Goal: Information Seeking & Learning: Find specific fact

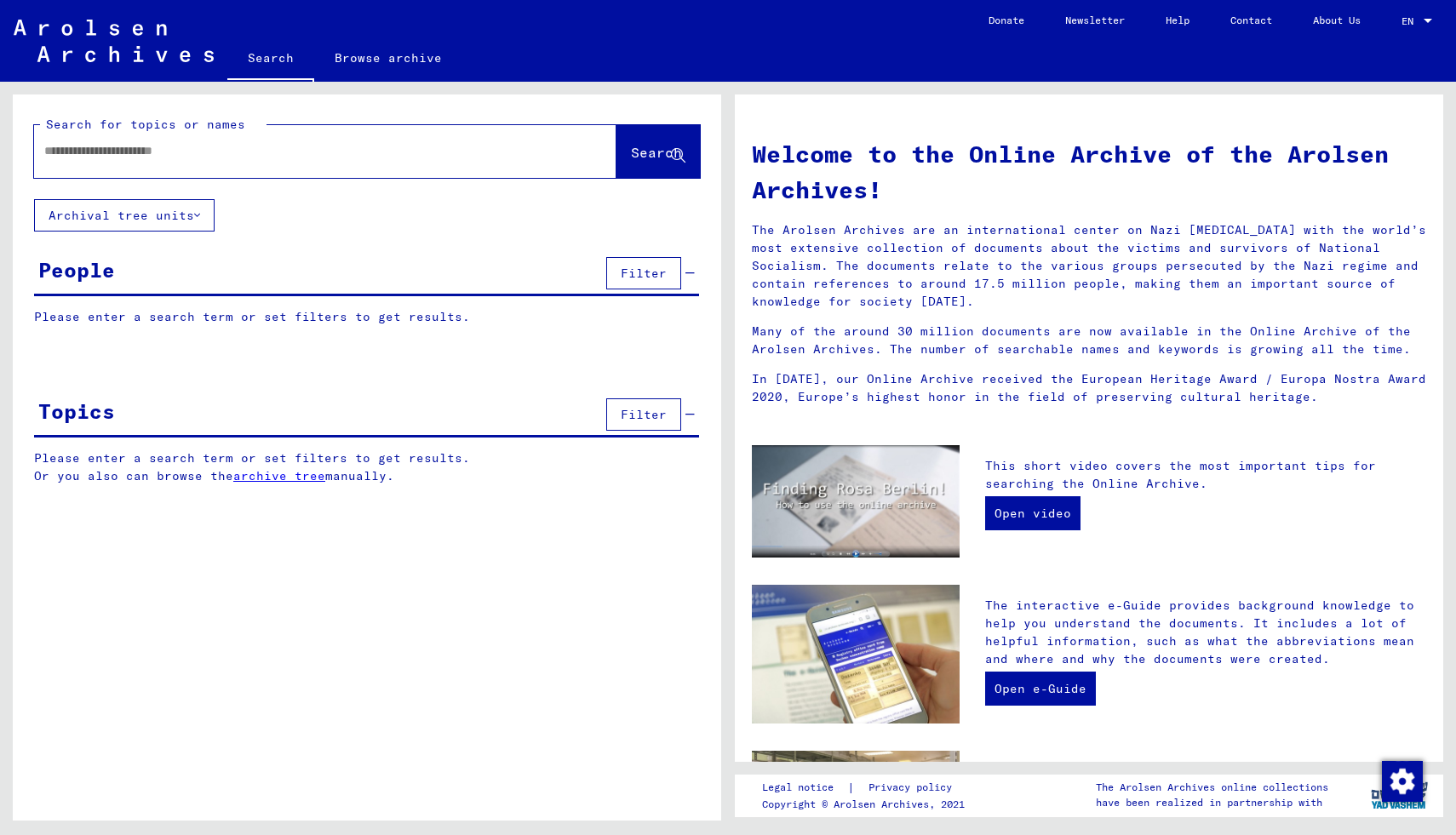
type input "****"
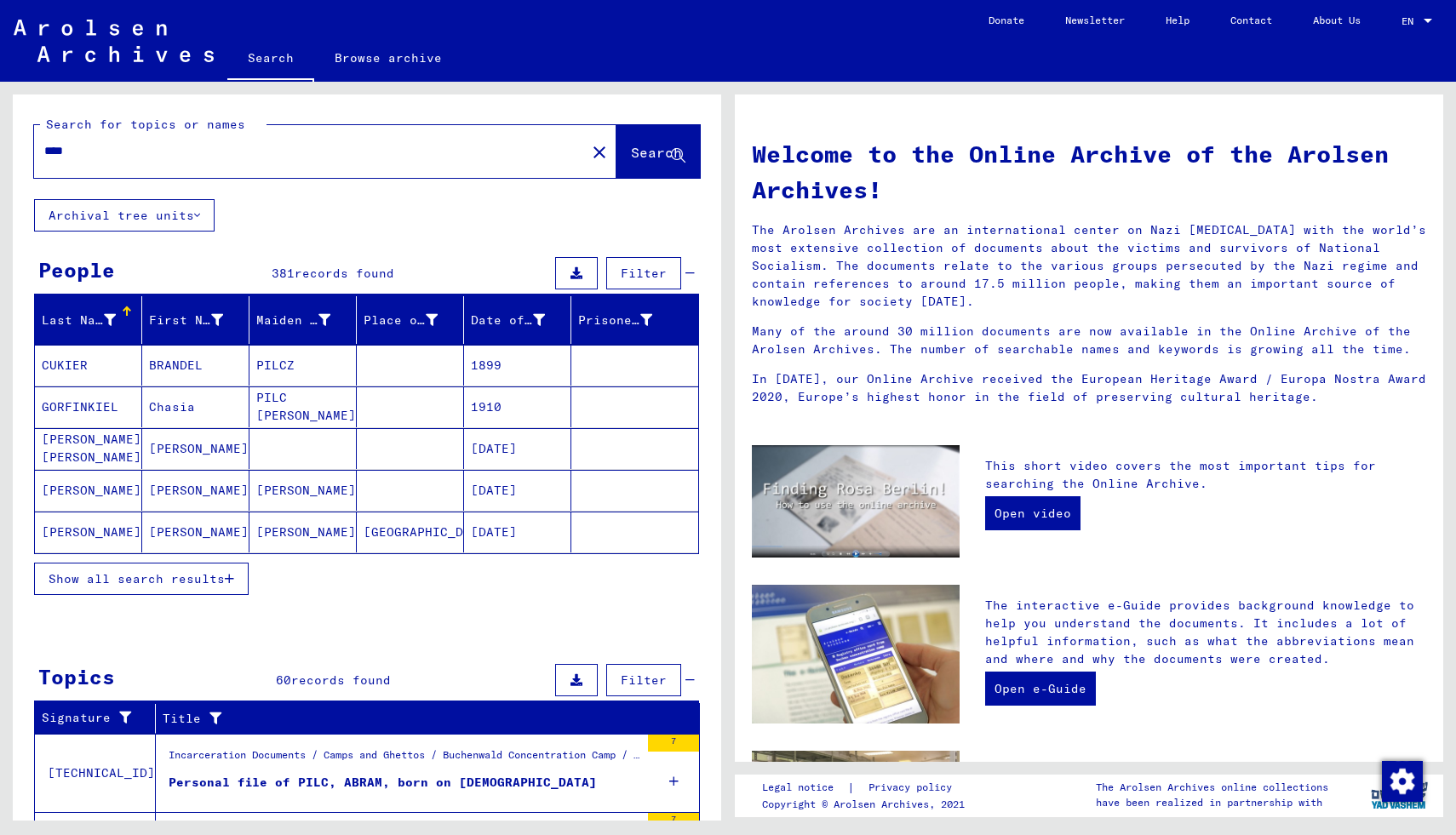
click at [156, 575] on span "Show all search results" at bounding box center [136, 579] width 176 height 16
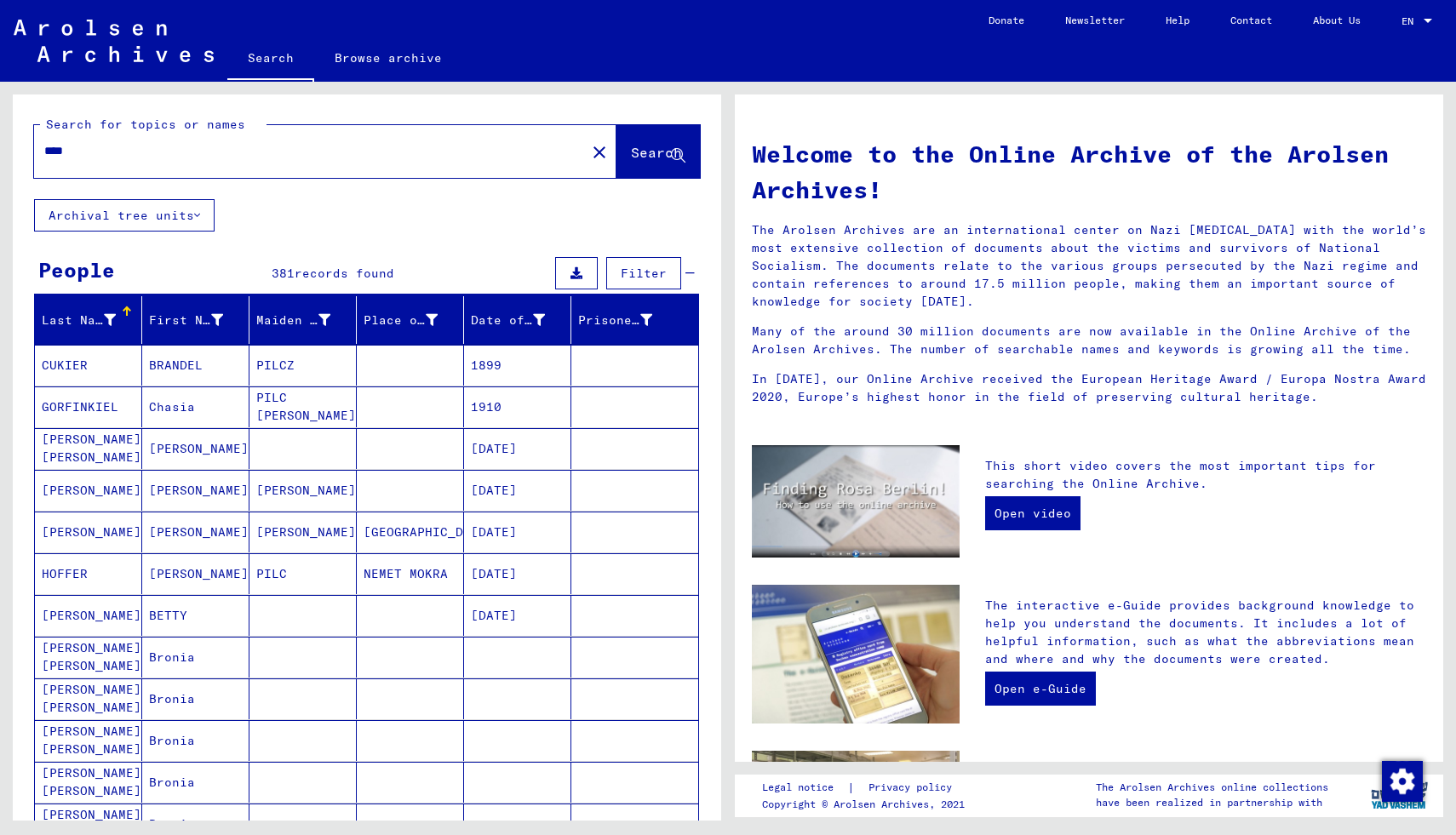
click at [158, 226] on button "Archival tree units" at bounding box center [124, 214] width 181 height 32
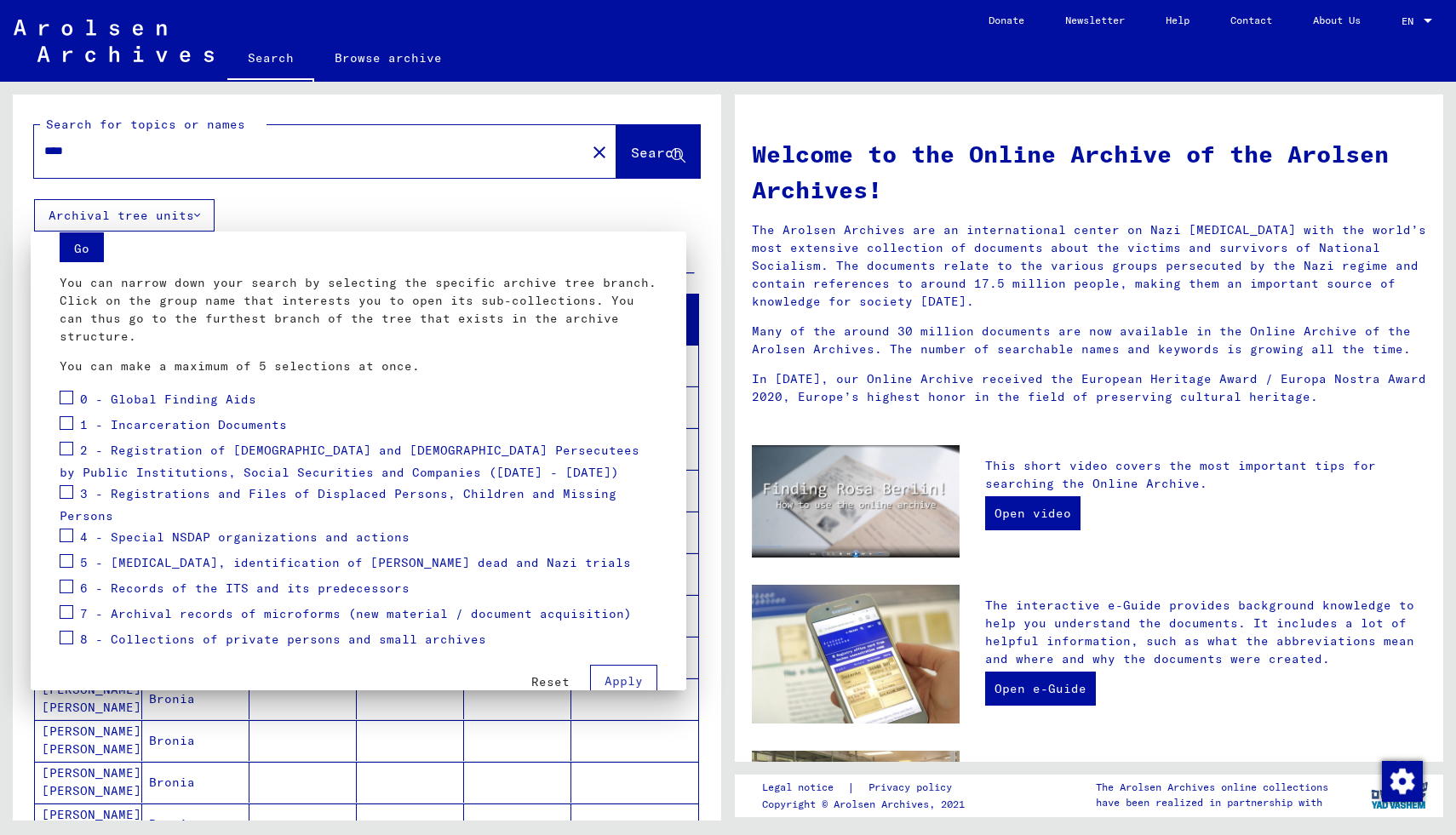
scroll to position [60, 0]
click at [61, 485] on span at bounding box center [67, 492] width 14 height 14
click at [612, 674] on span "Apply" at bounding box center [623, 681] width 38 height 16
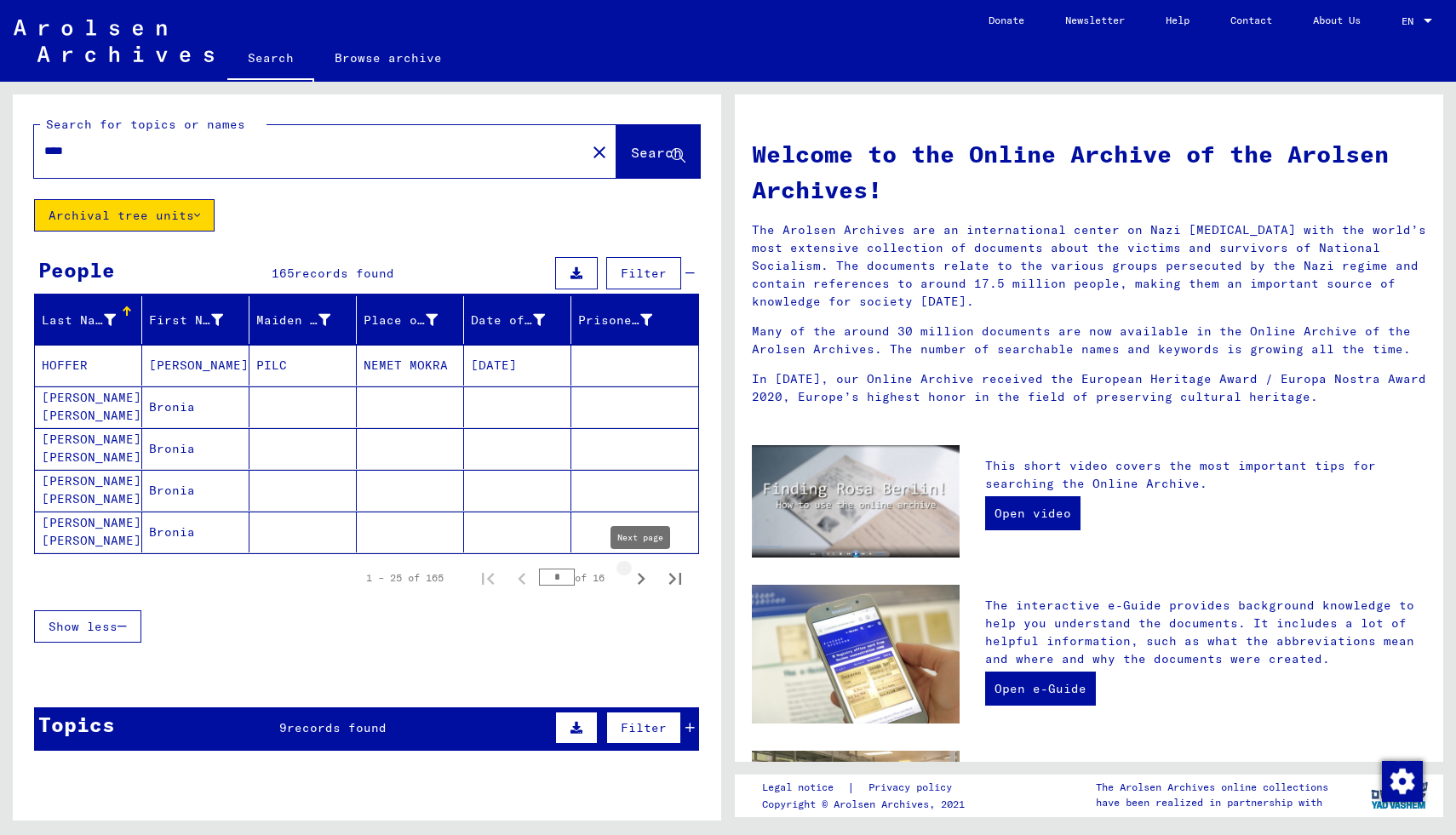
click at [635, 579] on icon "Next page" at bounding box center [641, 578] width 23 height 23
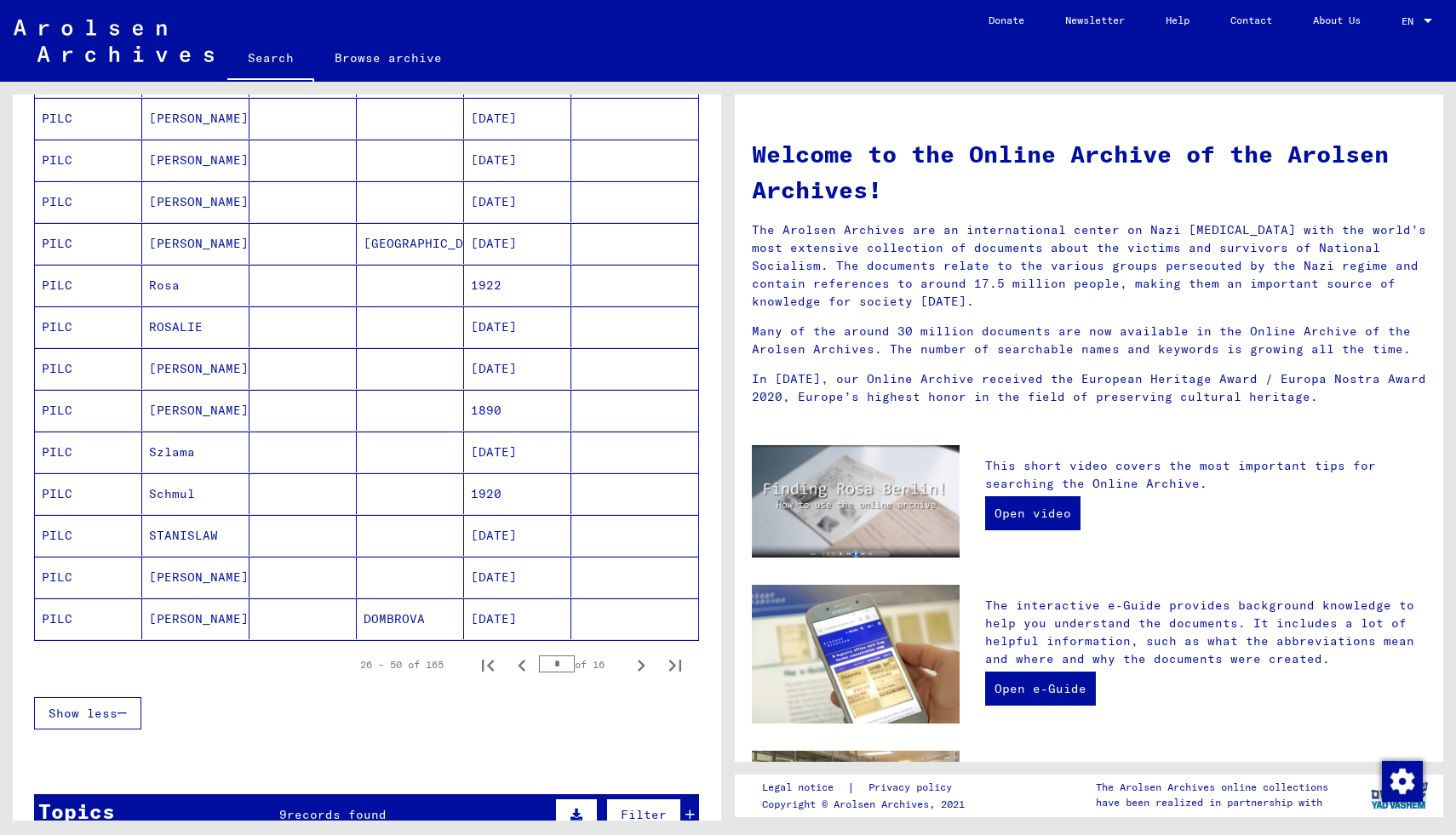
scroll to position [748, 0]
click at [636, 660] on icon "Next page" at bounding box center [641, 664] width 23 height 23
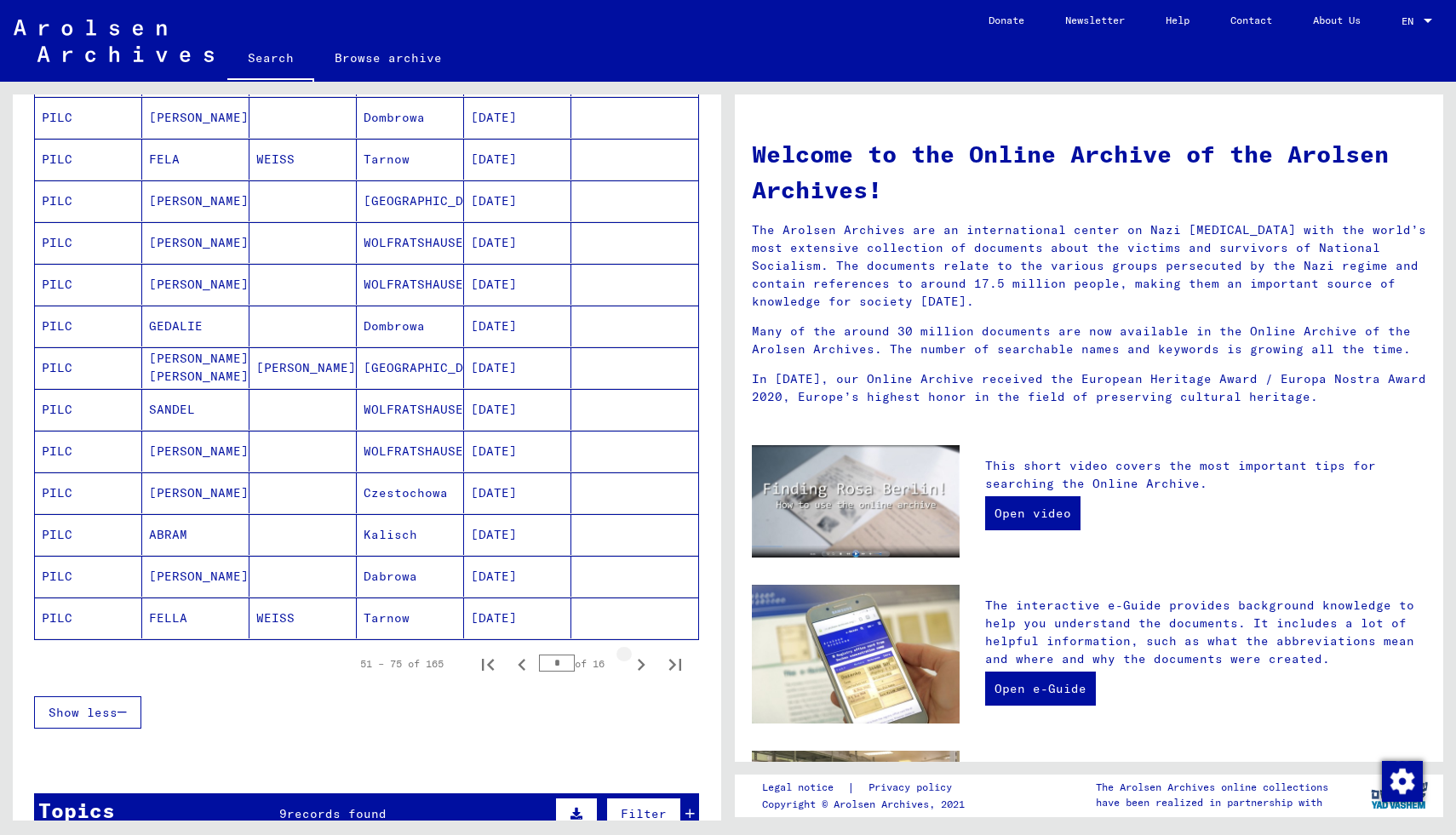
click at [641, 660] on icon "Next page" at bounding box center [641, 664] width 23 height 23
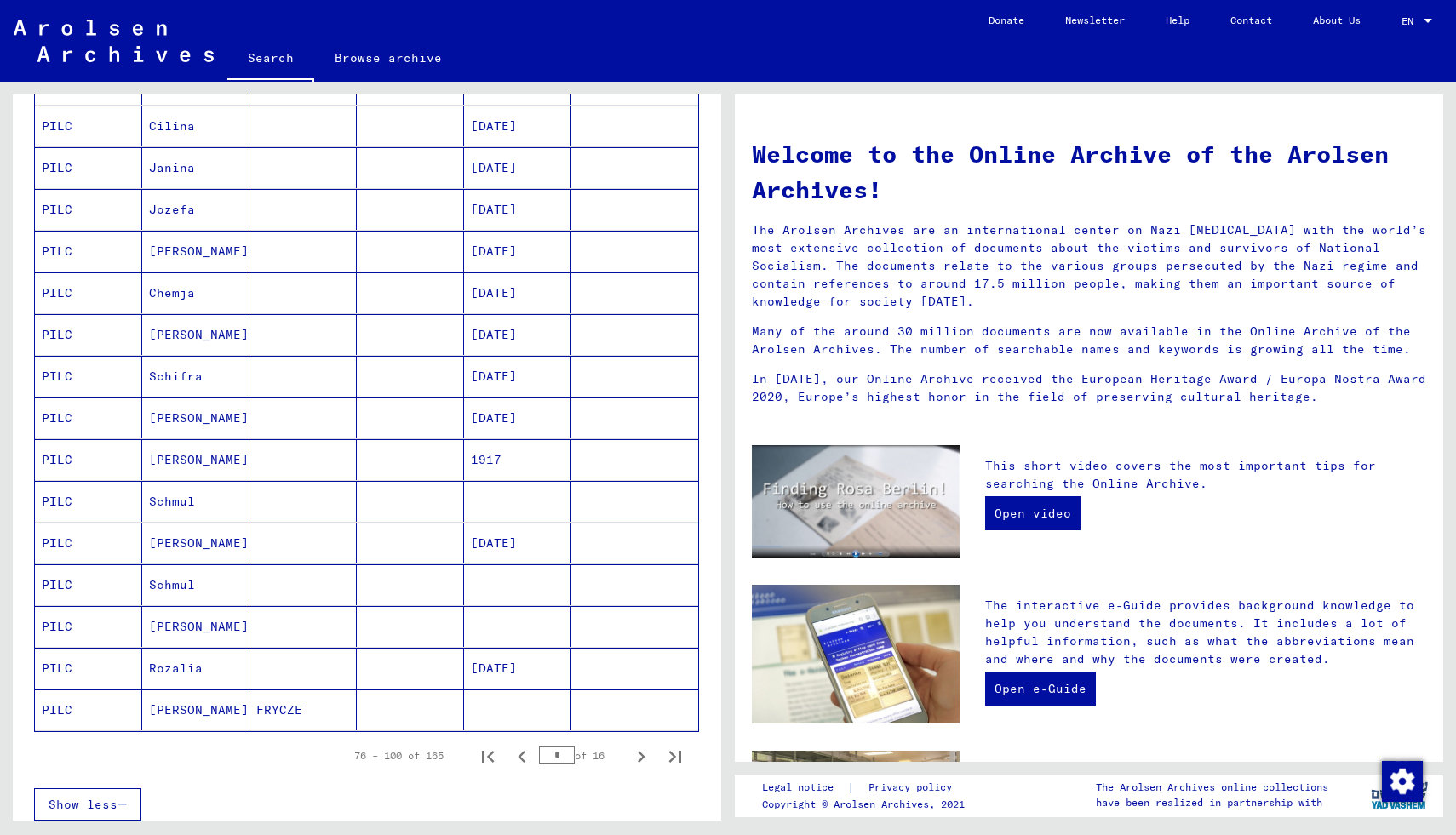
scroll to position [659, 0]
click at [639, 750] on icon "Next page" at bounding box center [641, 754] width 8 height 12
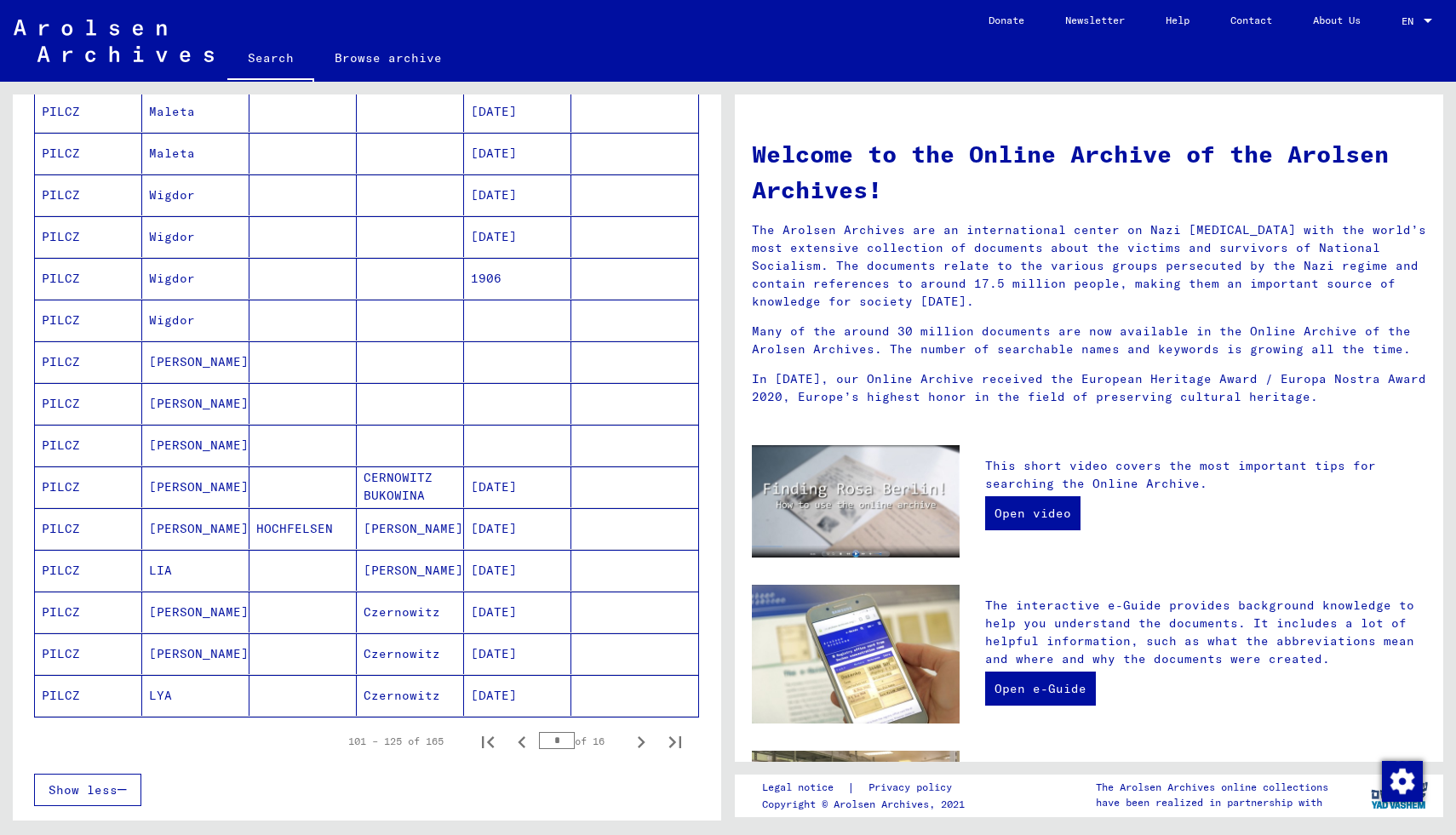
scroll to position [680, 0]
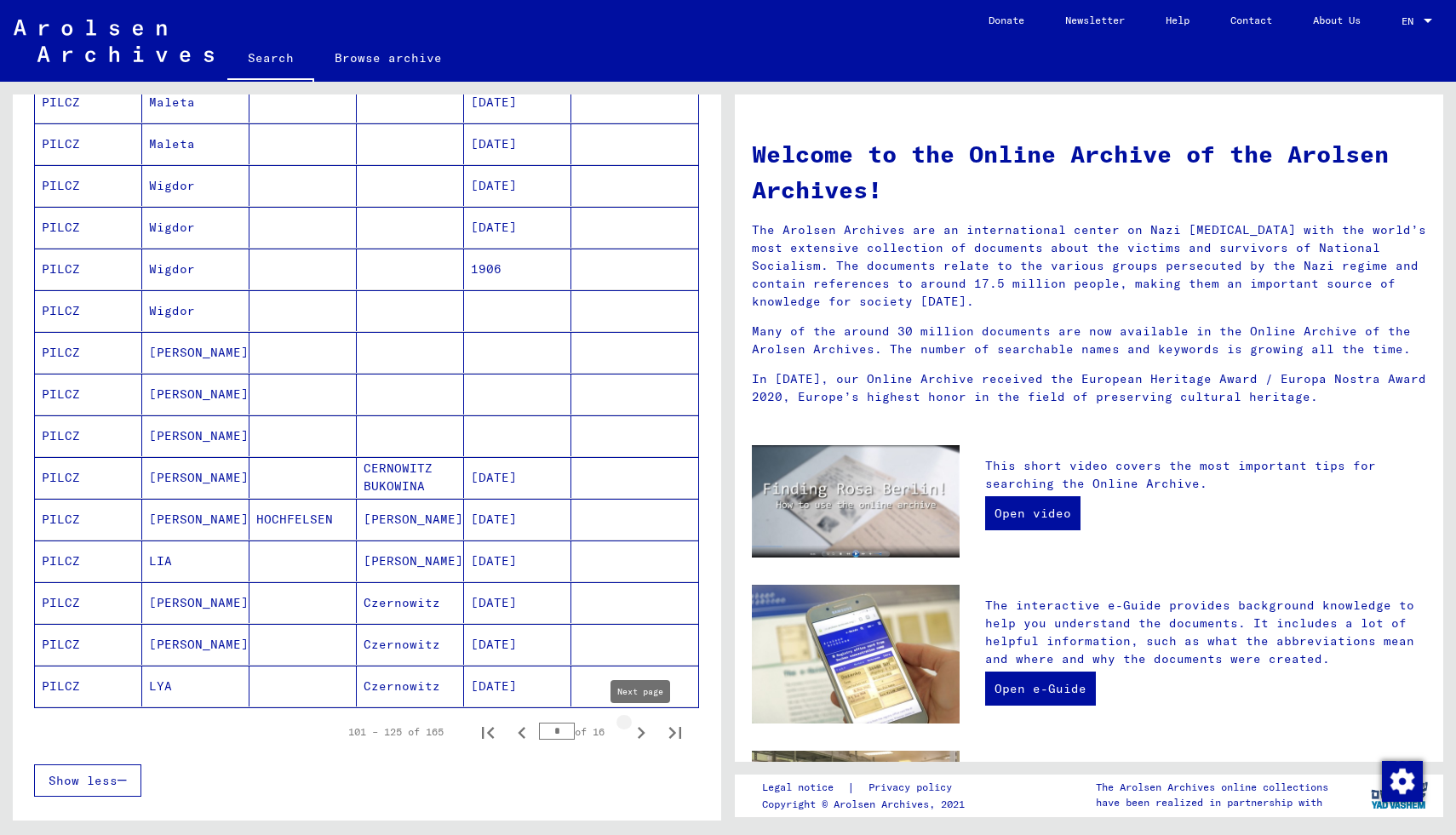
click at [642, 726] on icon "Next page" at bounding box center [641, 733] width 23 height 23
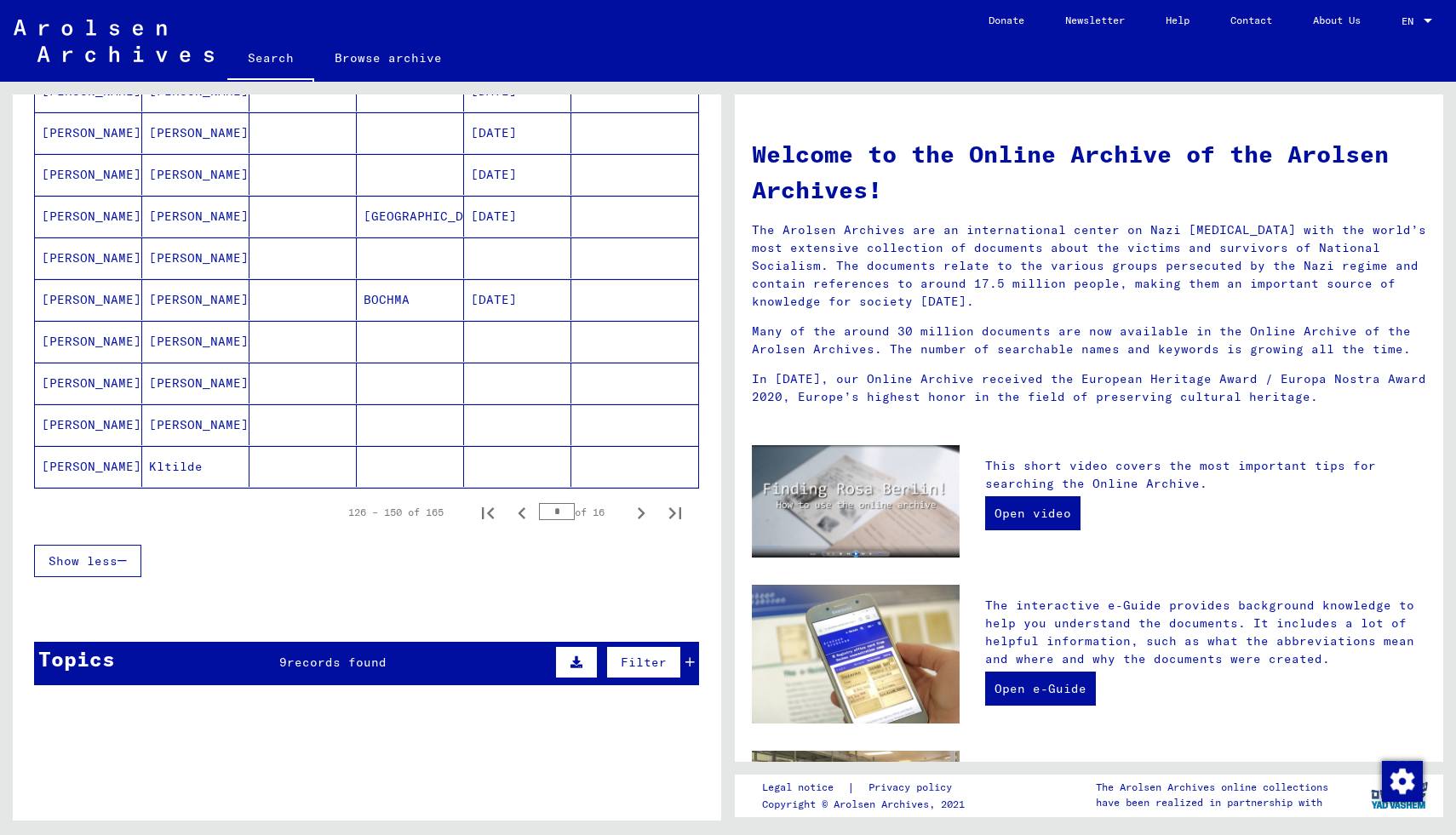
scroll to position [904, 0]
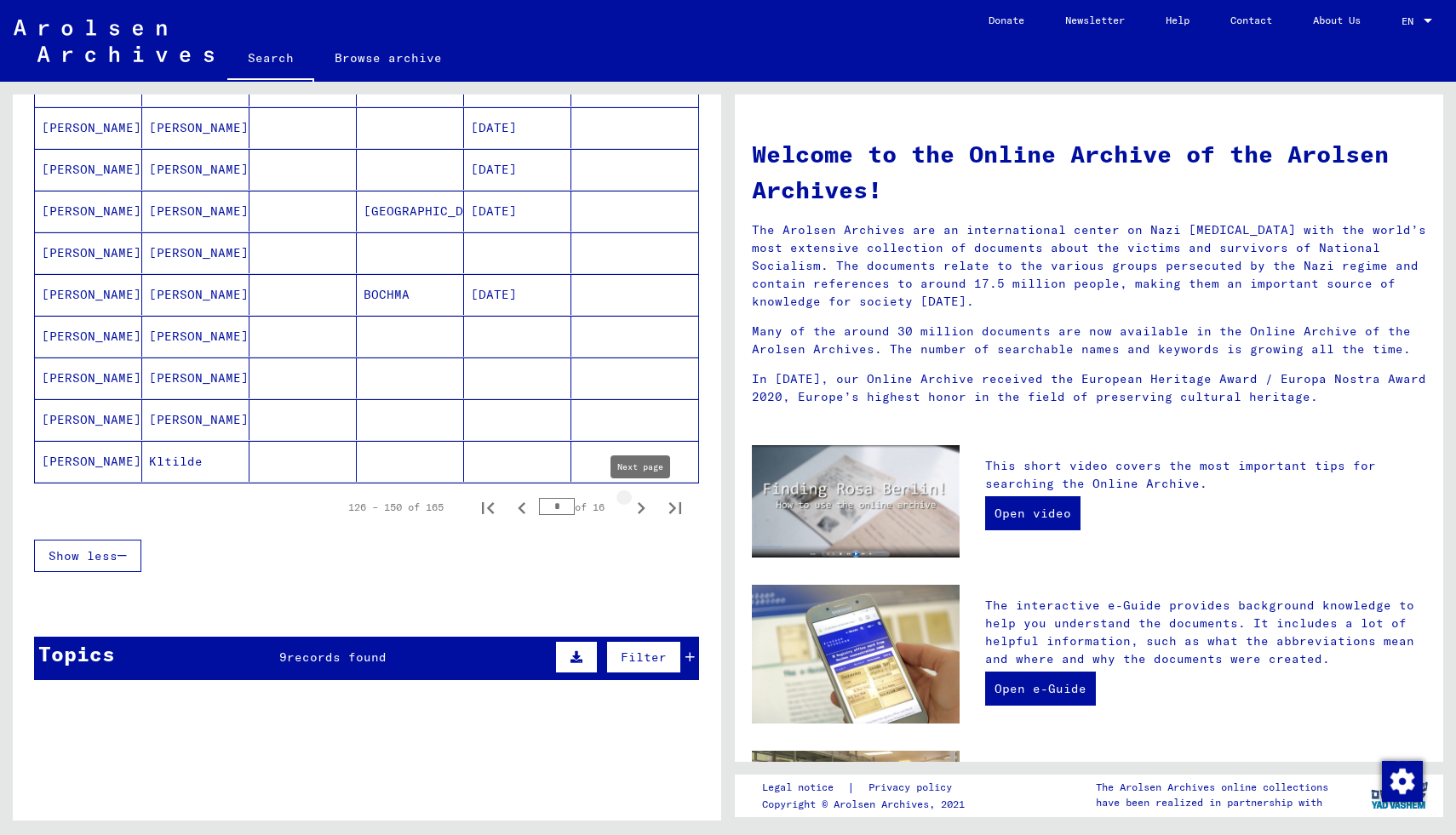
click at [633, 505] on icon "Next page" at bounding box center [641, 508] width 23 height 23
type input "*"
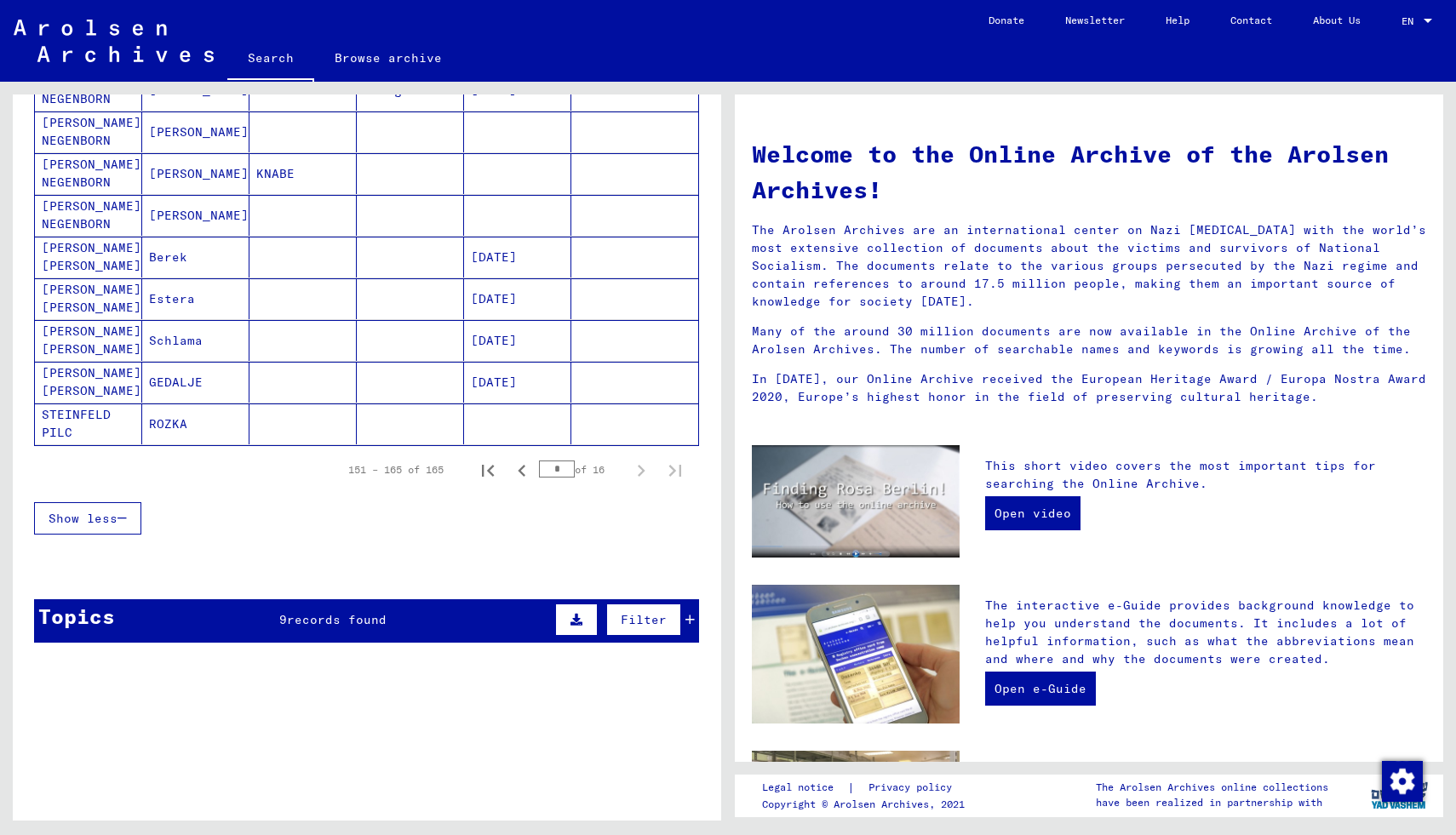
scroll to position [542, 0]
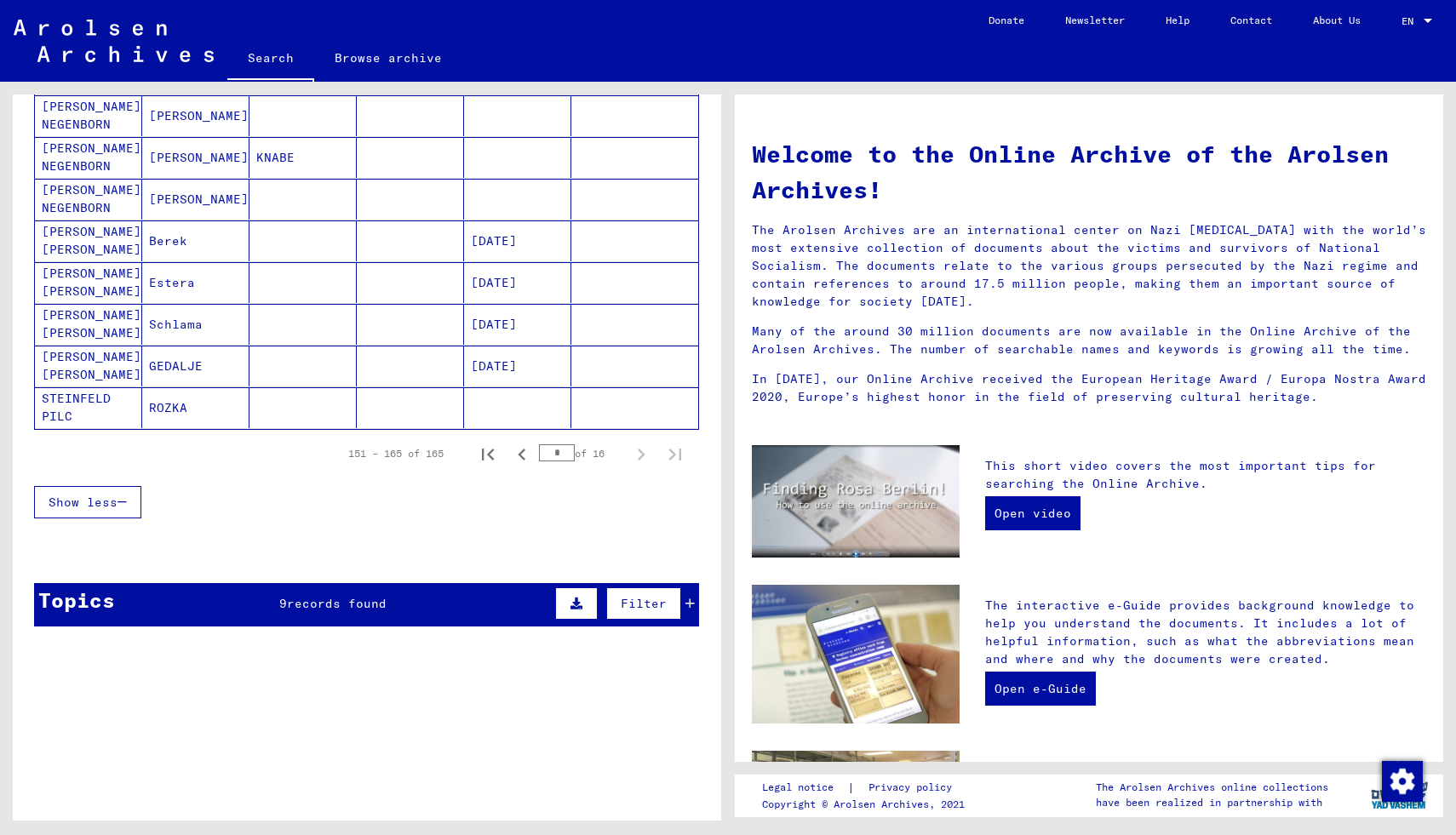
click at [559, 456] on input "*" at bounding box center [557, 453] width 36 height 17
type input "**"
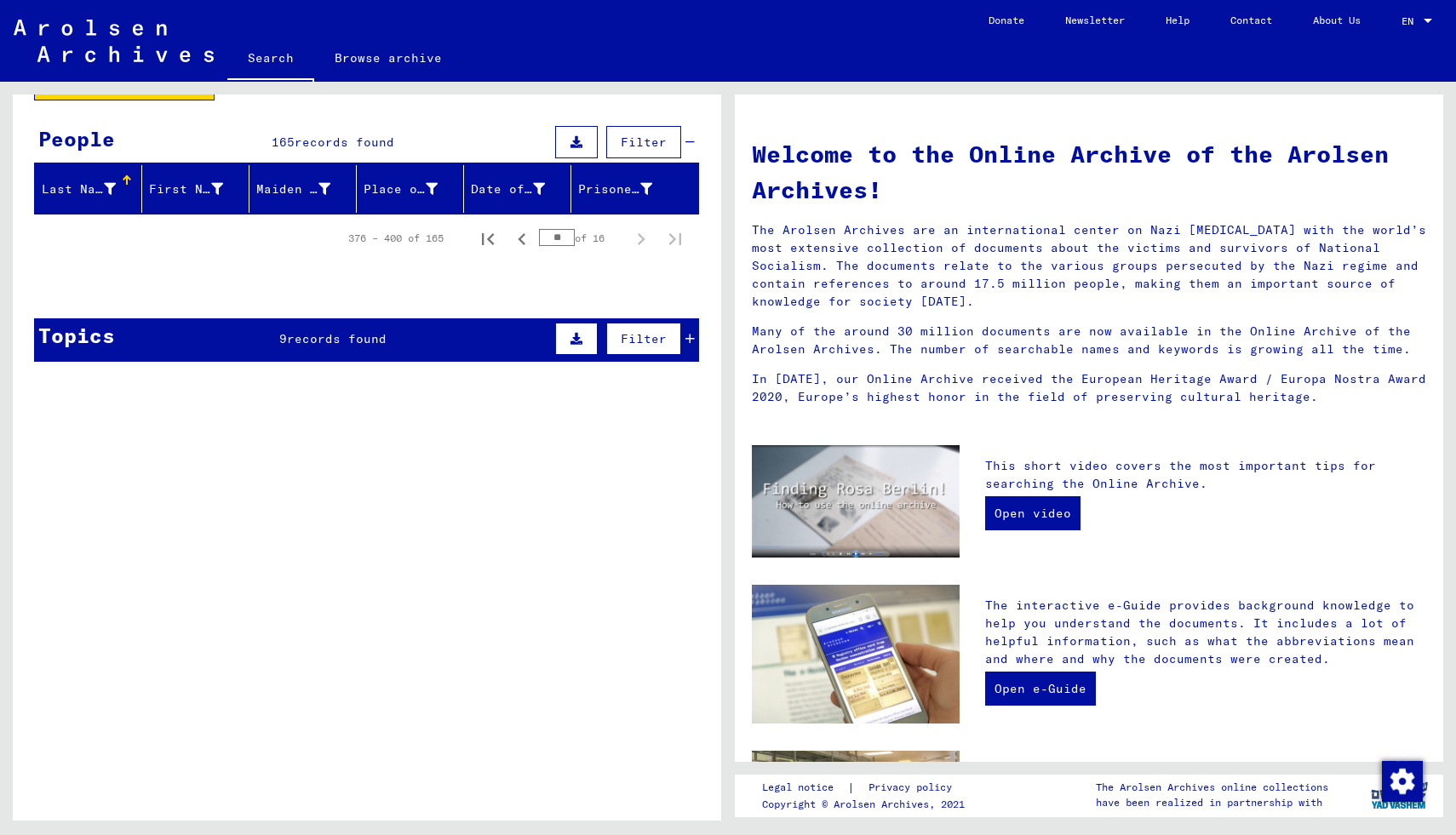
scroll to position [0, 0]
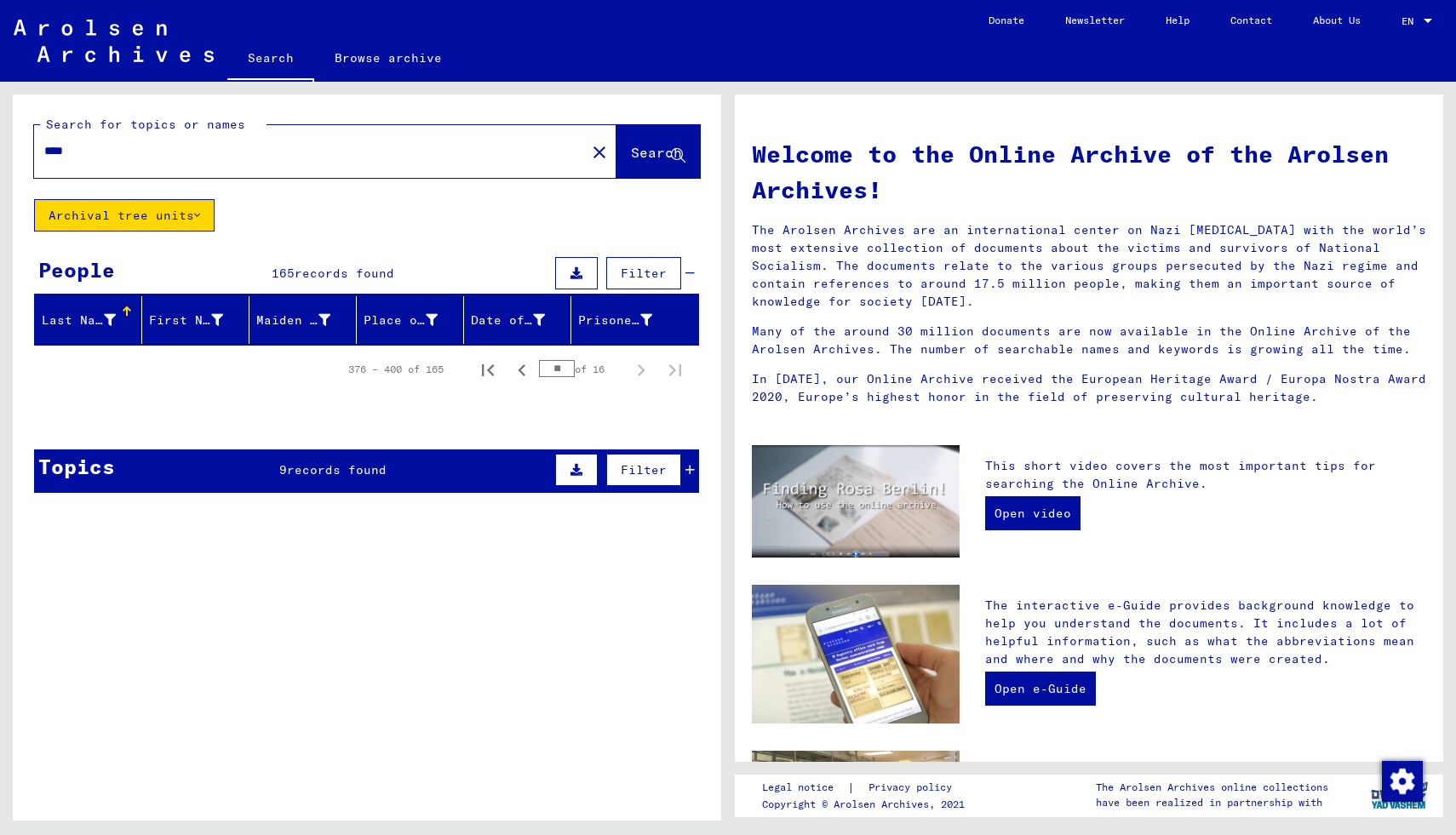
click at [333, 146] on input "****" at bounding box center [305, 151] width 521 height 18
type input "*"
type input "*******"
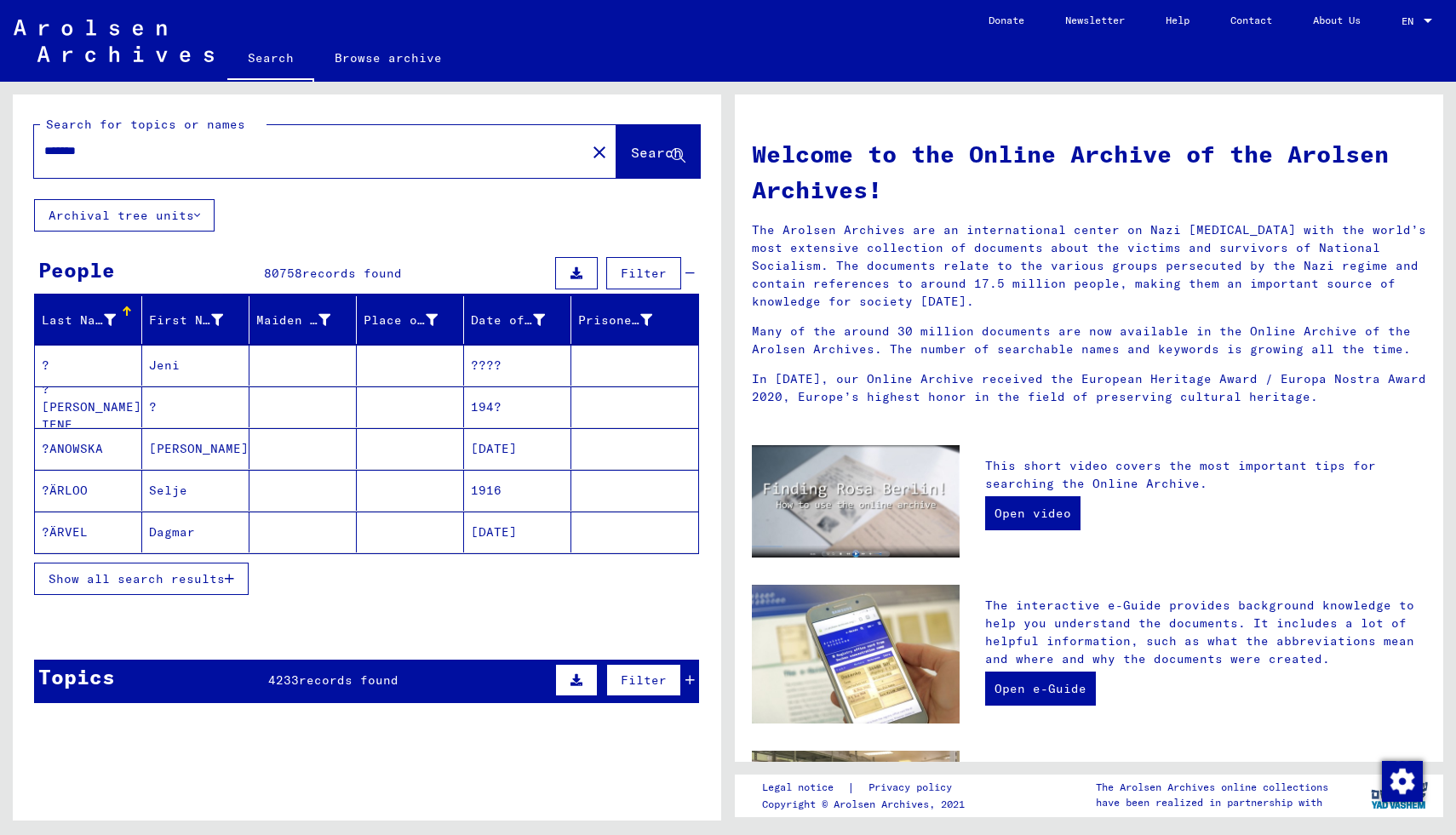
click at [184, 571] on span "Show all search results" at bounding box center [136, 579] width 176 height 16
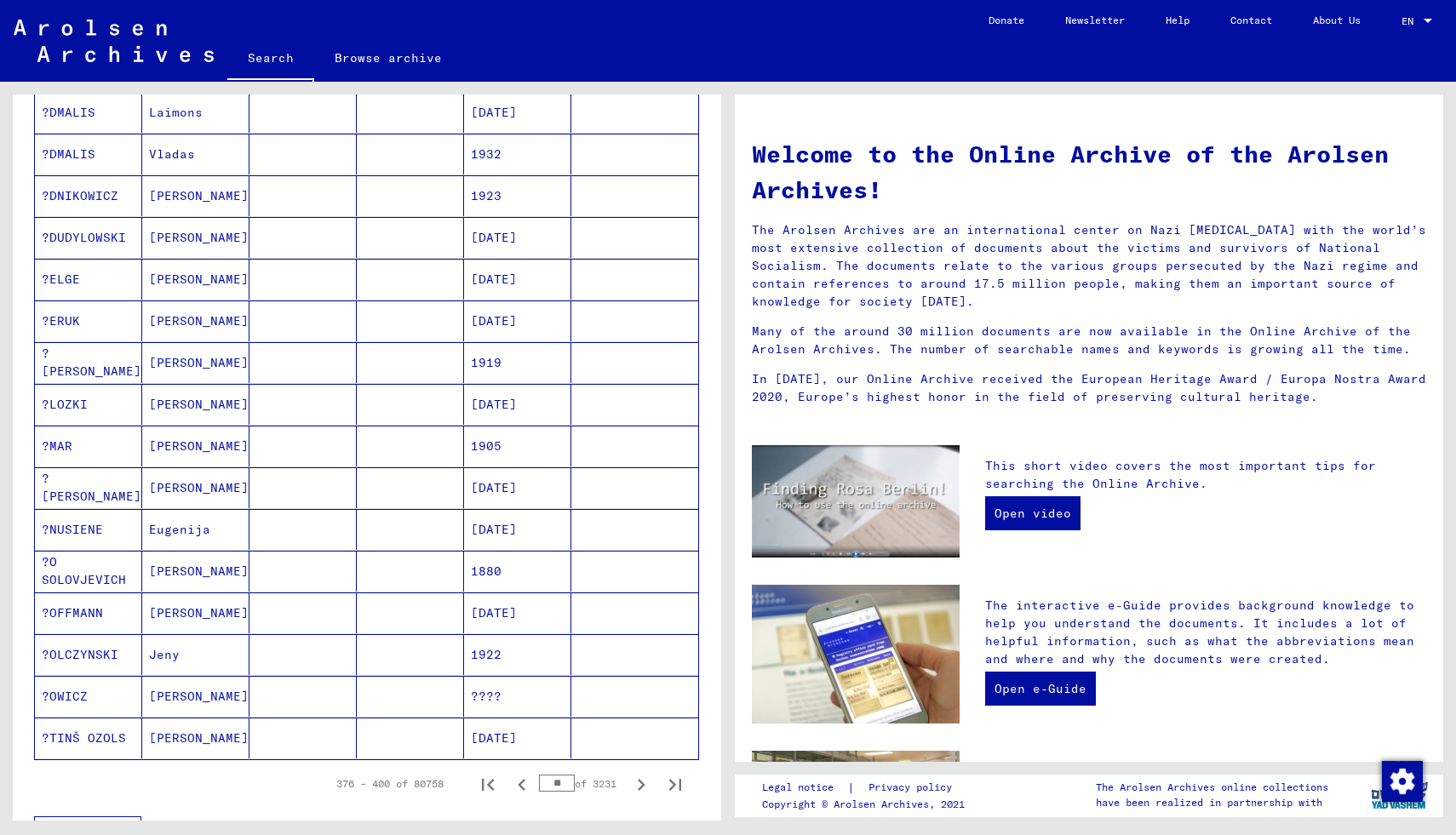
scroll to position [630, 0]
click at [638, 779] on icon "Next page" at bounding box center [641, 782] width 23 height 23
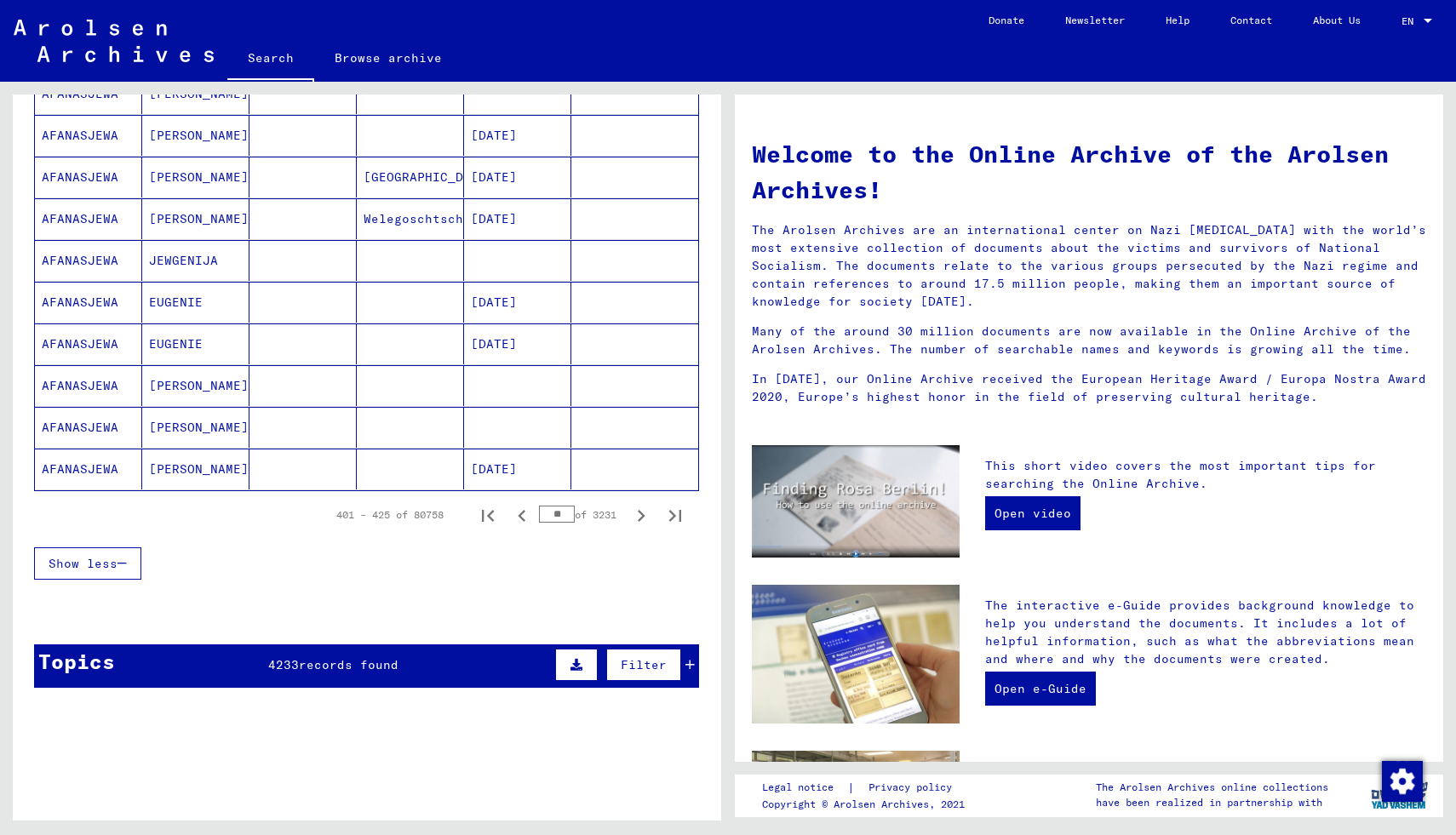
scroll to position [917, 0]
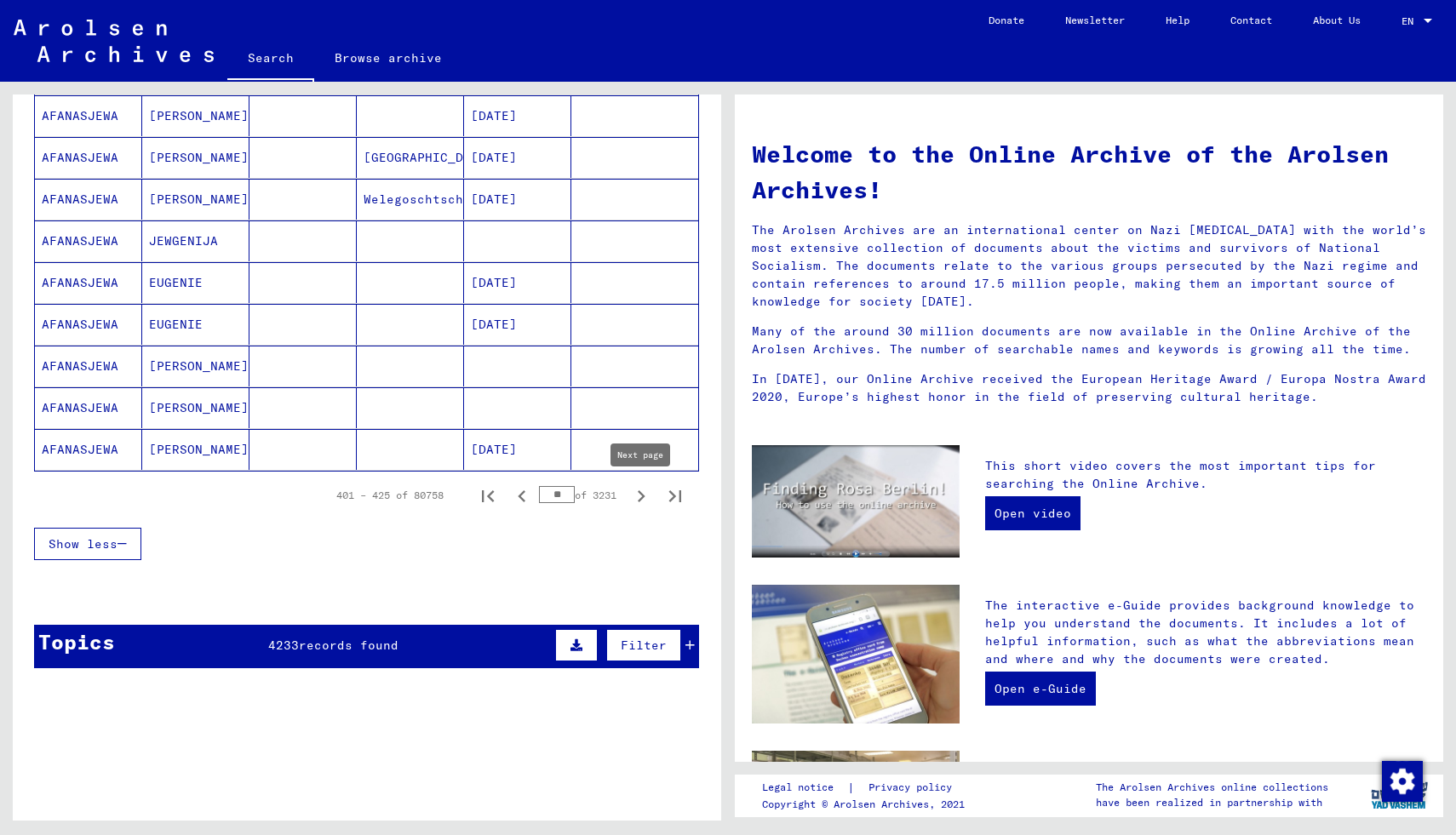
click at [642, 492] on icon "Next page" at bounding box center [641, 496] width 23 height 23
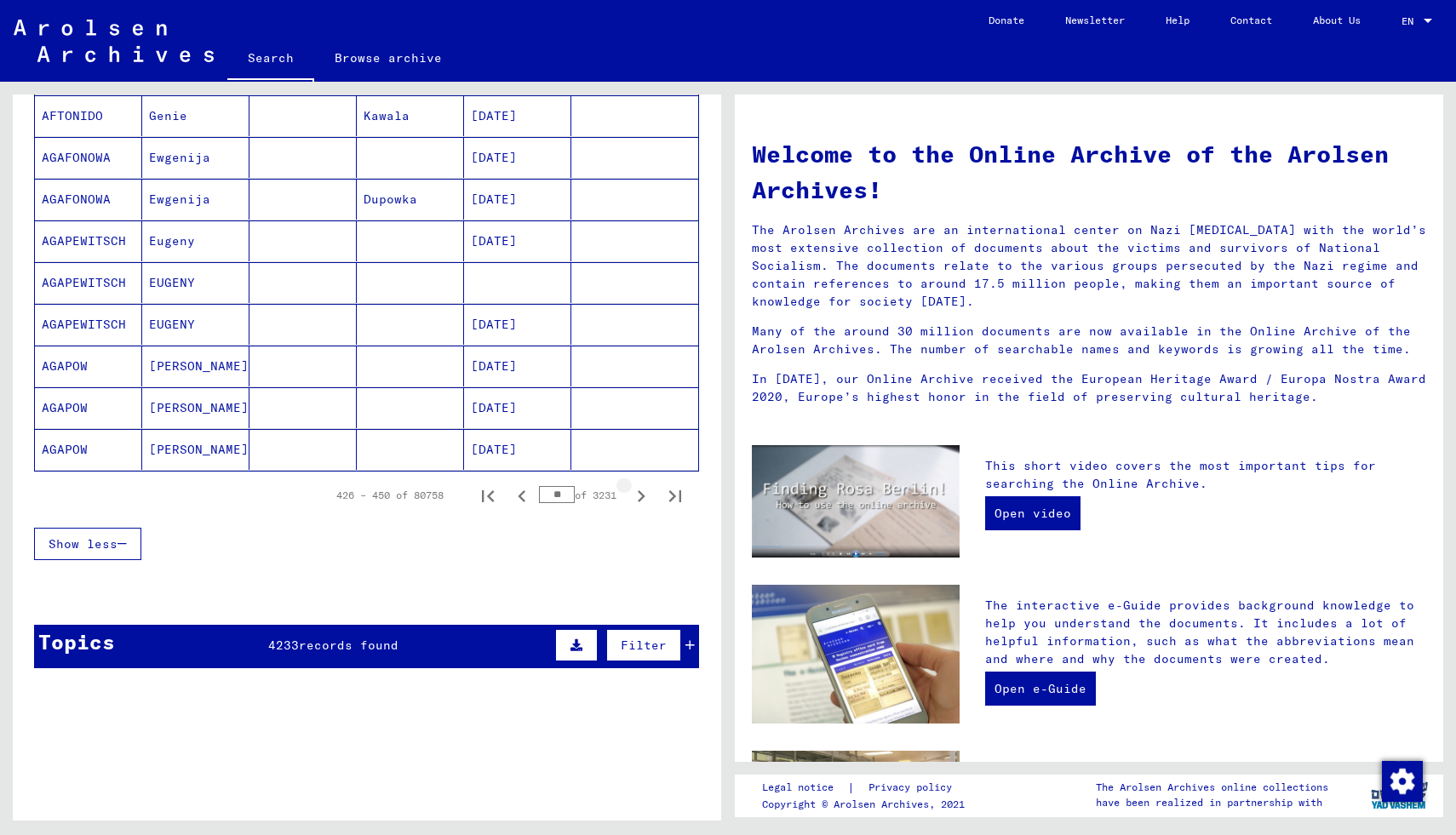
click at [642, 492] on icon "Next page" at bounding box center [641, 496] width 23 height 23
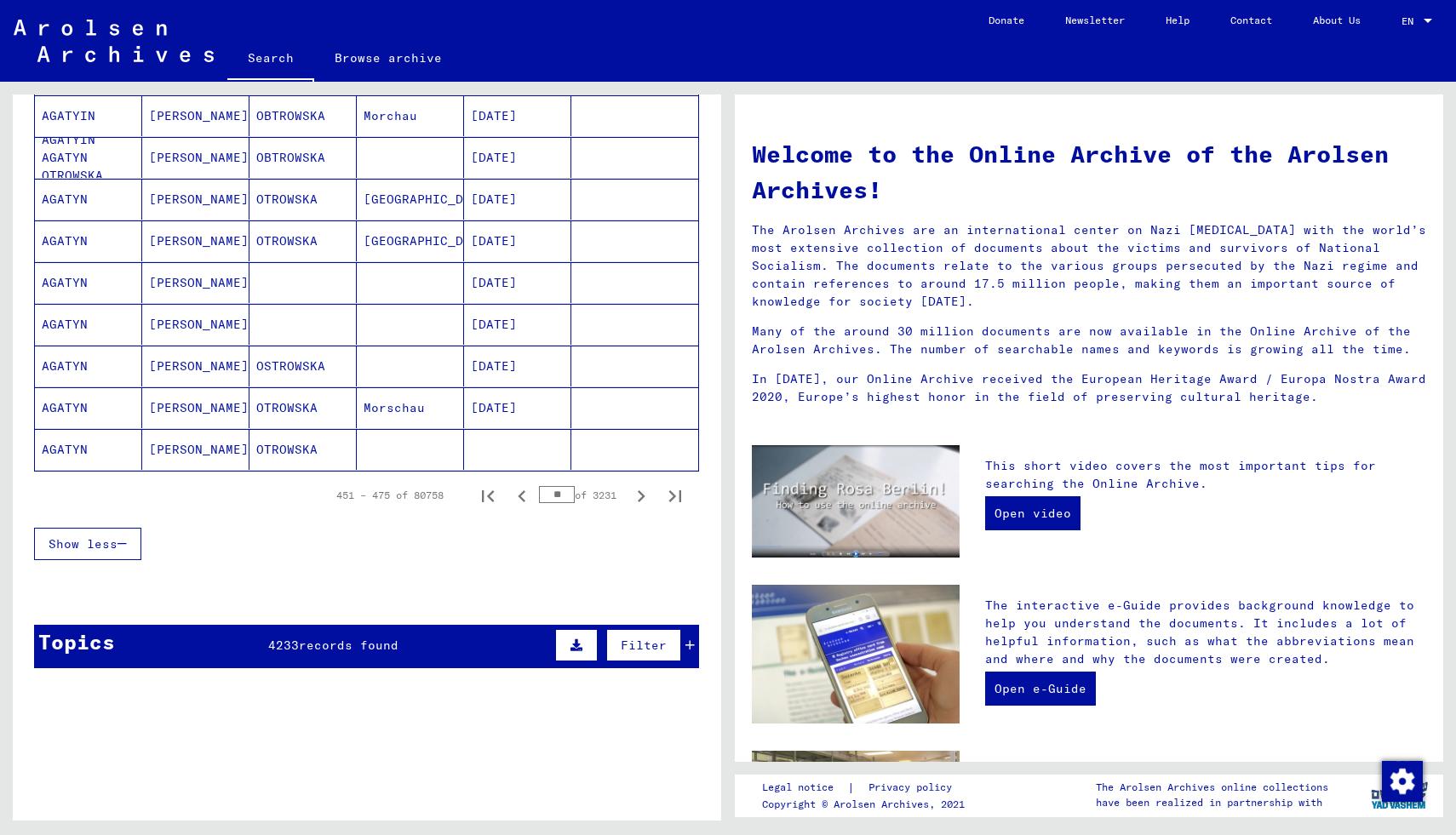
click at [642, 492] on icon "Next page" at bounding box center [641, 496] width 23 height 23
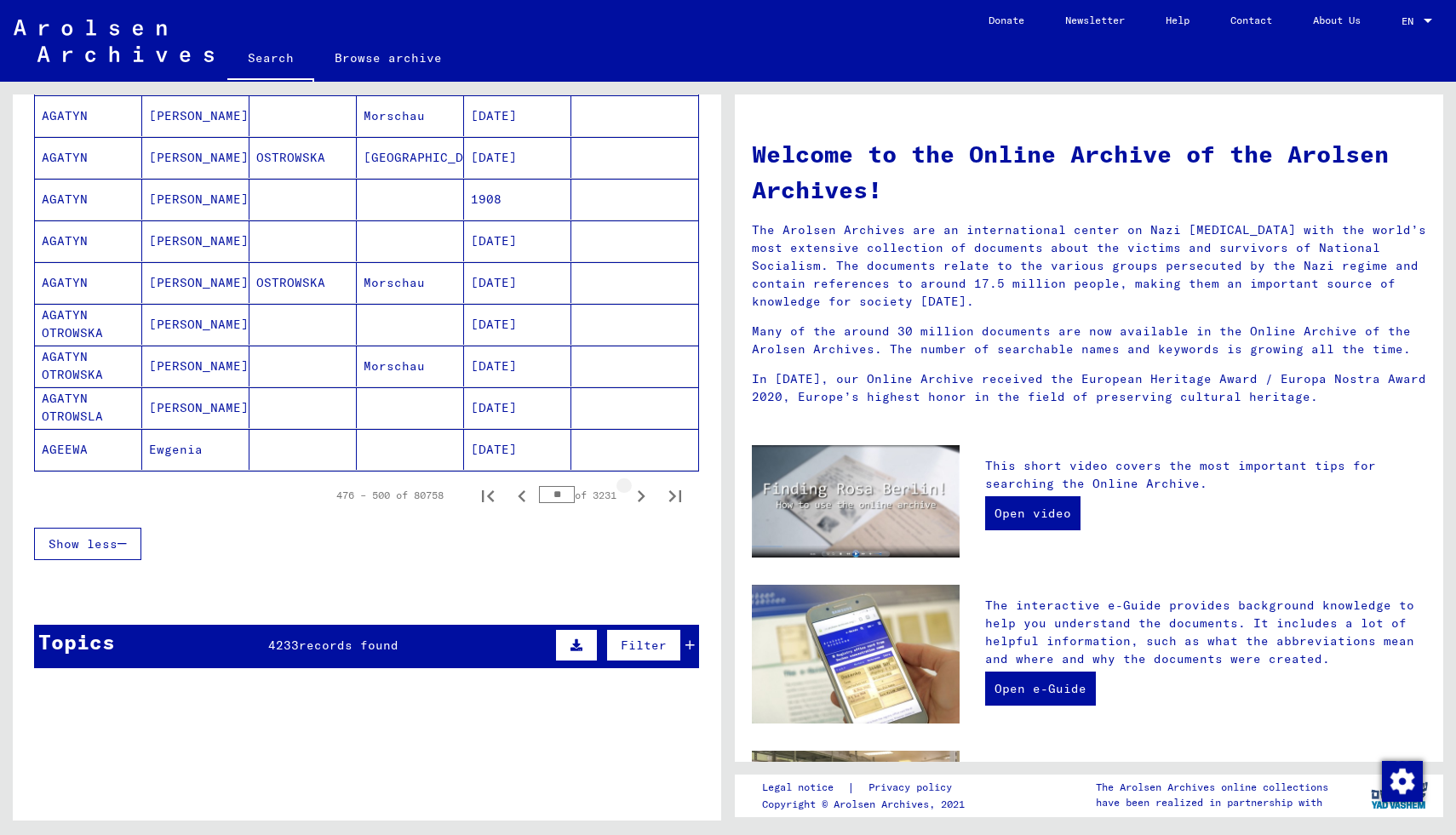
click at [642, 492] on icon "Next page" at bounding box center [641, 496] width 23 height 23
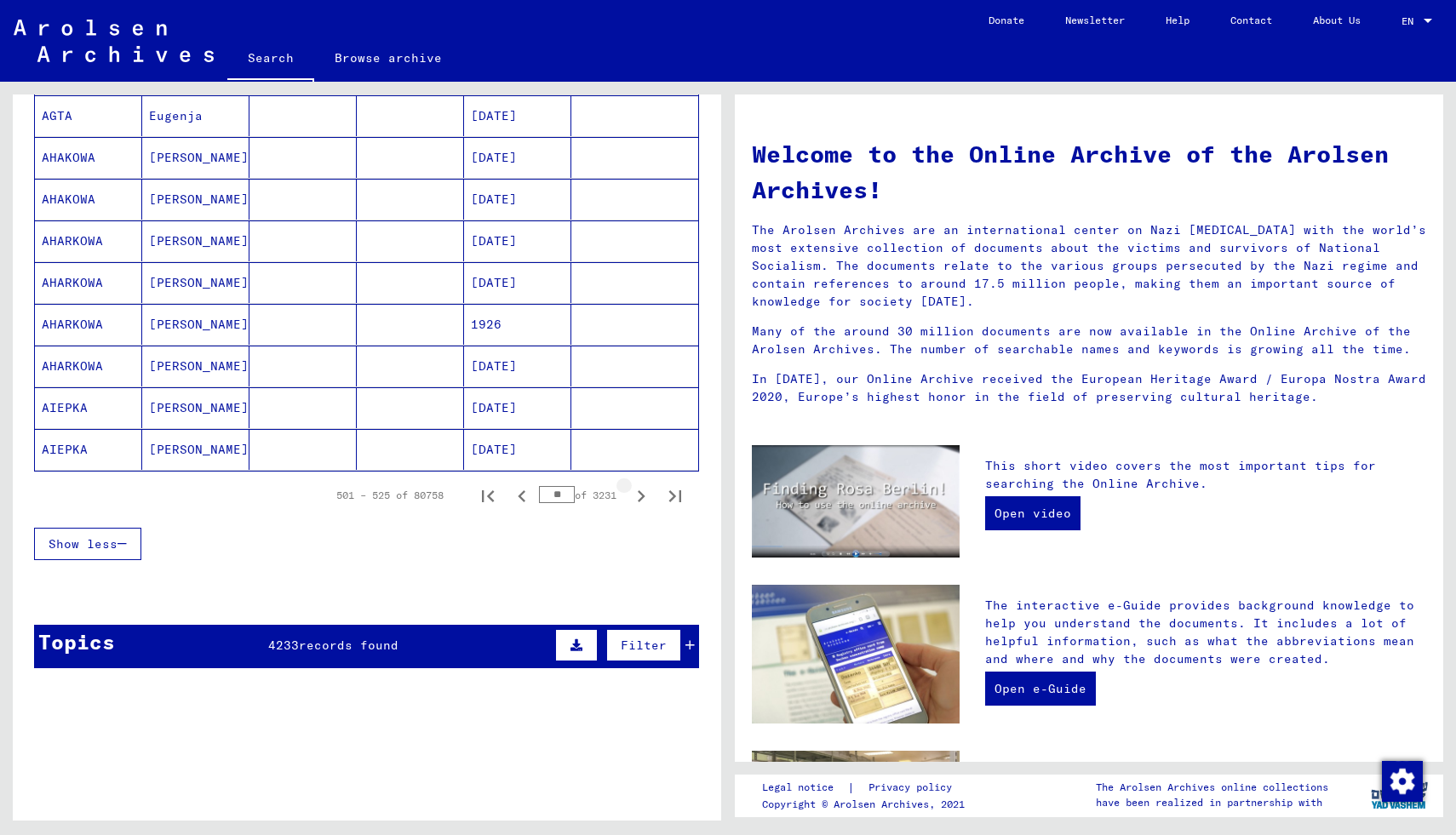
click at [642, 492] on icon "Next page" at bounding box center [641, 496] width 23 height 23
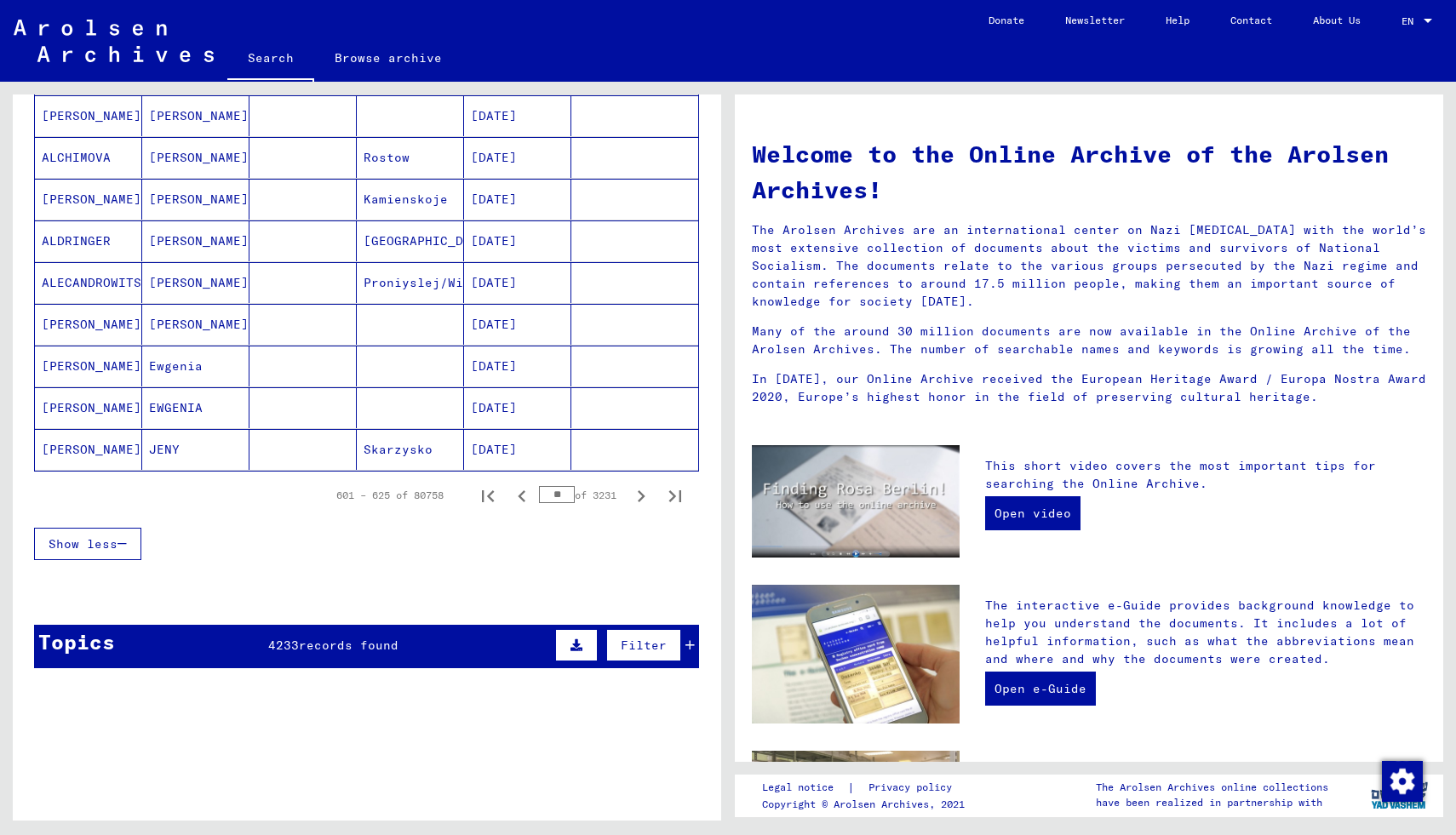
click at [642, 492] on icon "Next page" at bounding box center [641, 496] width 23 height 23
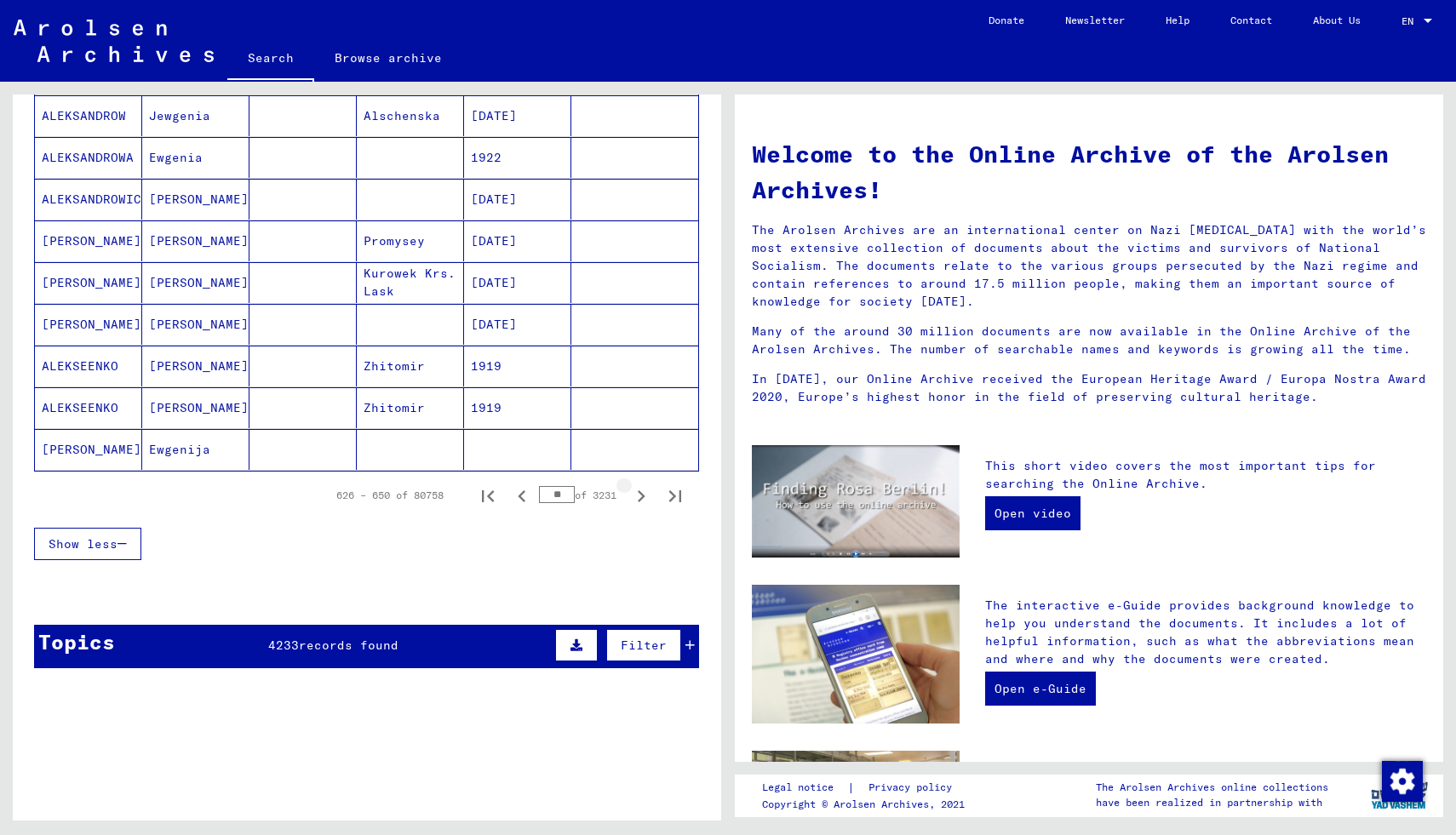
click at [642, 492] on icon "Next page" at bounding box center [641, 496] width 23 height 23
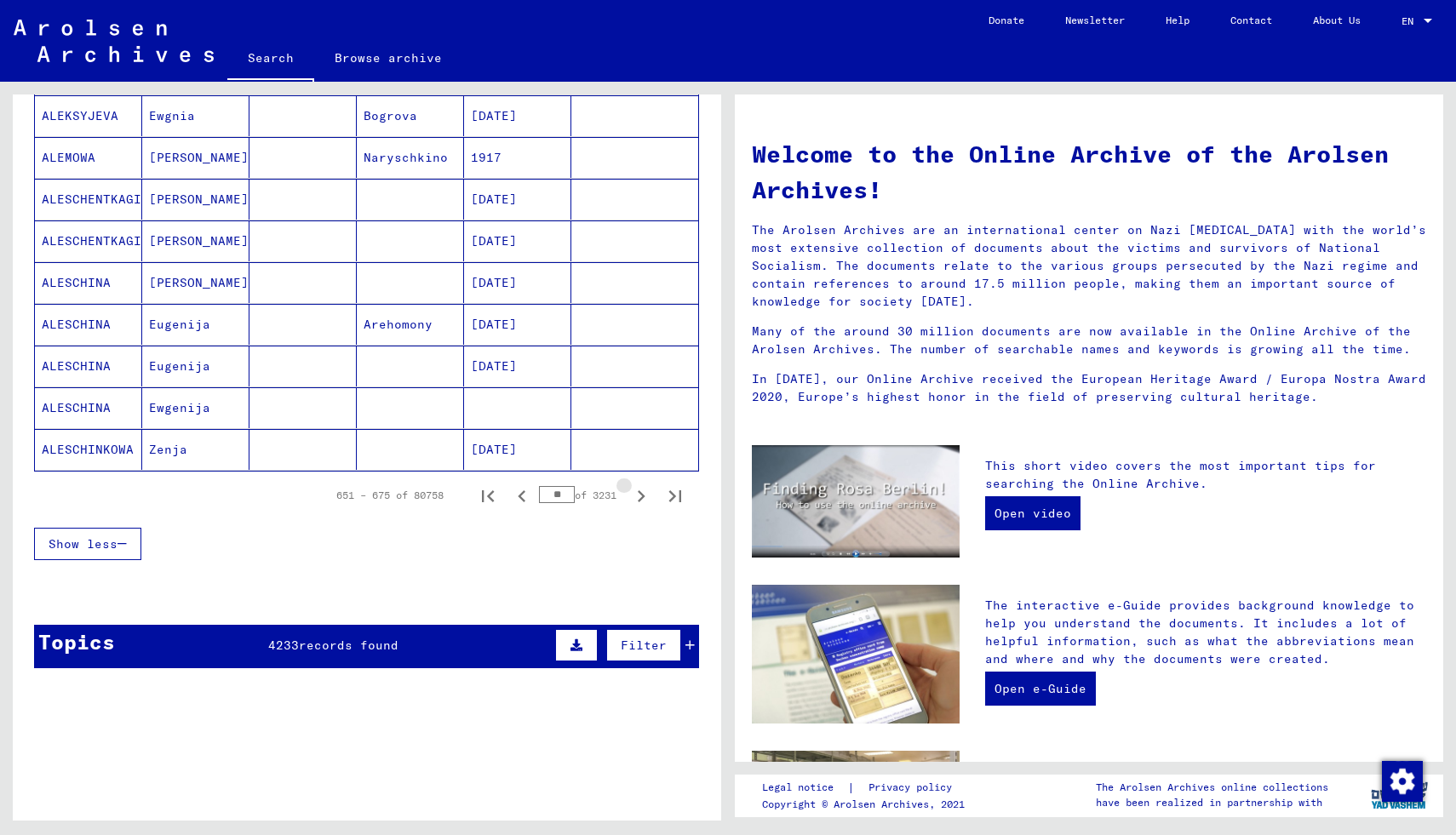
click at [642, 492] on icon "Next page" at bounding box center [641, 496] width 23 height 23
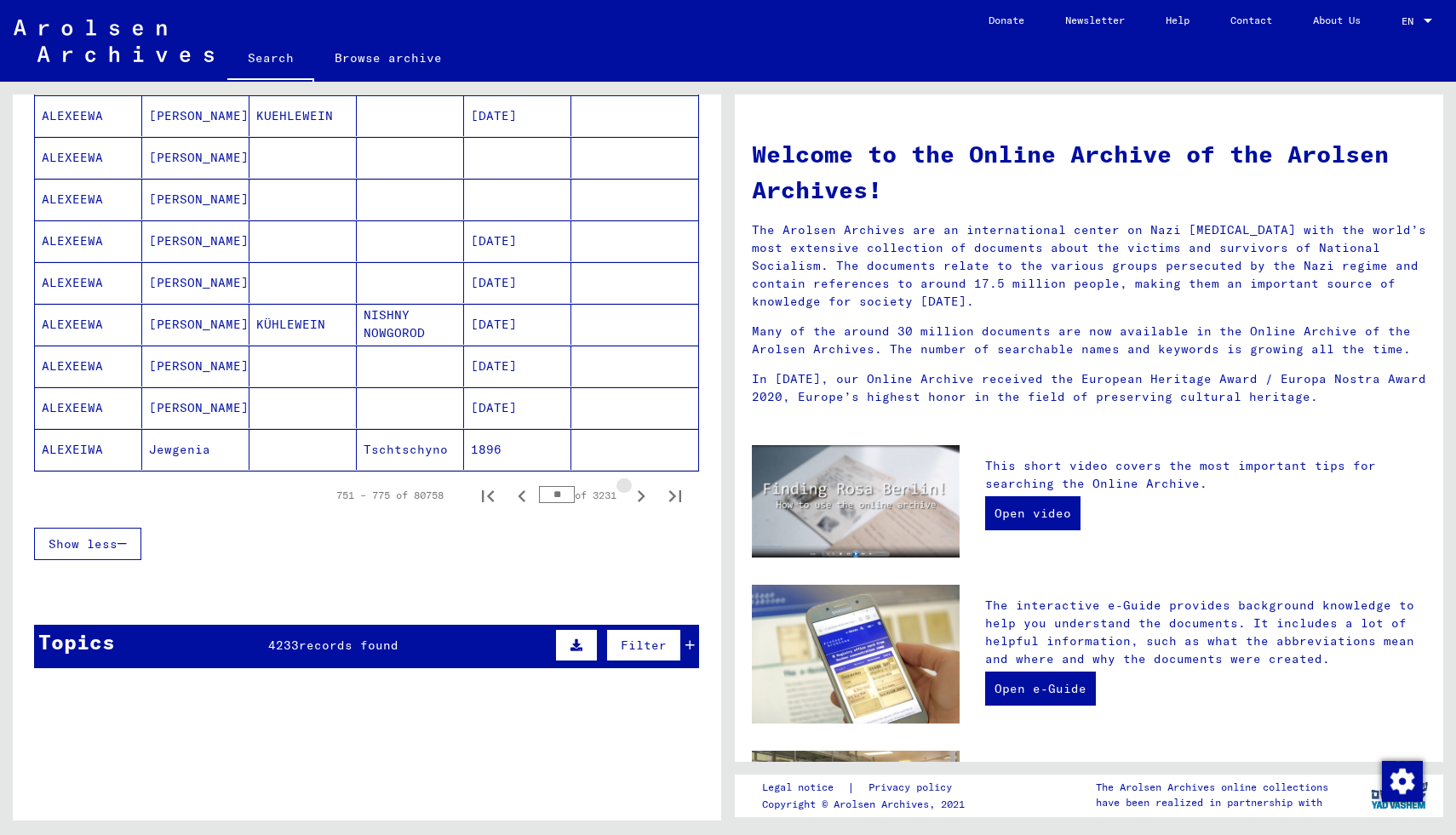
click at [642, 492] on icon "Next page" at bounding box center [641, 496] width 23 height 23
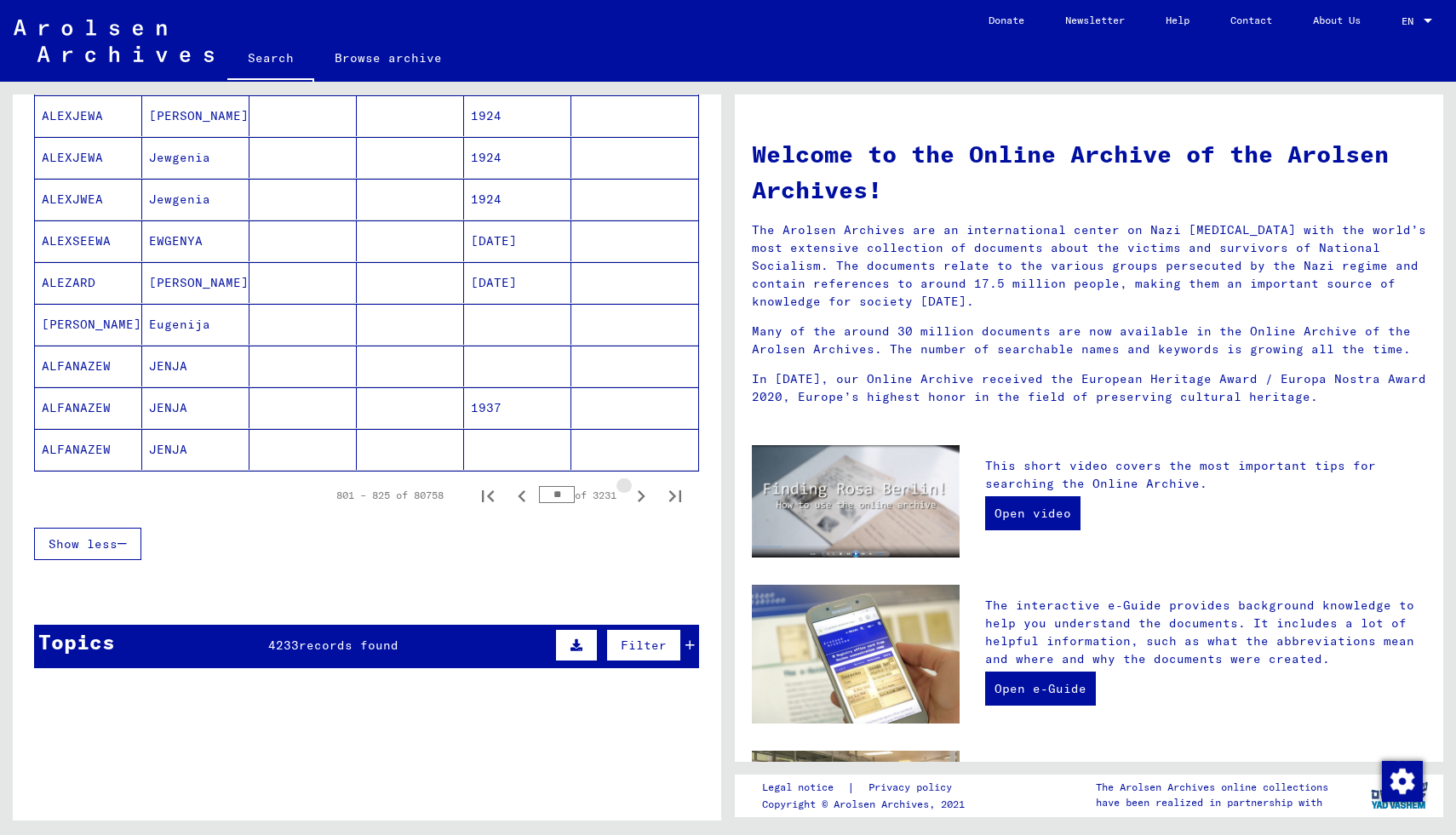
click at [642, 492] on icon "Next page" at bounding box center [641, 496] width 23 height 23
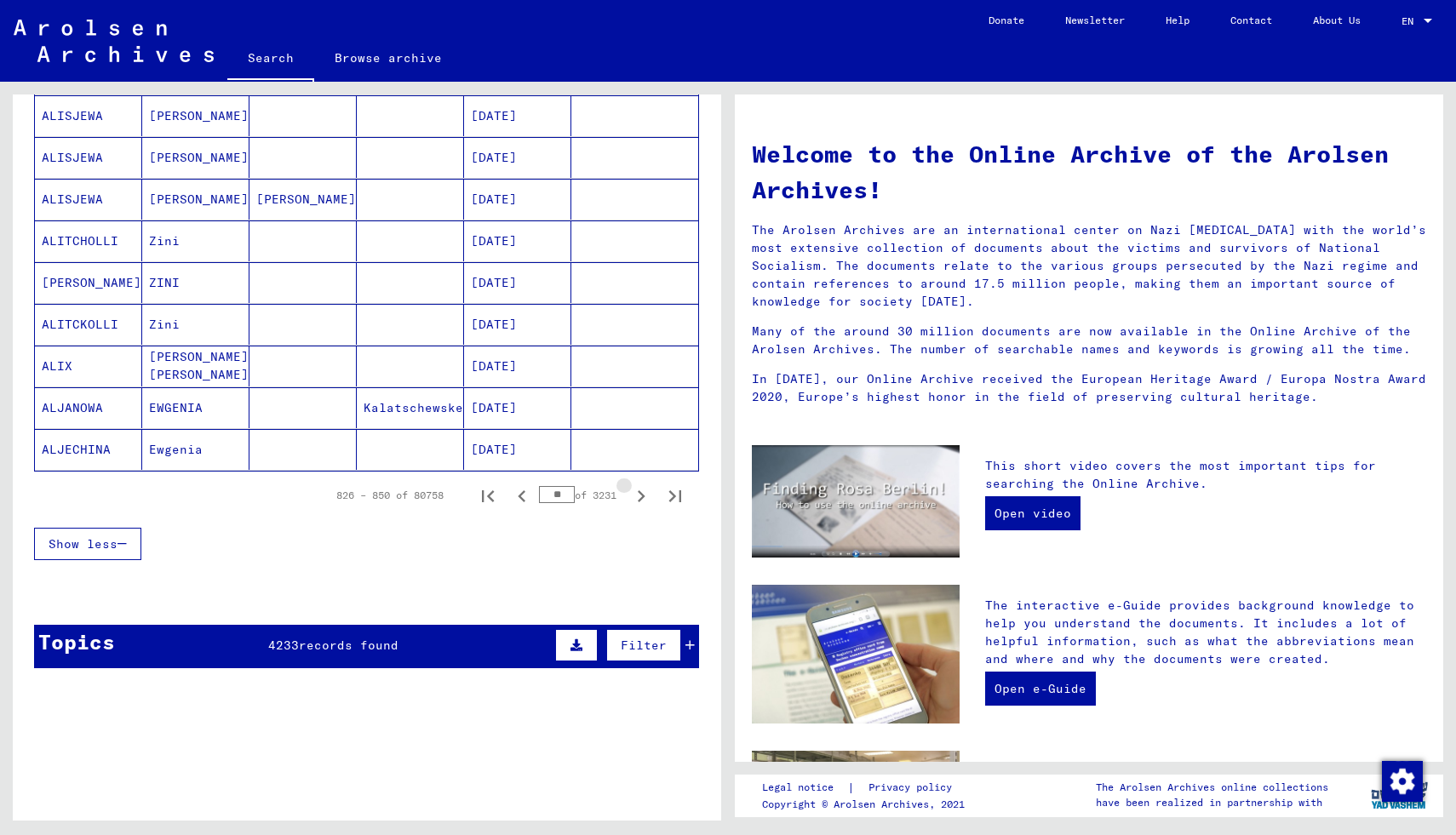
click at [642, 492] on icon "Next page" at bounding box center [641, 496] width 23 height 23
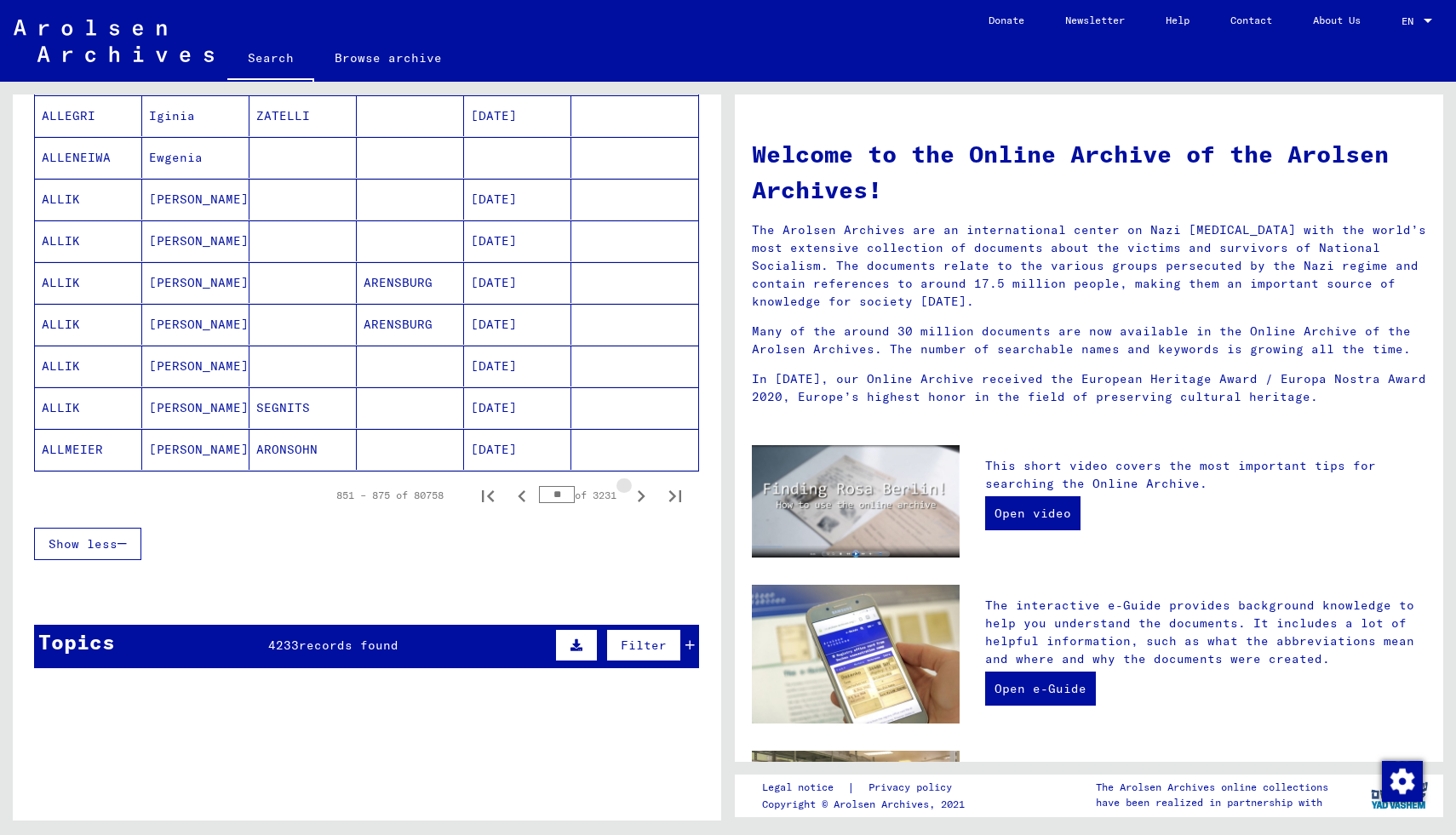
click at [642, 492] on icon "Next page" at bounding box center [641, 496] width 23 height 23
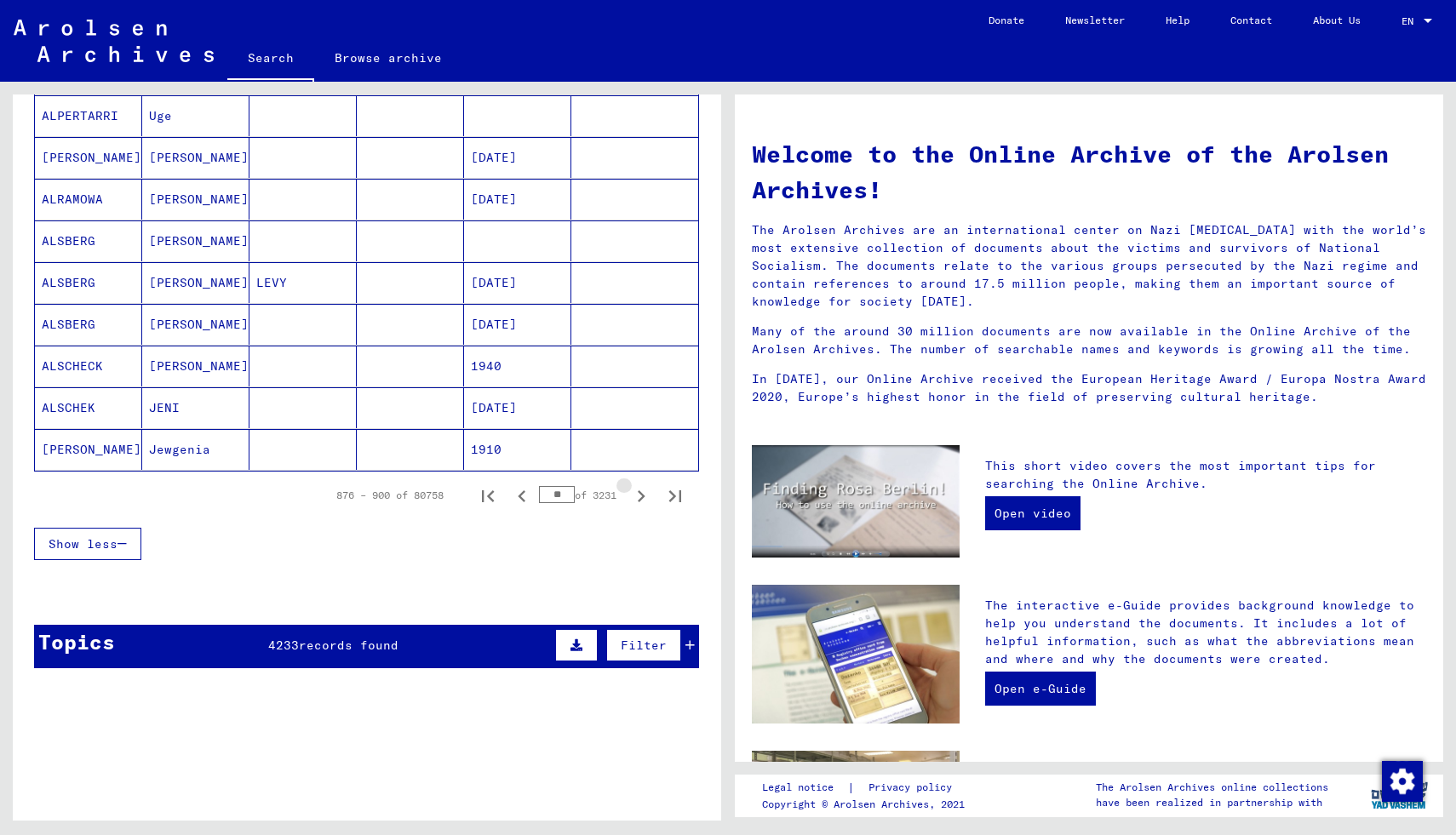
click at [642, 492] on icon "Next page" at bounding box center [641, 496] width 23 height 23
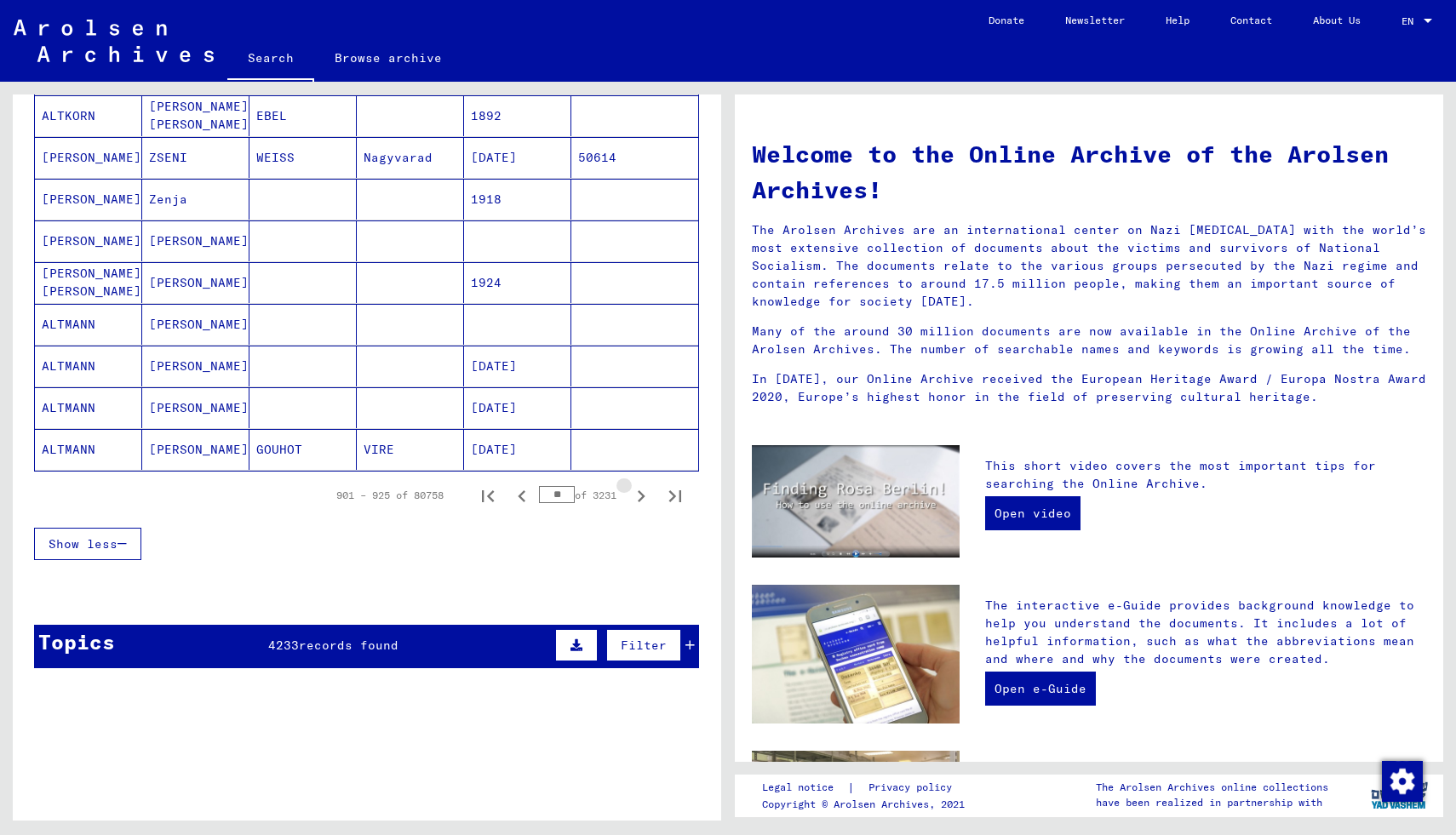
click at [642, 492] on icon "Next page" at bounding box center [641, 496] width 23 height 23
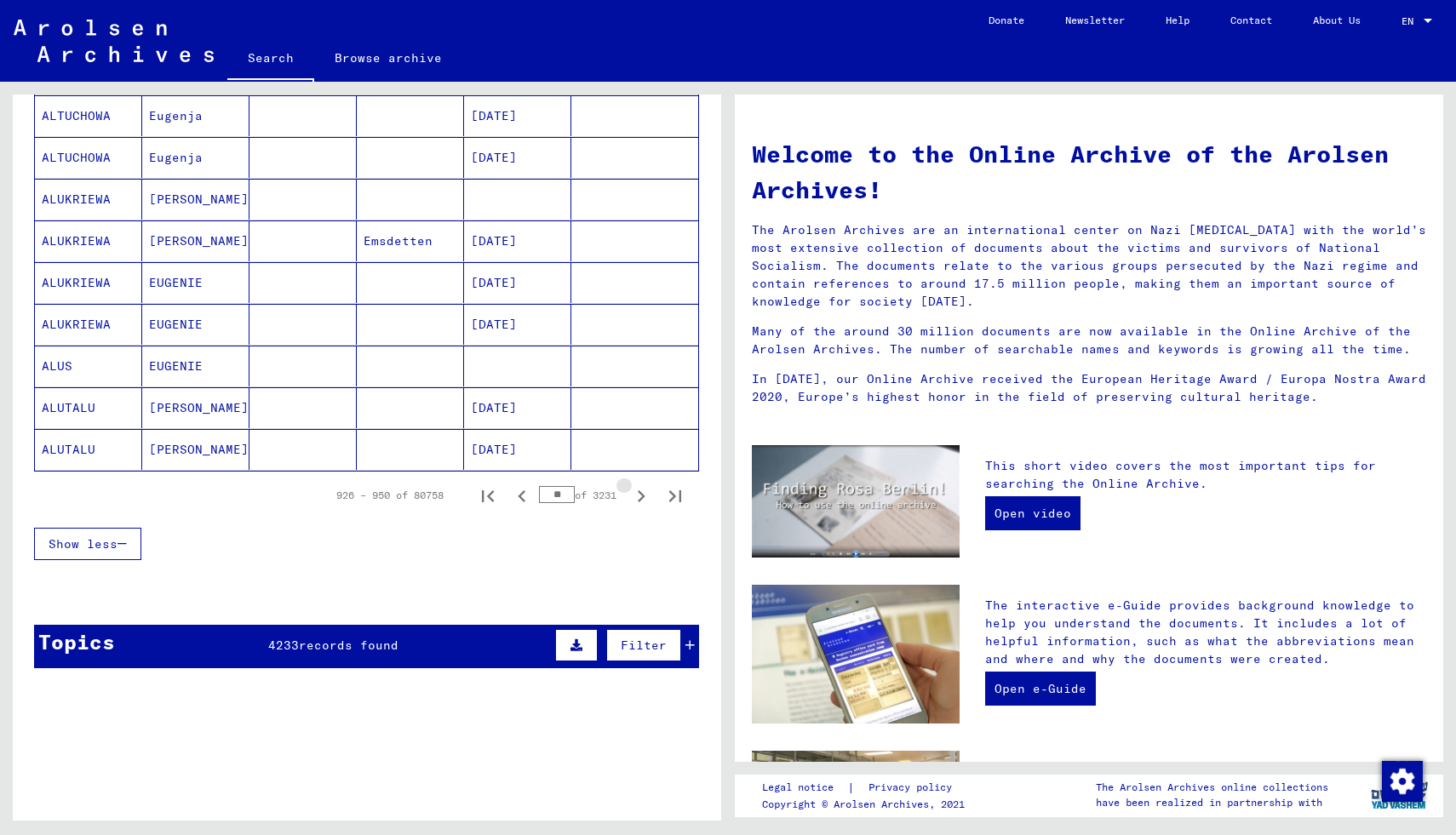
click at [642, 492] on icon "Next page" at bounding box center [641, 496] width 23 height 23
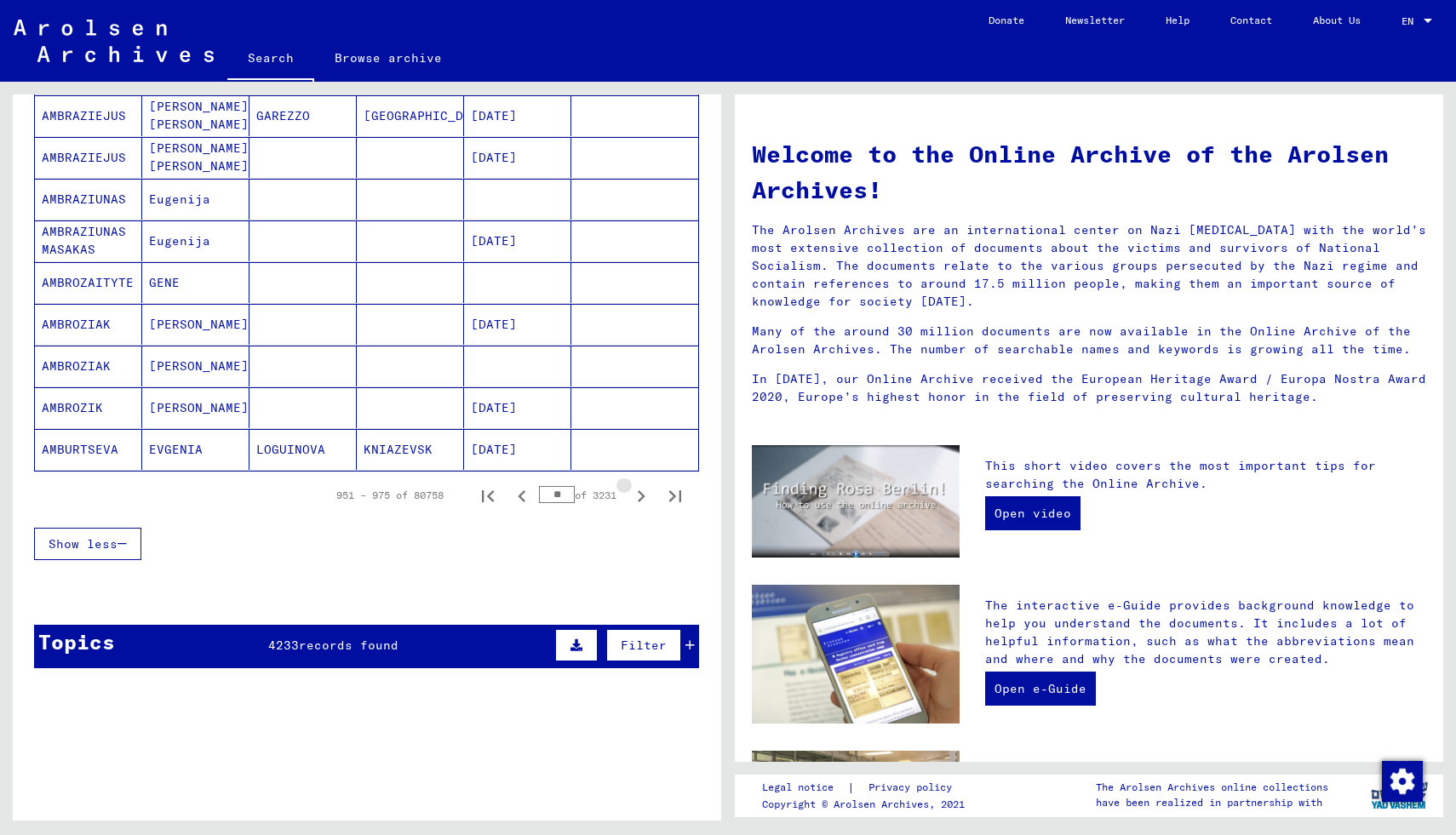
click at [642, 492] on icon "Next page" at bounding box center [641, 496] width 23 height 23
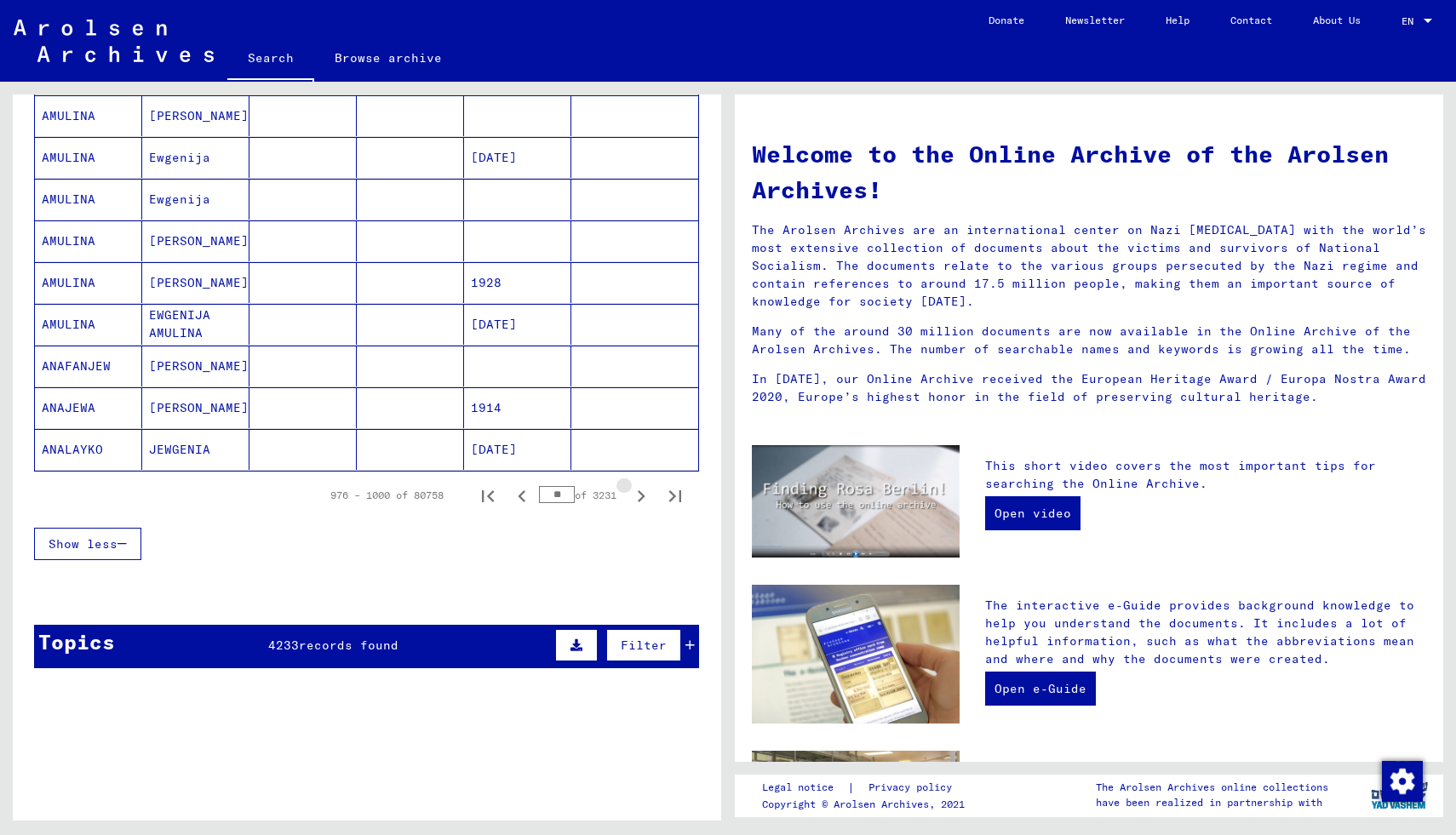
click at [642, 492] on icon "Next page" at bounding box center [641, 496] width 23 height 23
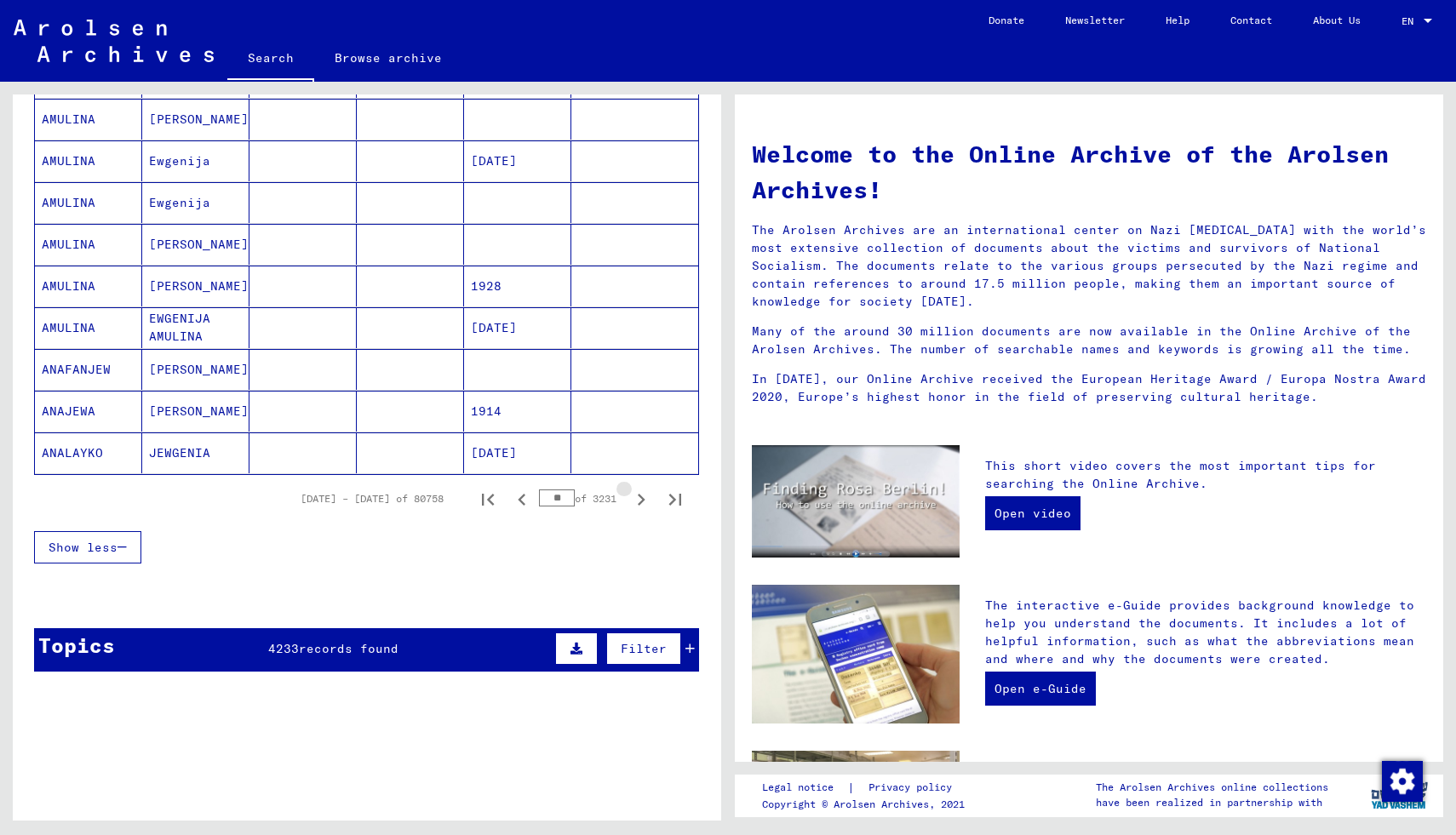
scroll to position [920, 0]
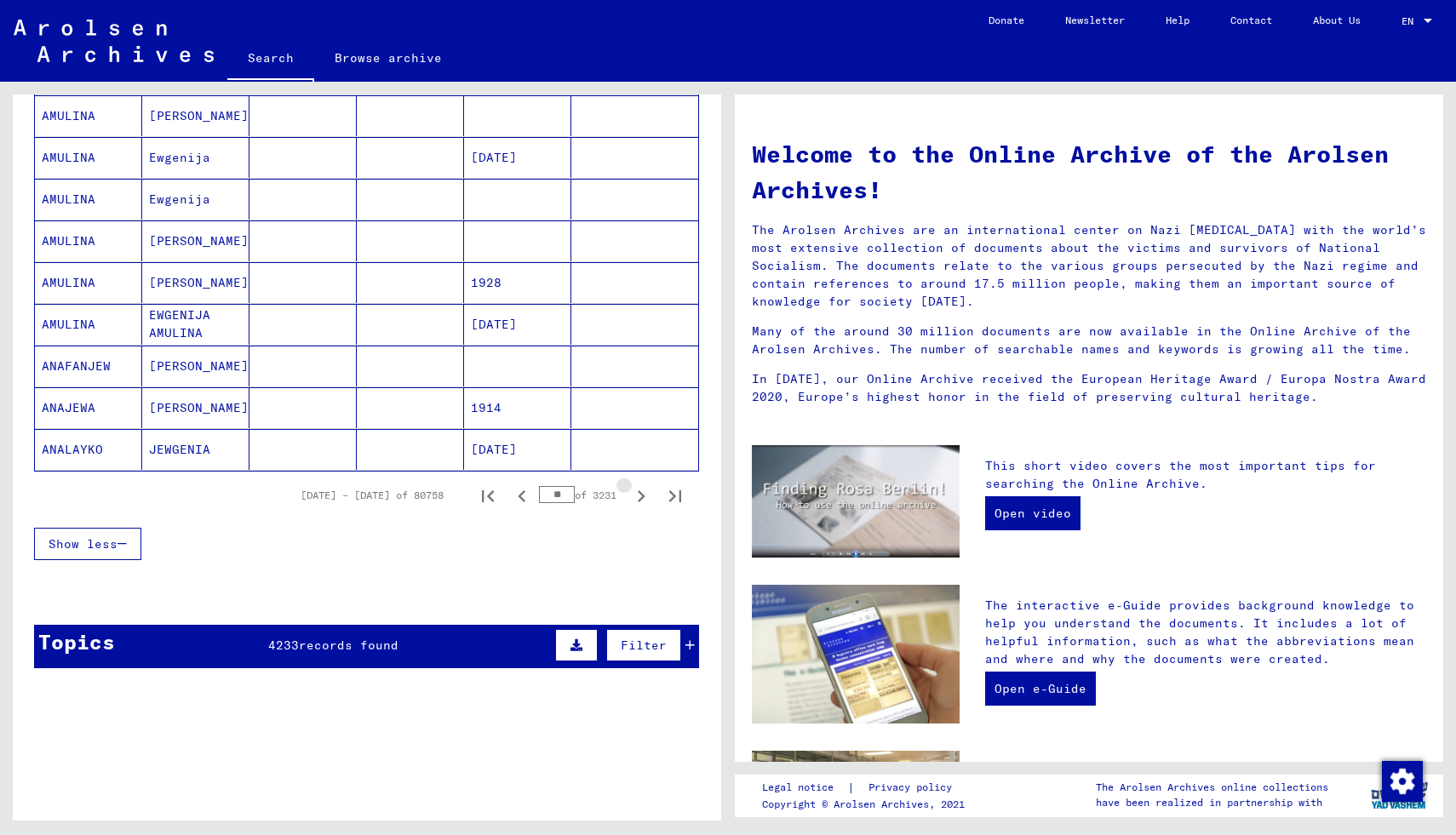
click at [642, 492] on icon "Next page" at bounding box center [641, 496] width 23 height 23
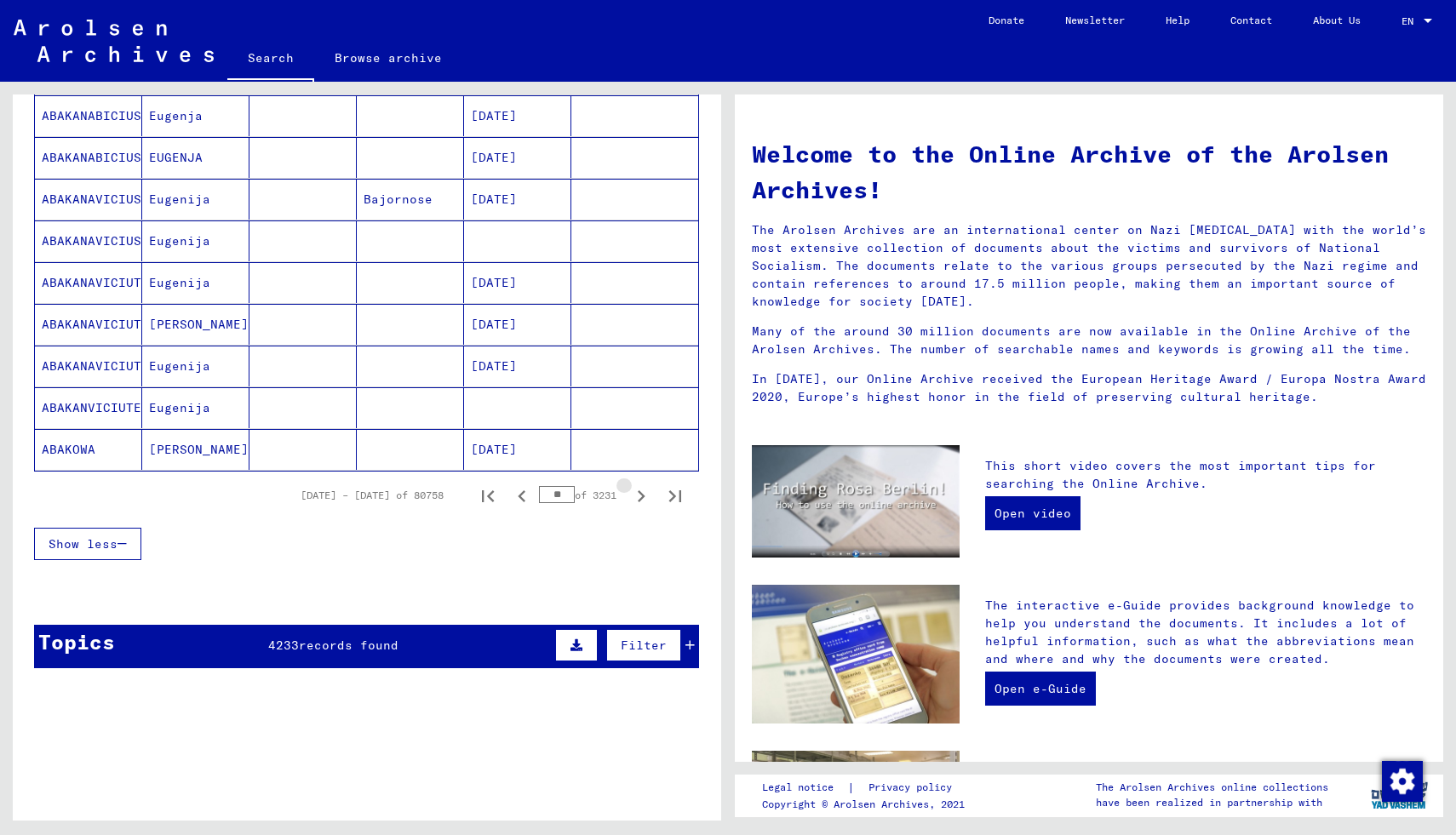
click at [642, 492] on icon "Next page" at bounding box center [641, 496] width 23 height 23
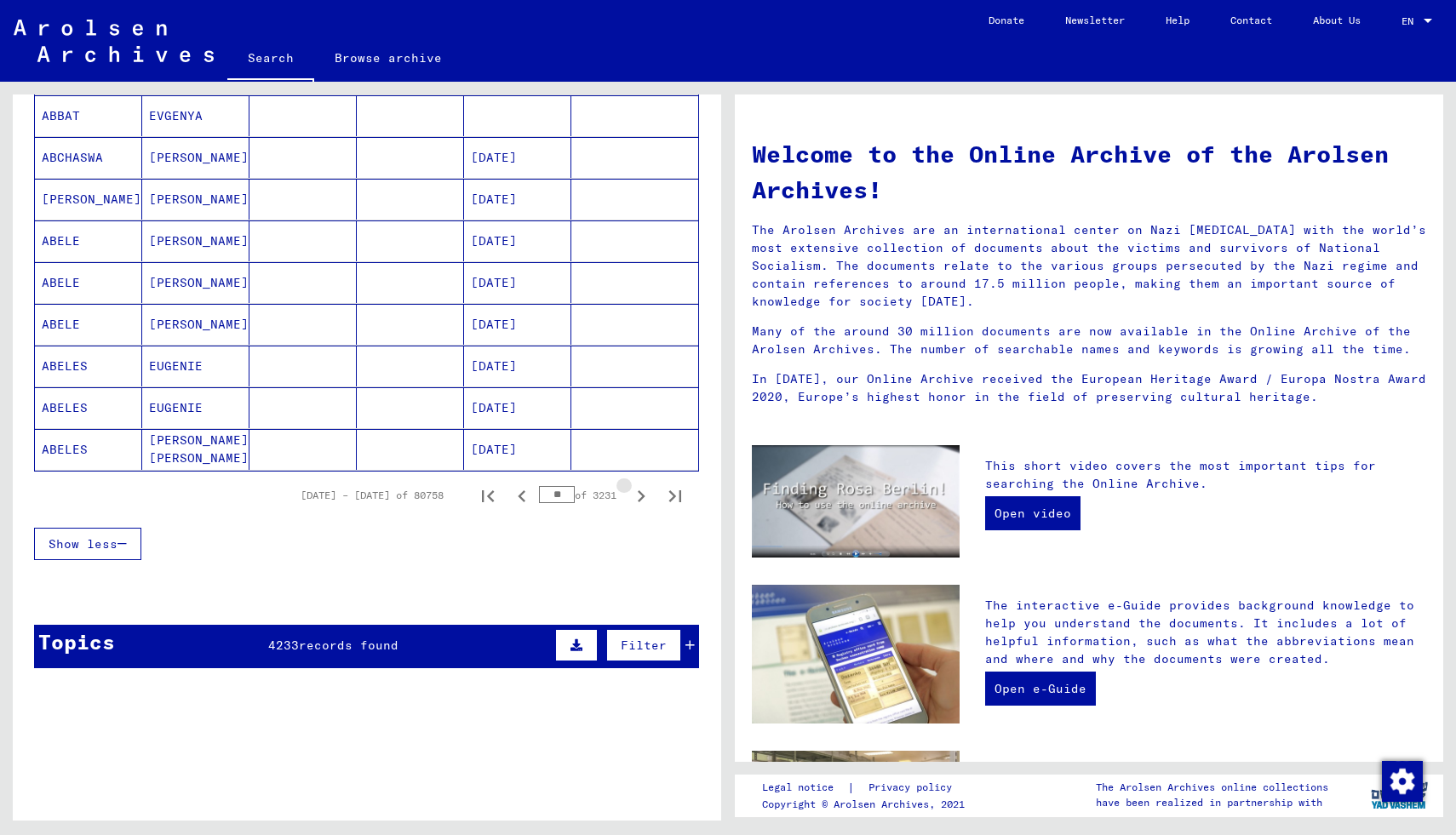
click at [642, 492] on icon "Next page" at bounding box center [641, 496] width 23 height 23
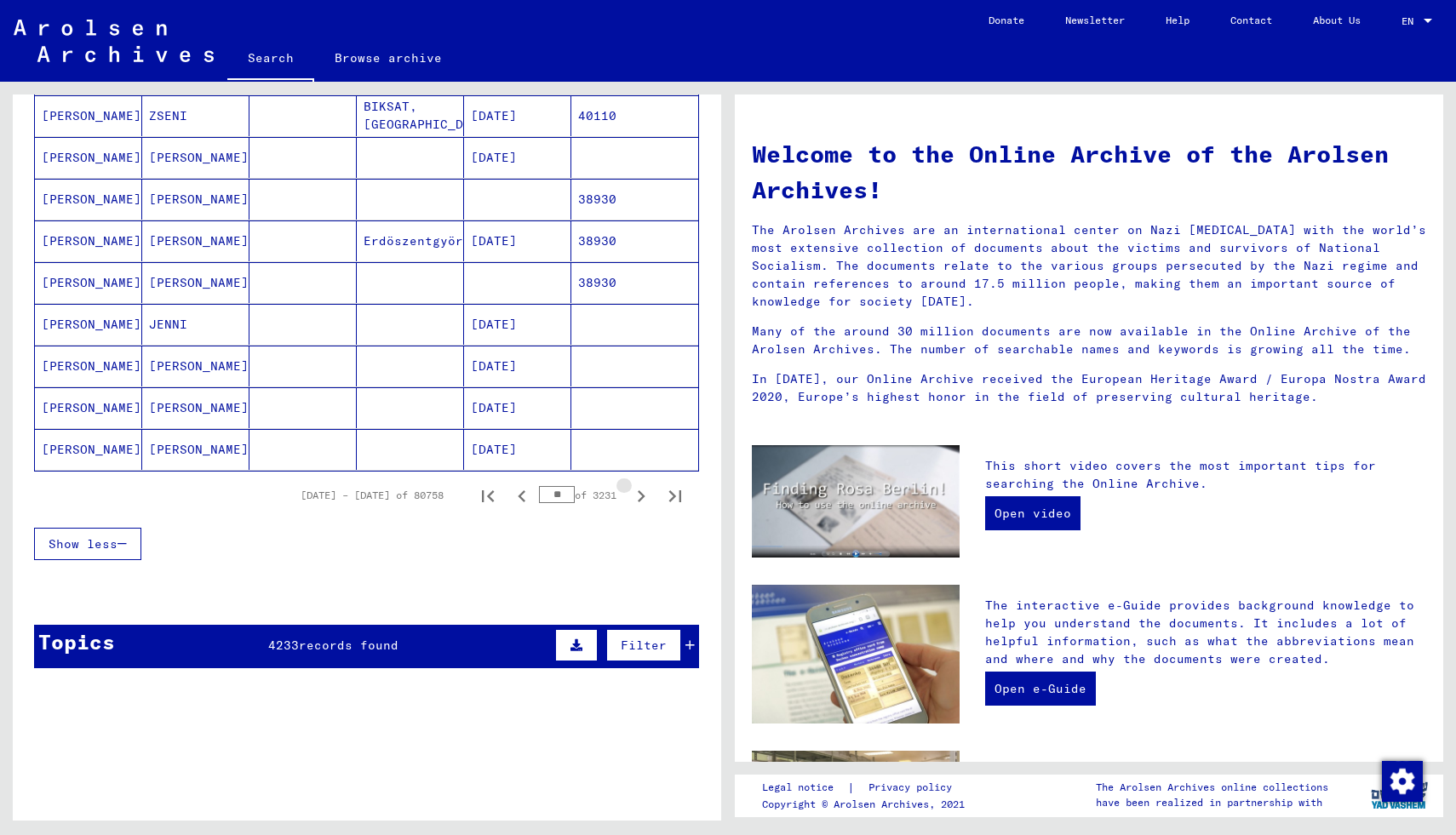
click at [642, 492] on icon "Next page" at bounding box center [641, 496] width 23 height 23
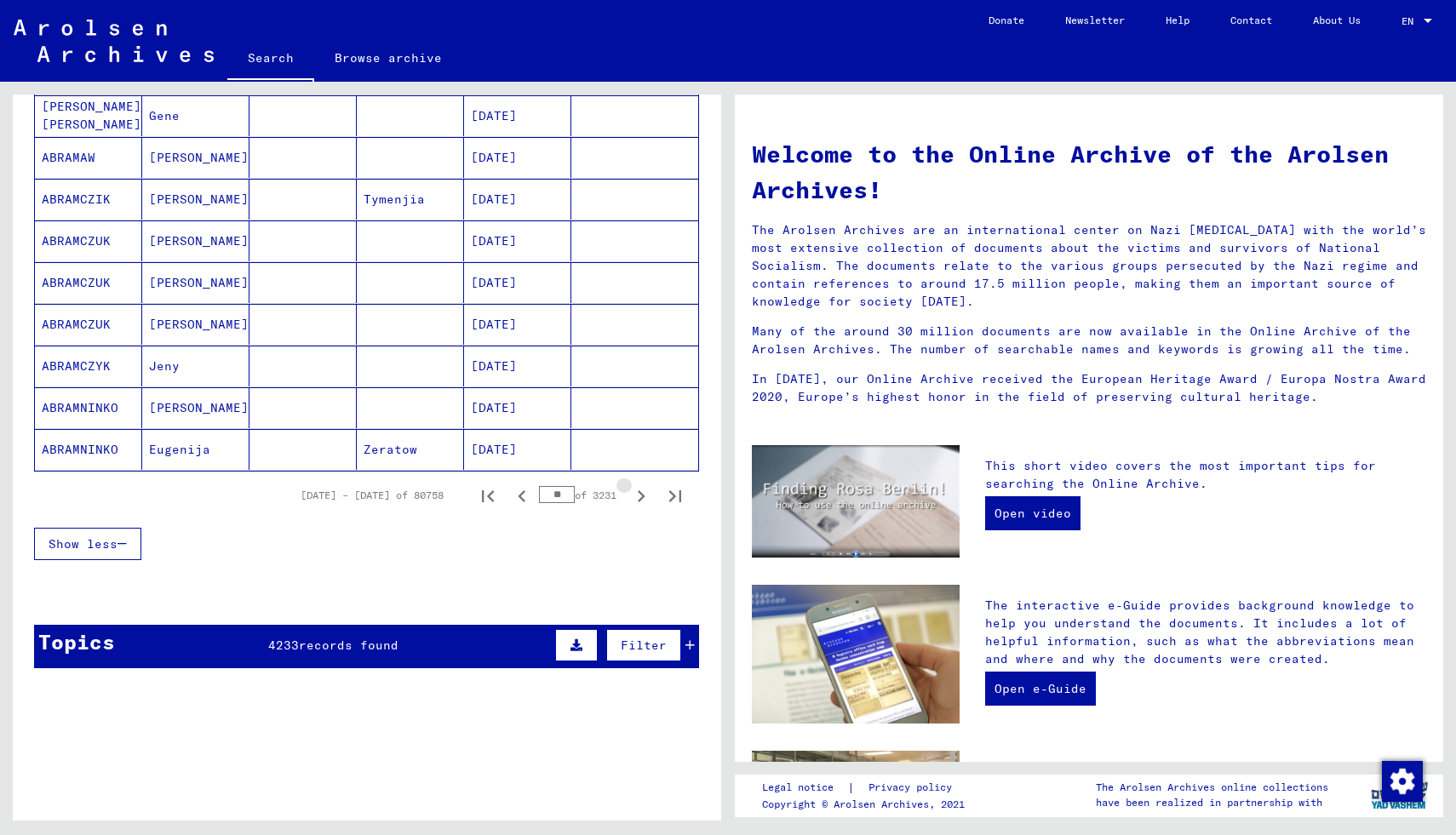
click at [642, 492] on icon "Next page" at bounding box center [641, 496] width 23 height 23
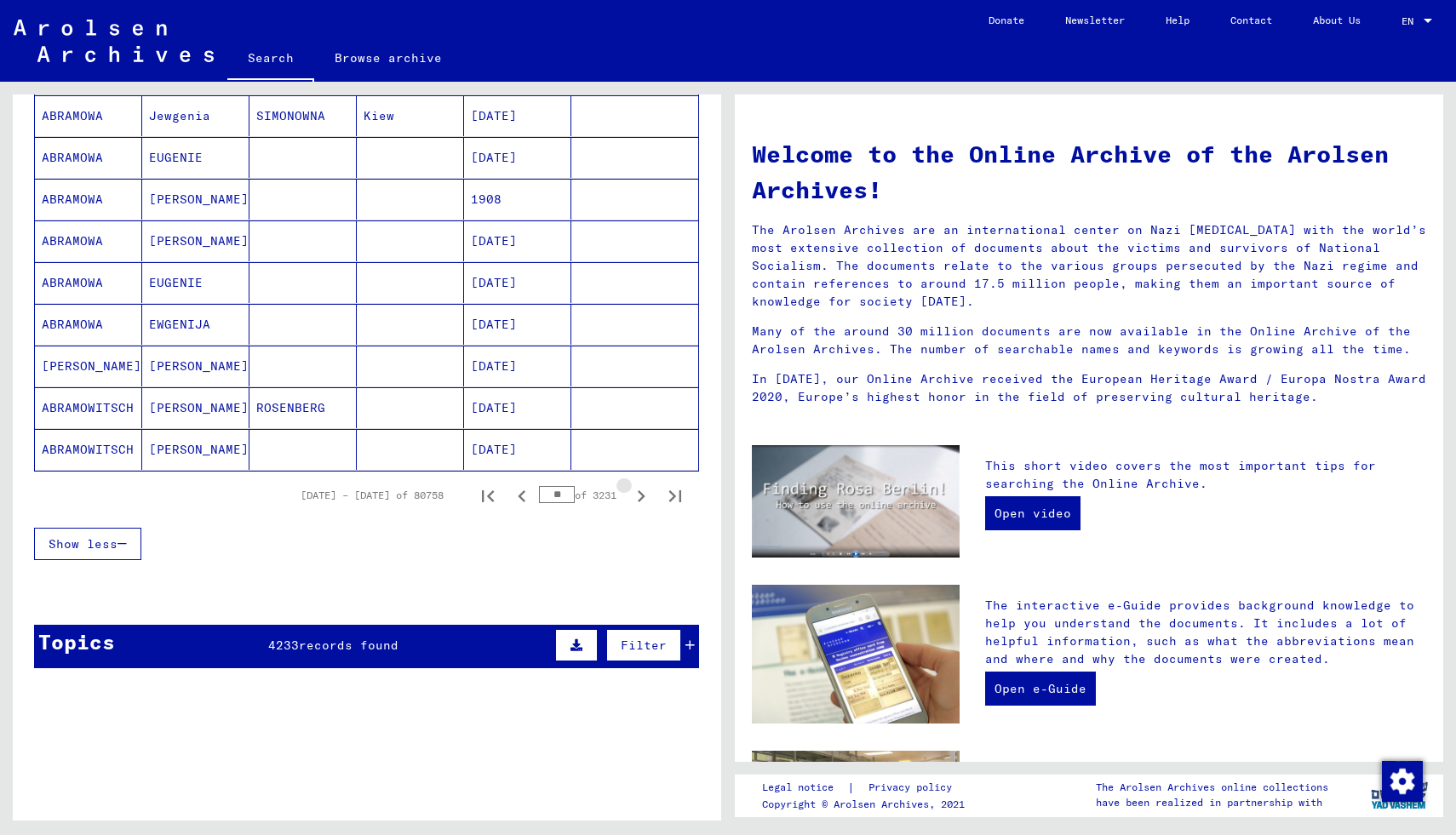
click at [642, 492] on icon "Next page" at bounding box center [641, 496] width 23 height 23
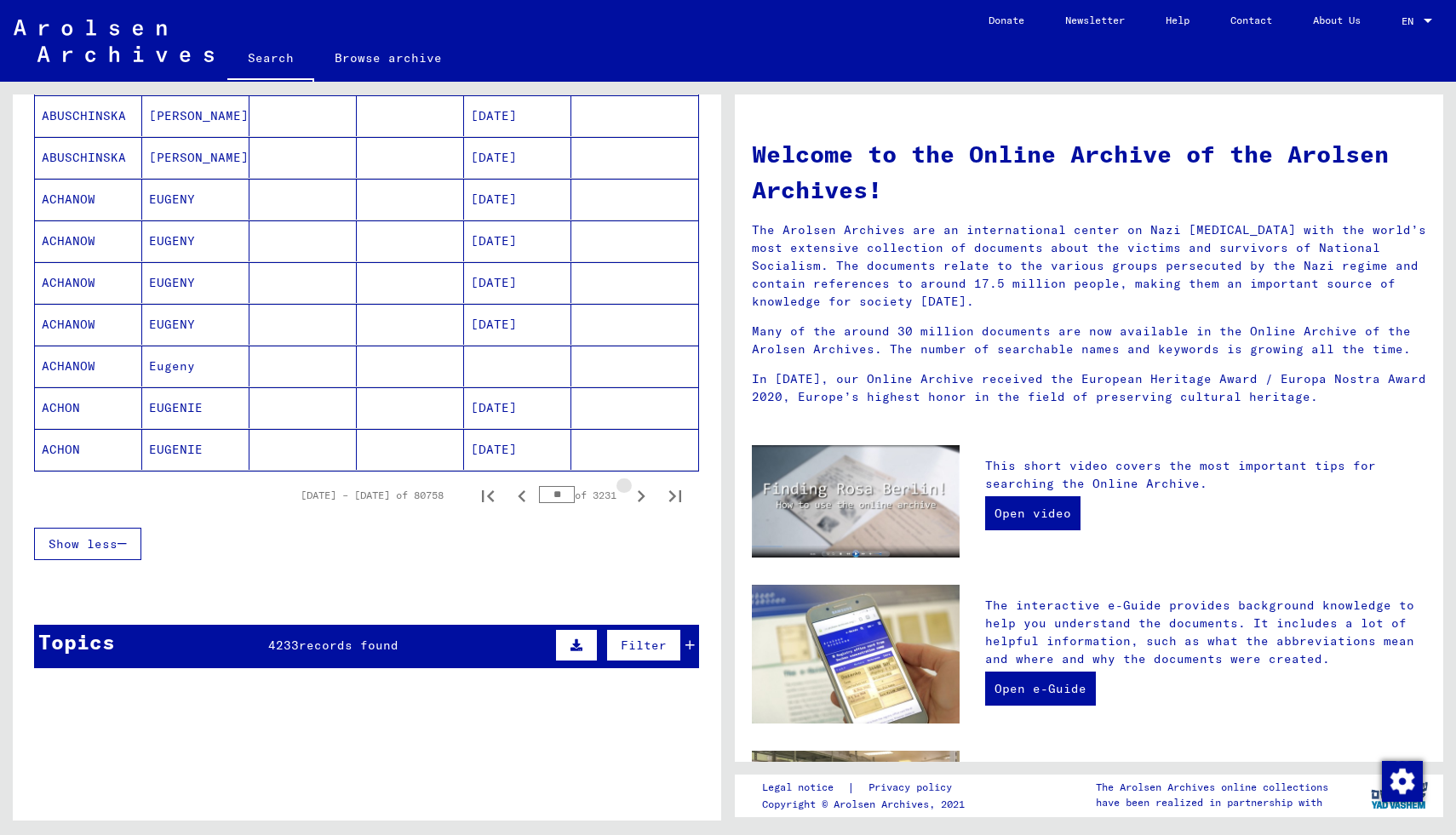
click at [642, 492] on icon "Next page" at bounding box center [641, 496] width 23 height 23
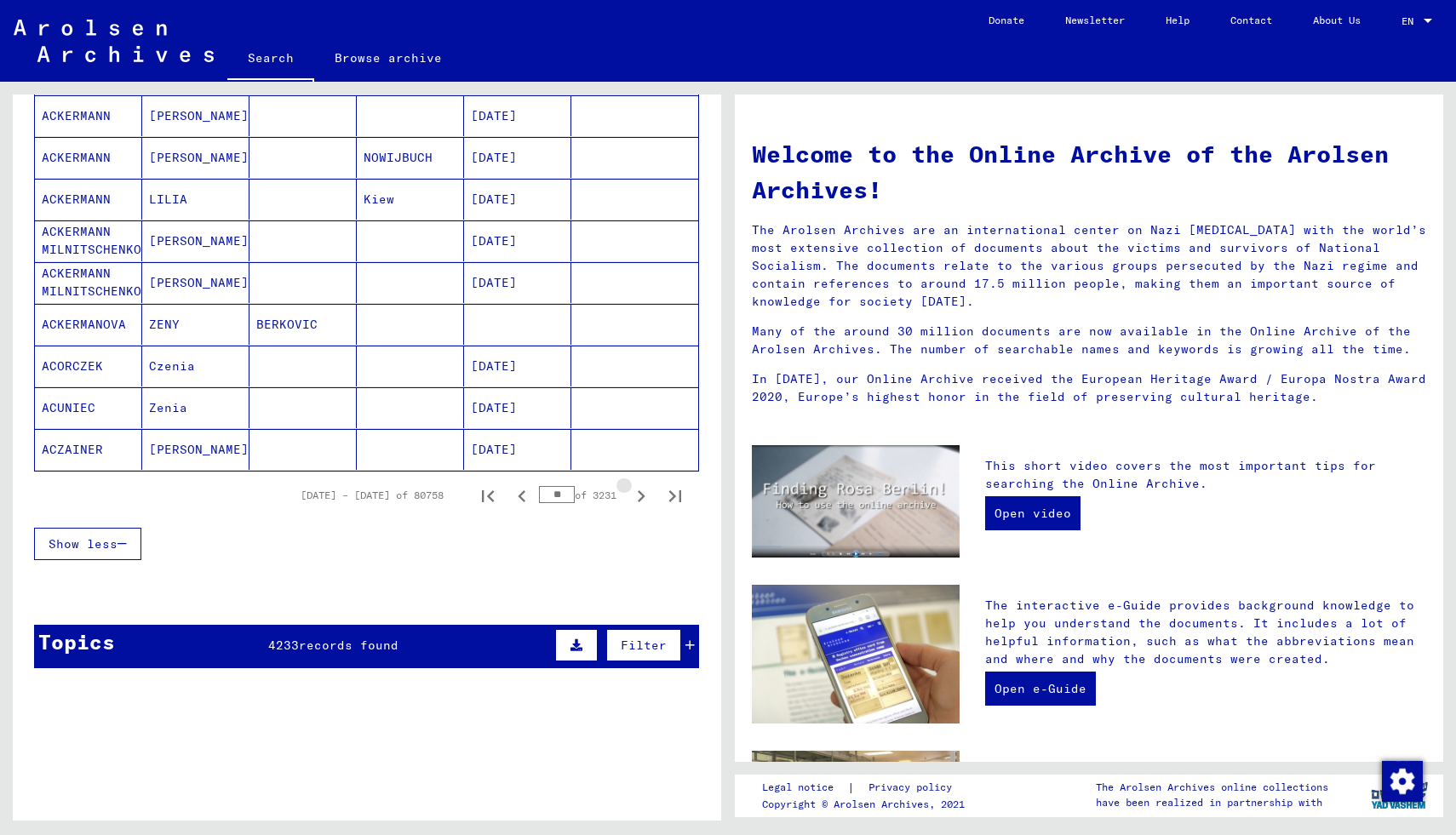
click at [642, 492] on icon "Next page" at bounding box center [641, 496] width 23 height 23
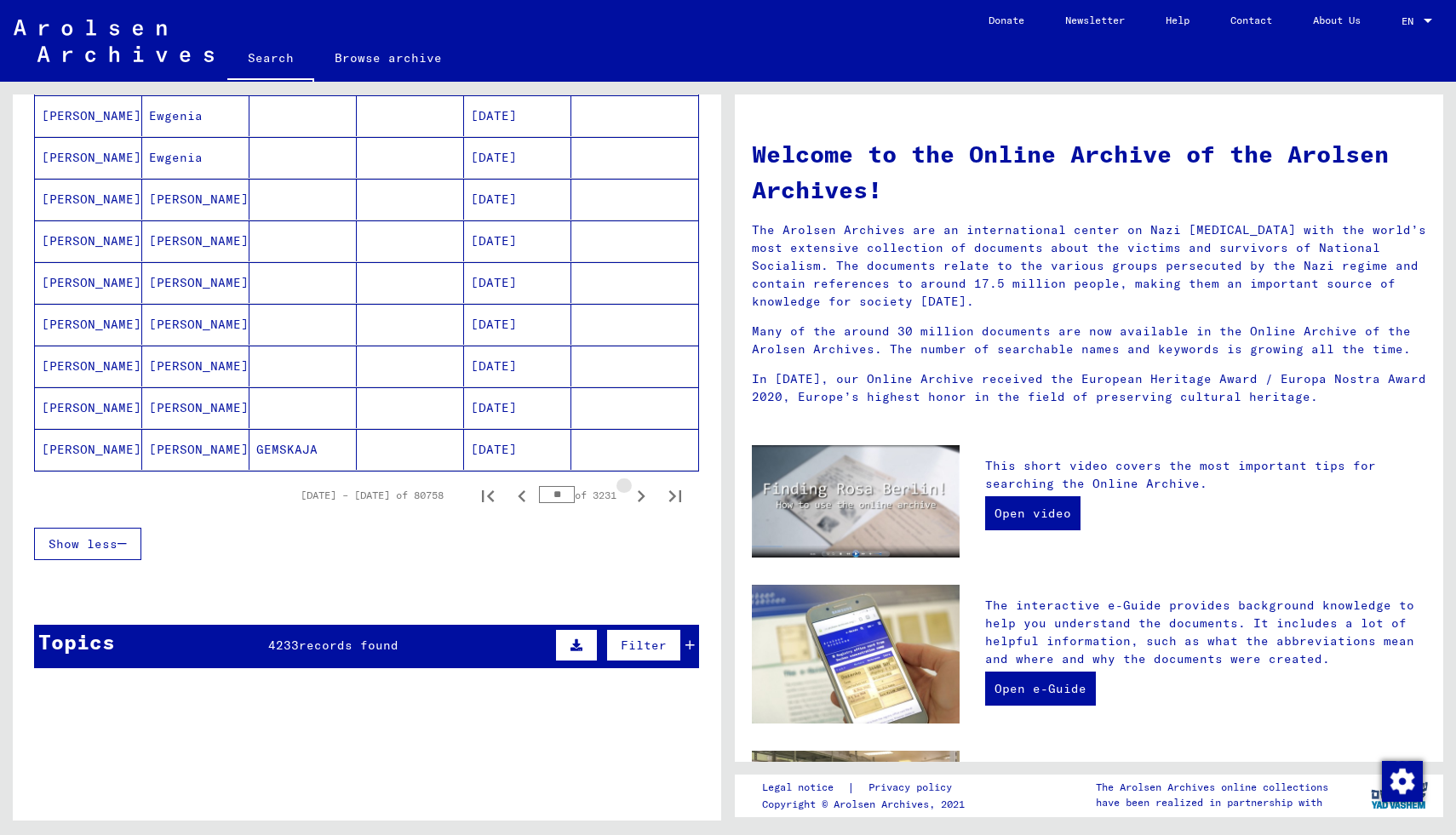
click at [642, 492] on icon "Next page" at bounding box center [641, 496] width 23 height 23
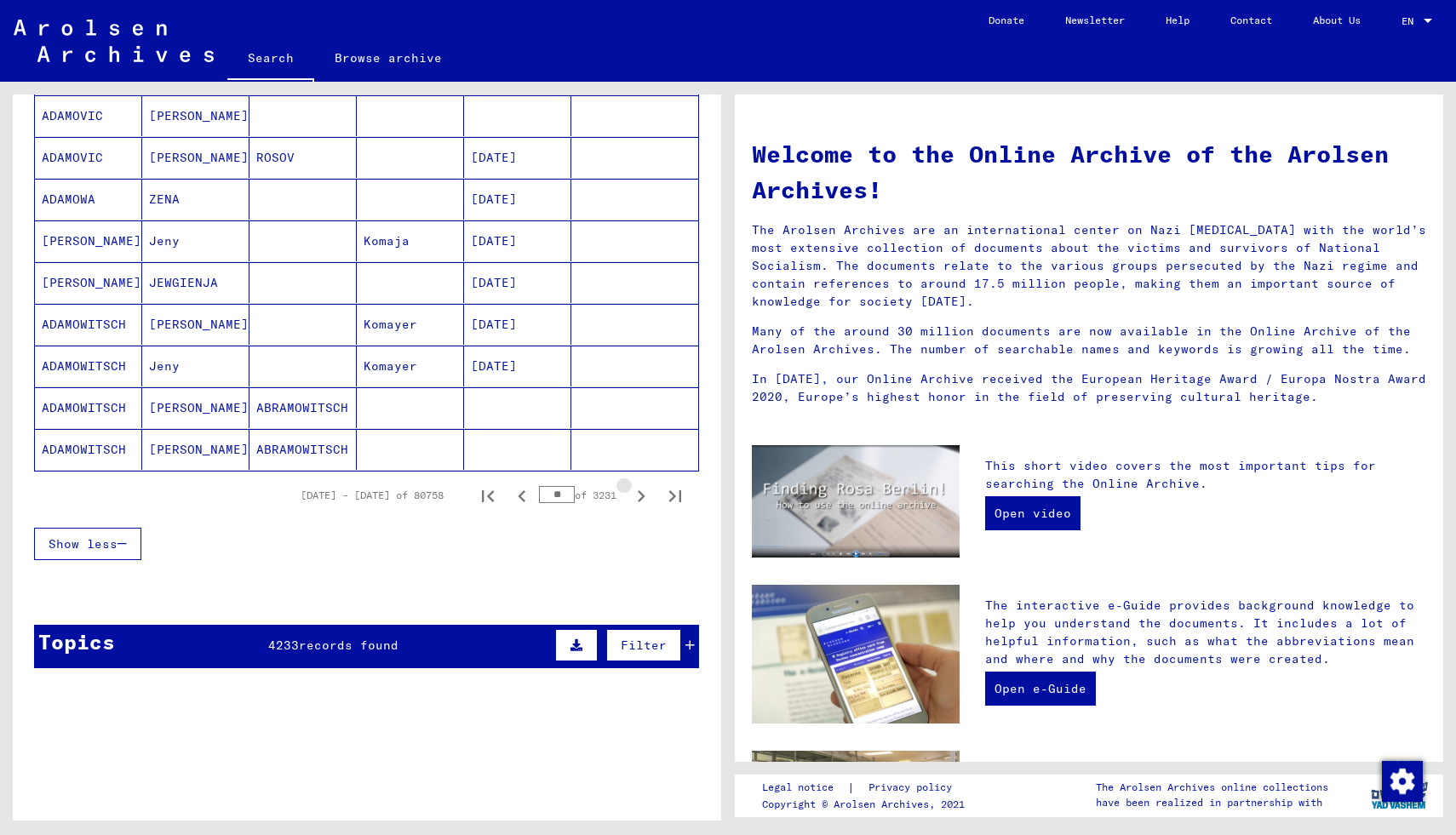
click at [642, 492] on icon "Next page" at bounding box center [641, 496] width 23 height 23
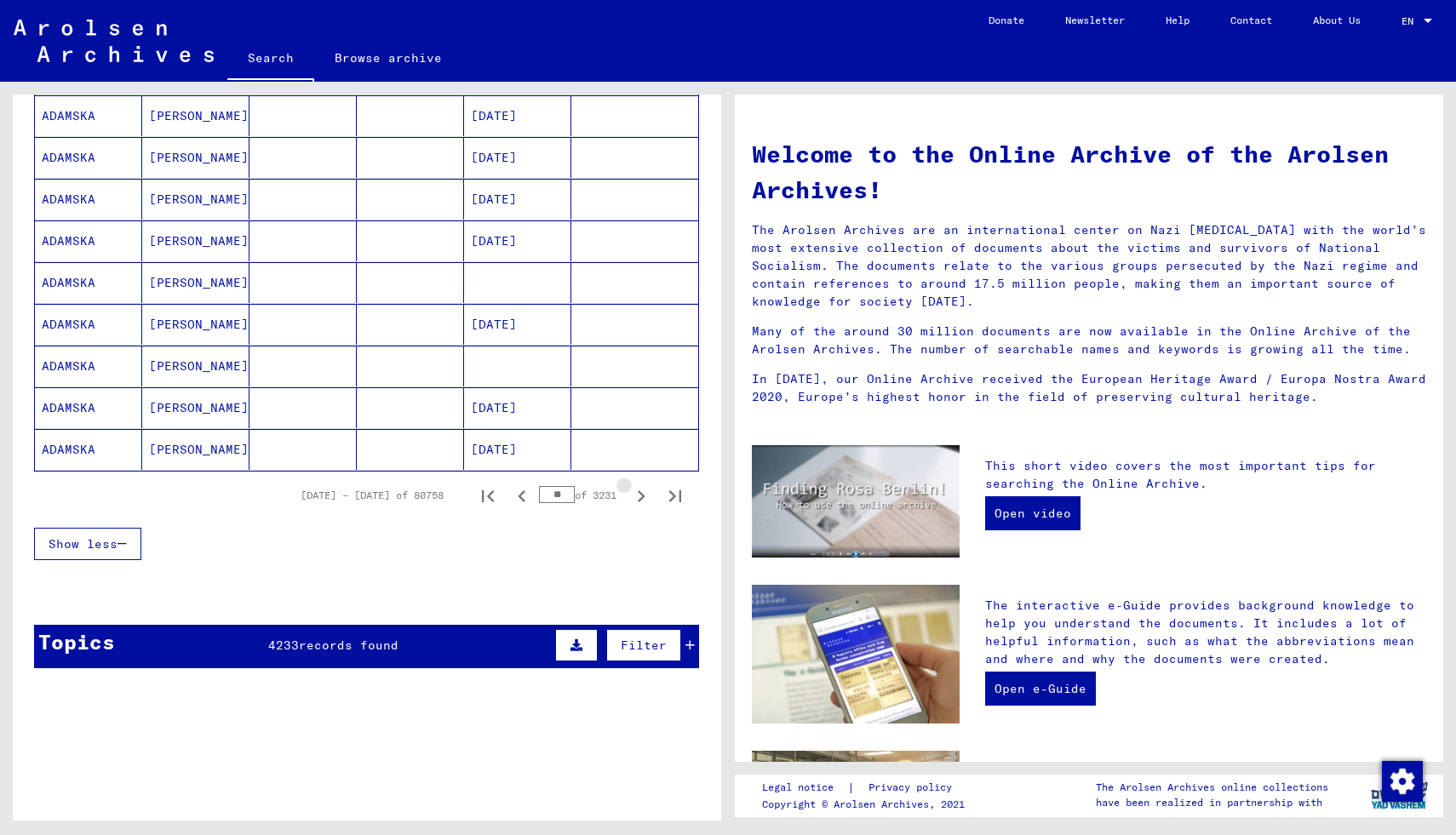
click at [642, 492] on icon "Next page" at bounding box center [641, 496] width 23 height 23
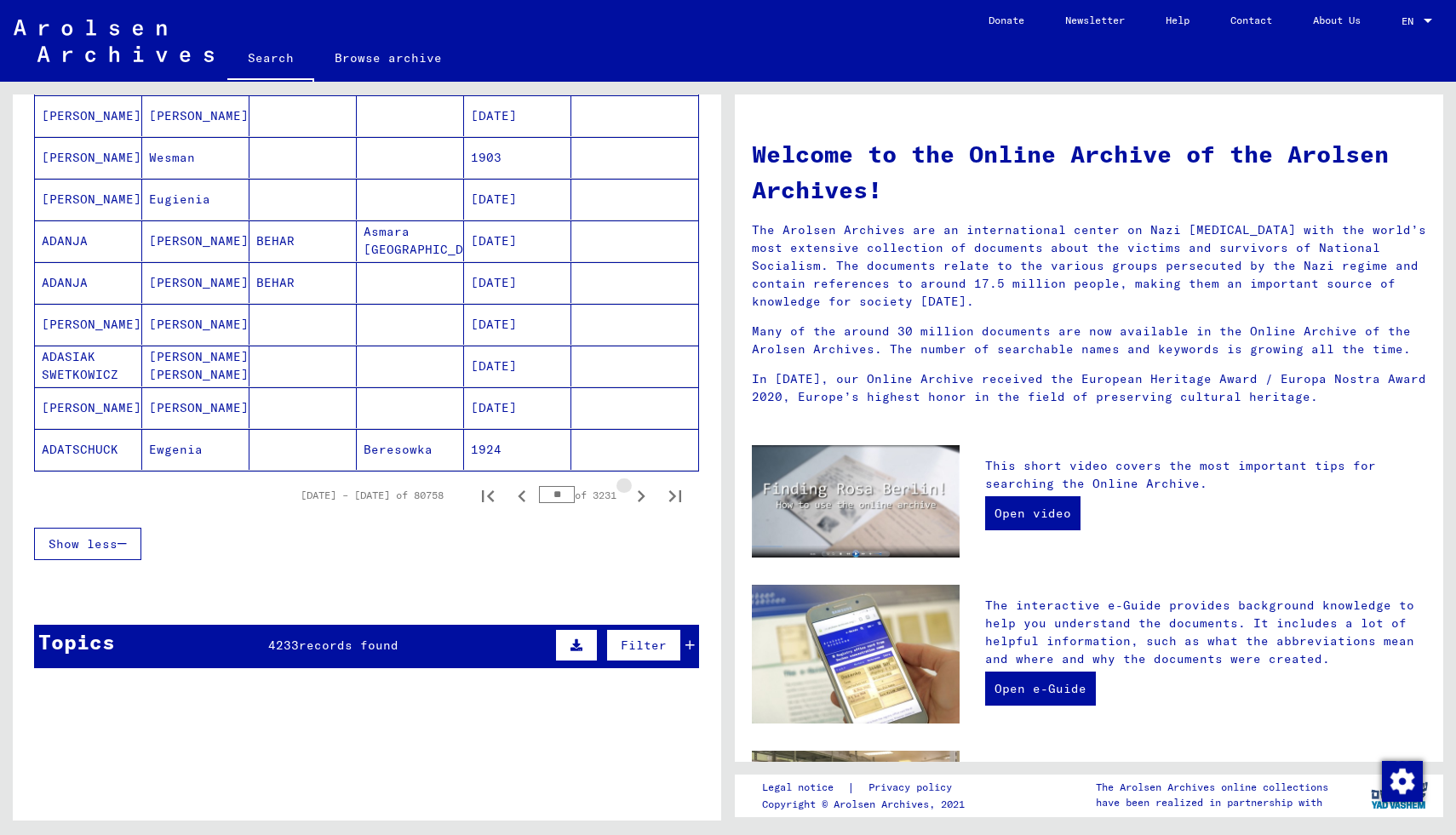
click at [642, 492] on icon "Next page" at bounding box center [641, 496] width 23 height 23
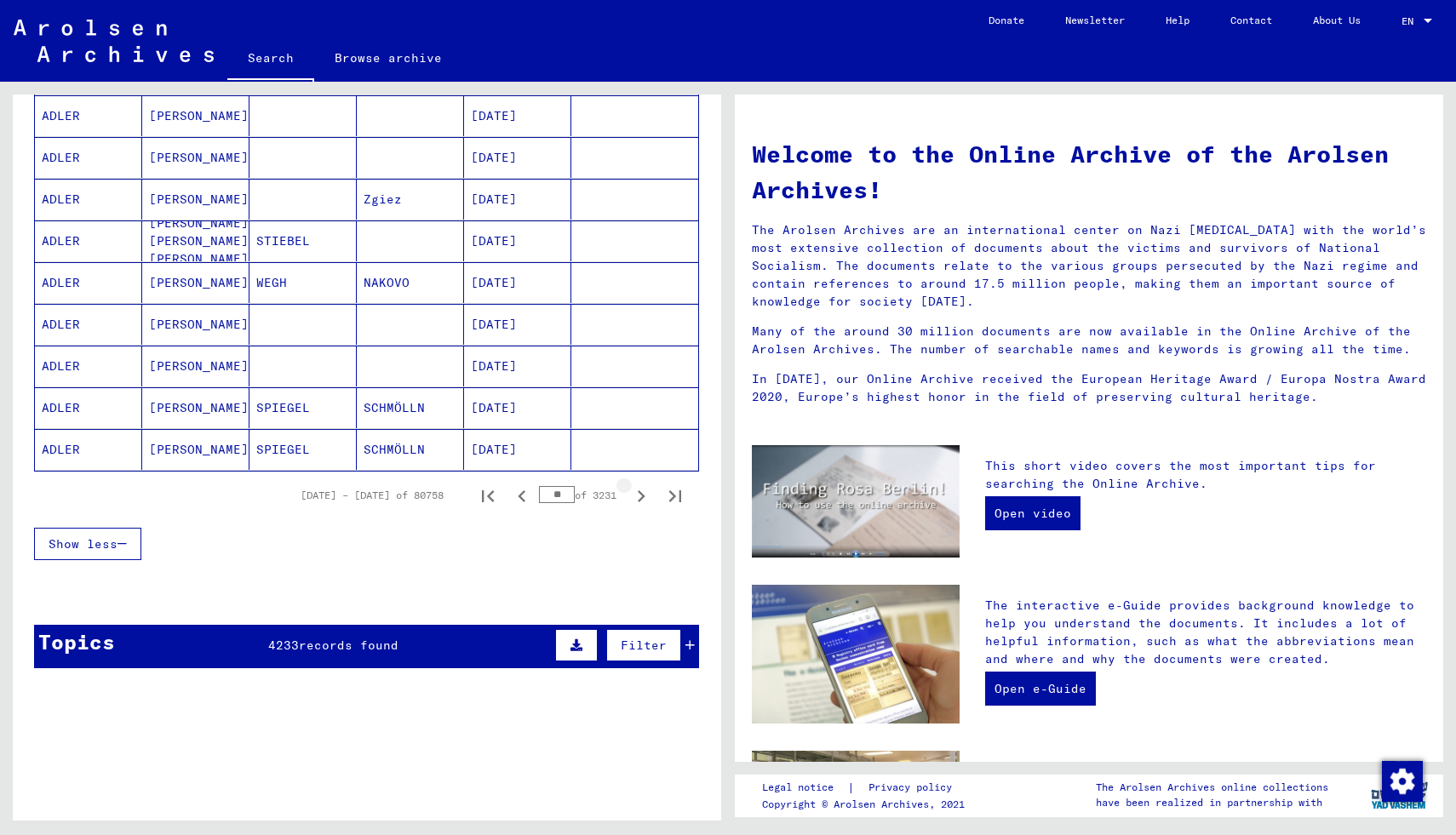
click at [642, 491] on icon "Next page" at bounding box center [641, 496] width 23 height 23
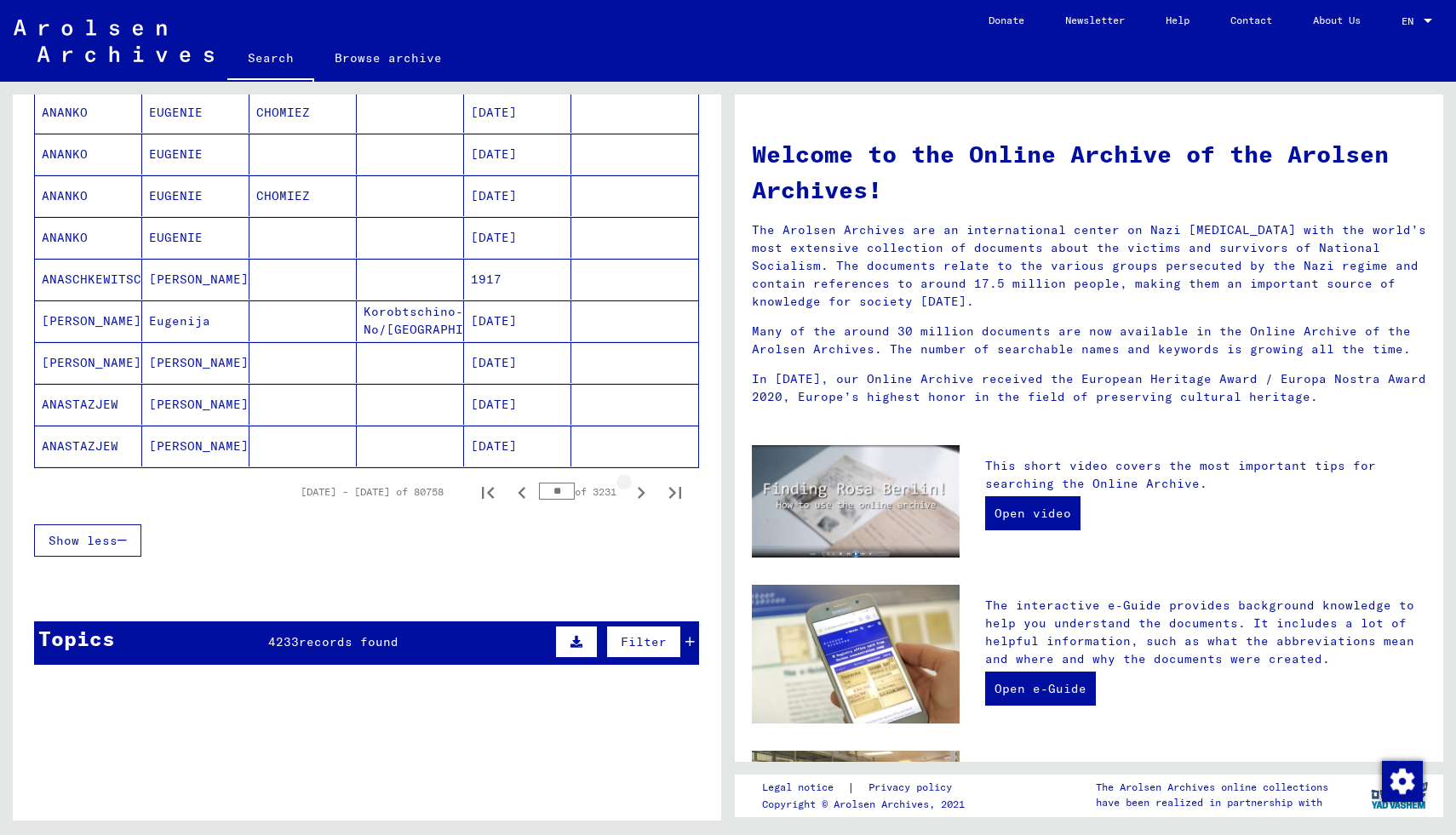
click at [642, 491] on icon "Next page" at bounding box center [641, 492] width 23 height 23
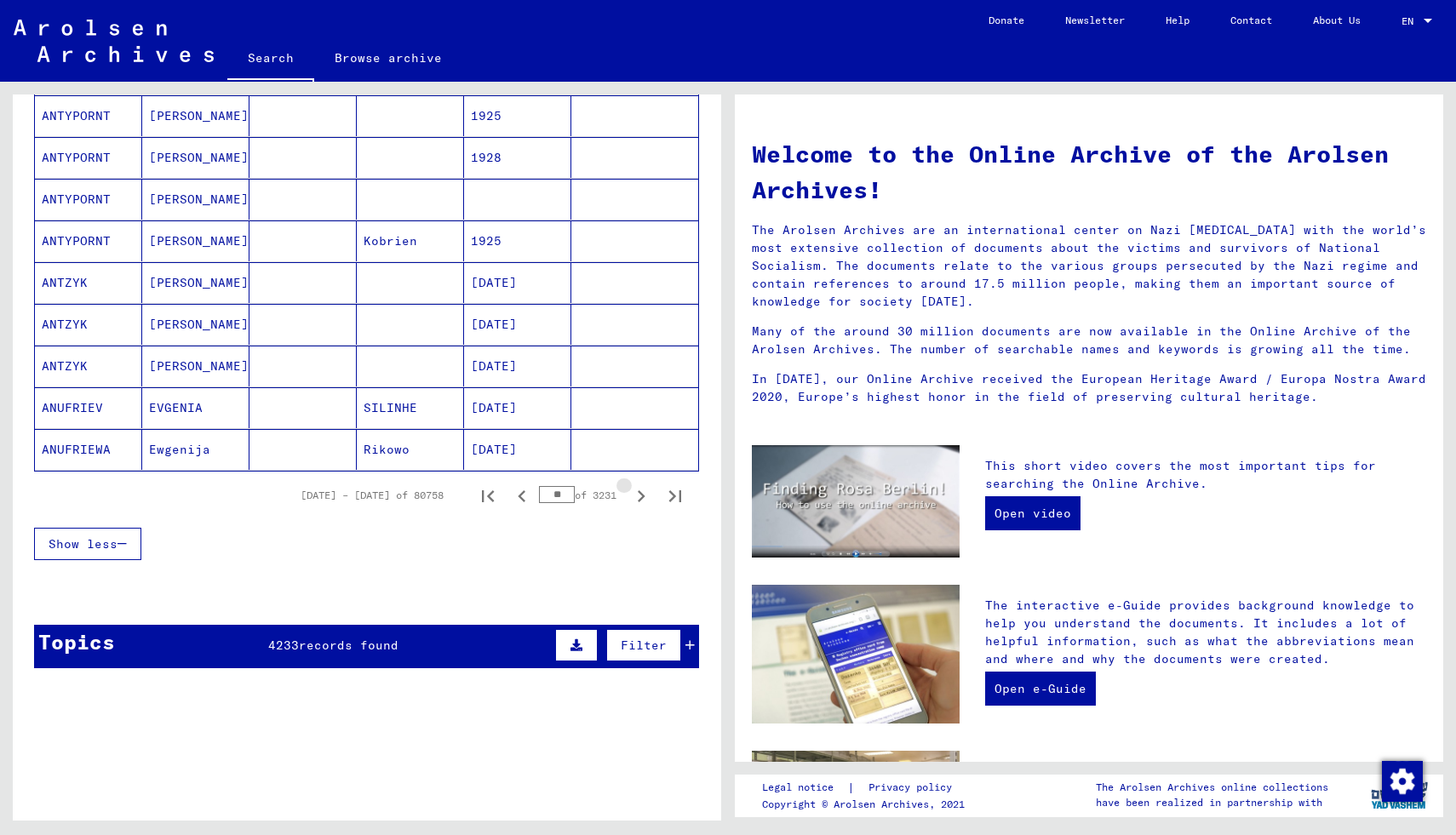
click at [642, 491] on icon "Next page" at bounding box center [641, 496] width 23 height 23
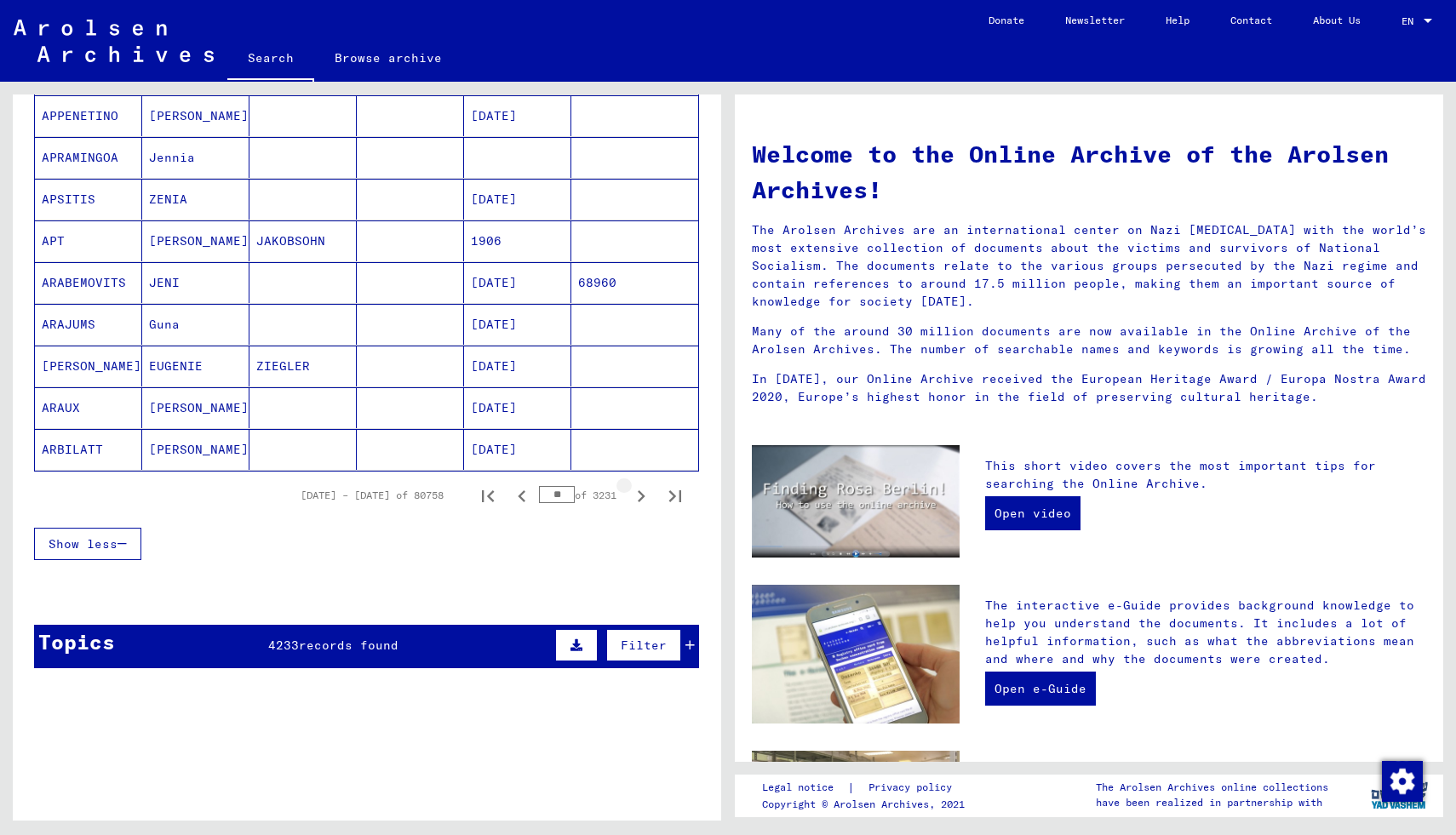
click at [642, 491] on icon "Next page" at bounding box center [641, 496] width 23 height 23
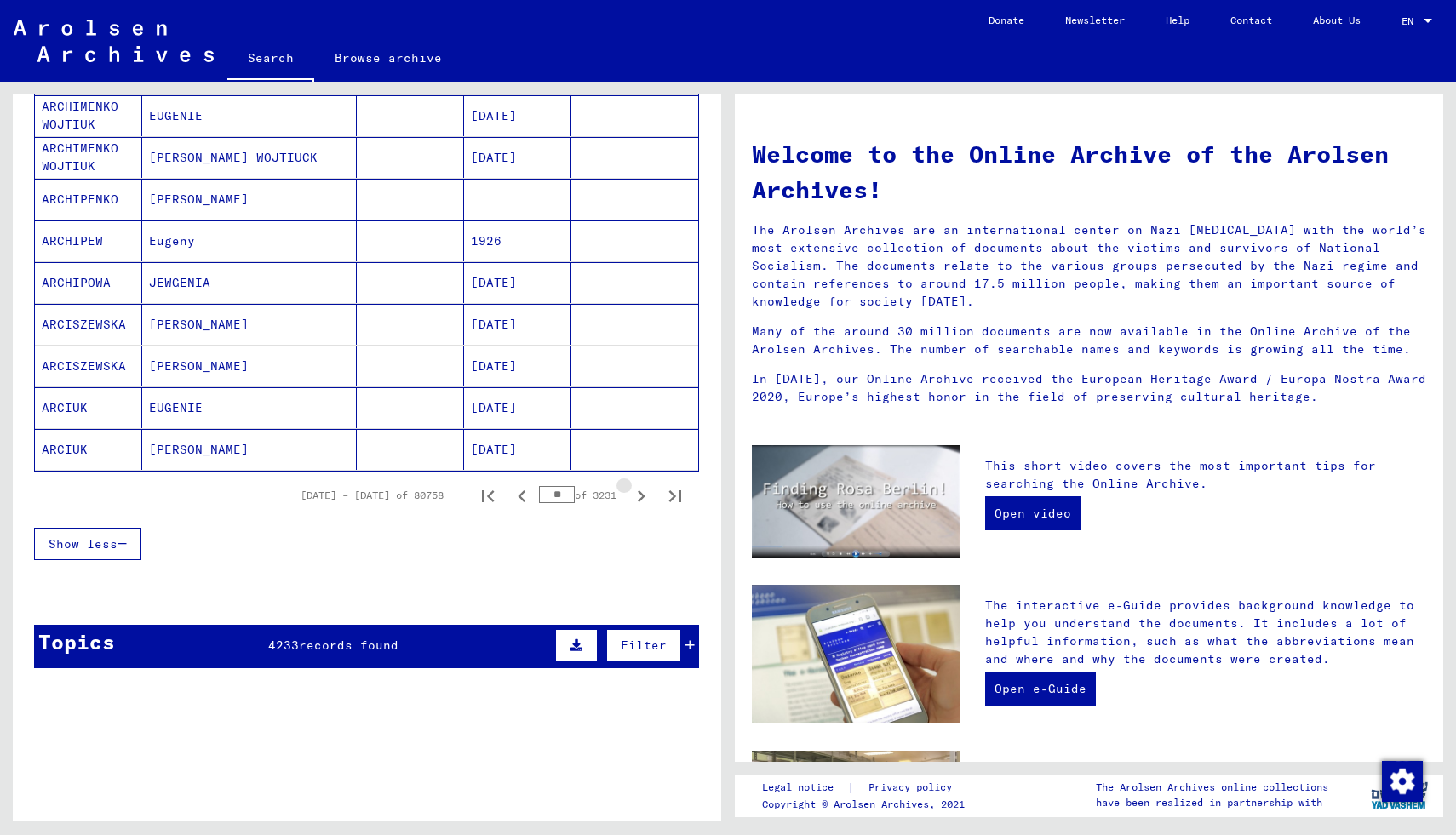
click at [642, 491] on icon "Next page" at bounding box center [641, 496] width 23 height 23
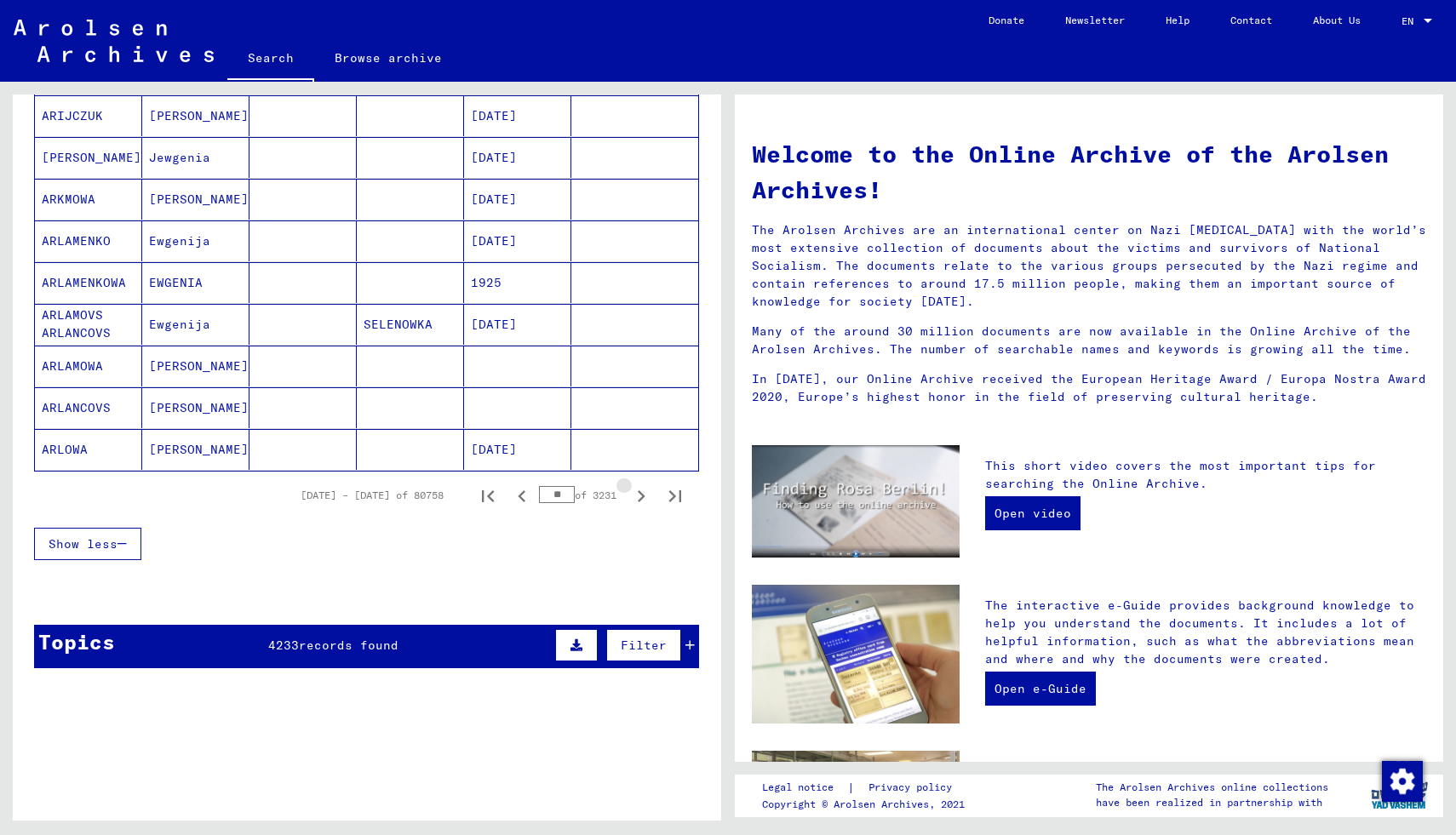
click at [642, 491] on icon "Next page" at bounding box center [641, 496] width 23 height 23
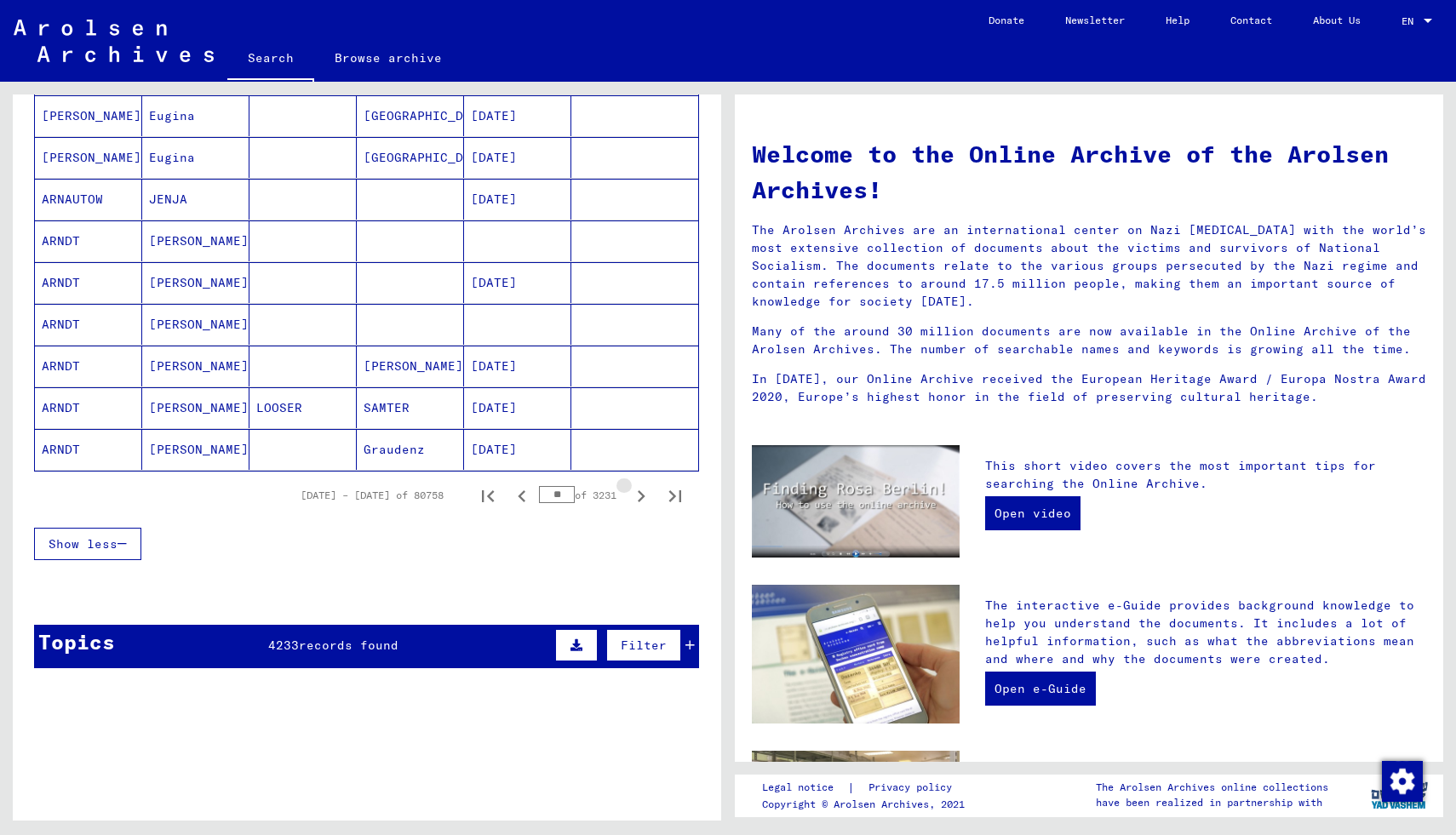
click at [642, 491] on icon "Next page" at bounding box center [641, 496] width 23 height 23
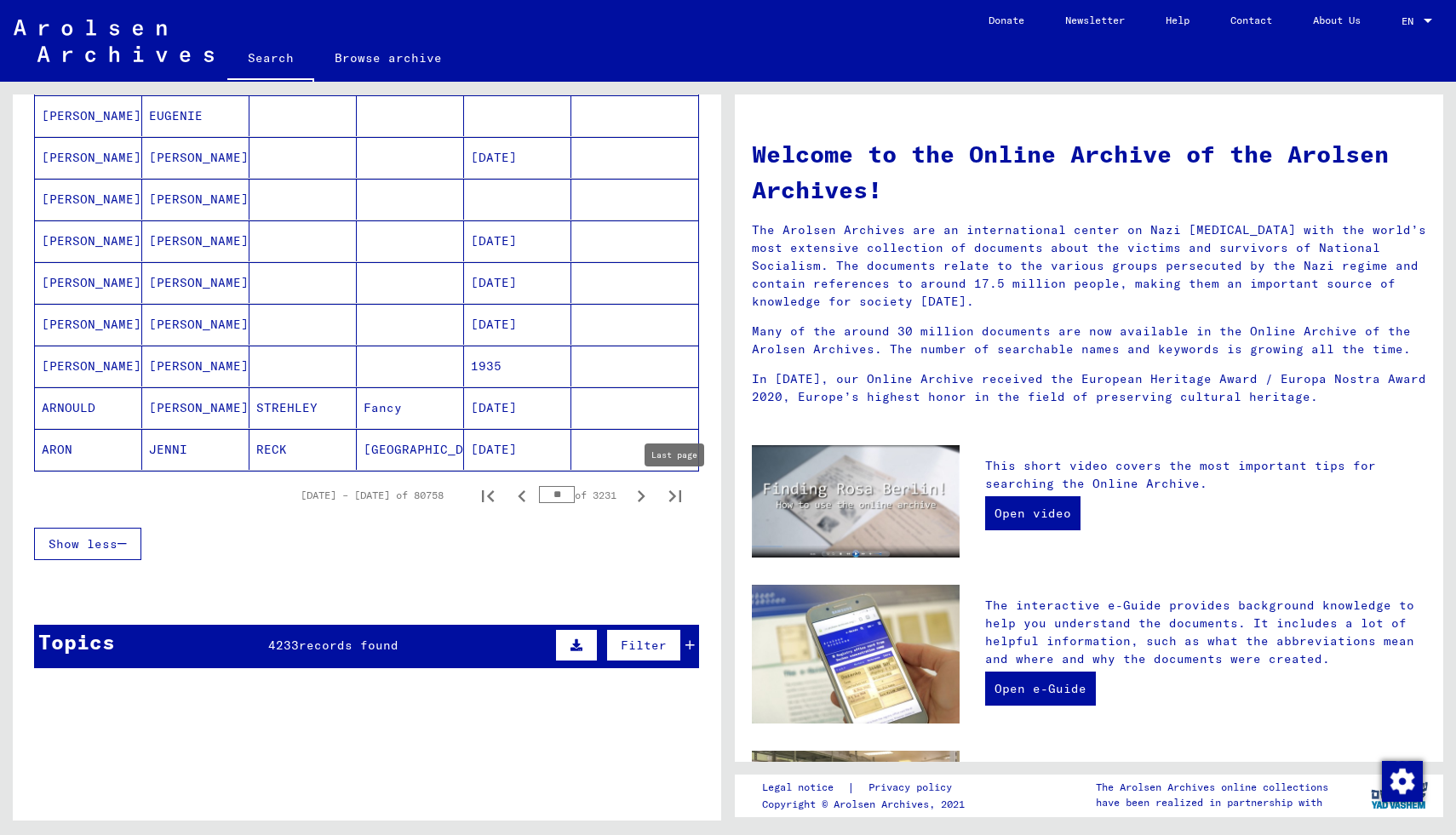
click at [672, 490] on icon "Last page" at bounding box center [675, 496] width 23 height 23
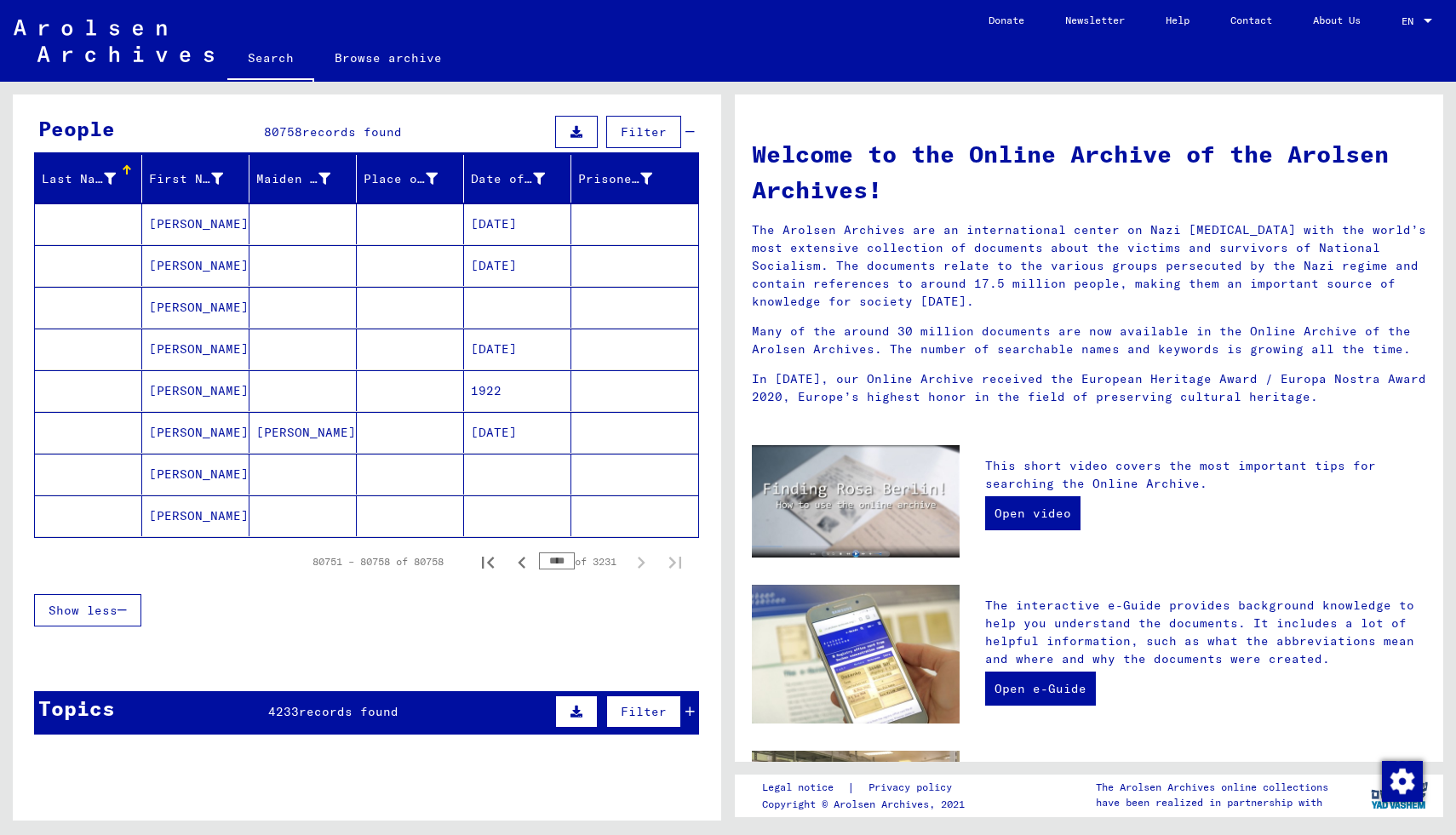
scroll to position [101, 0]
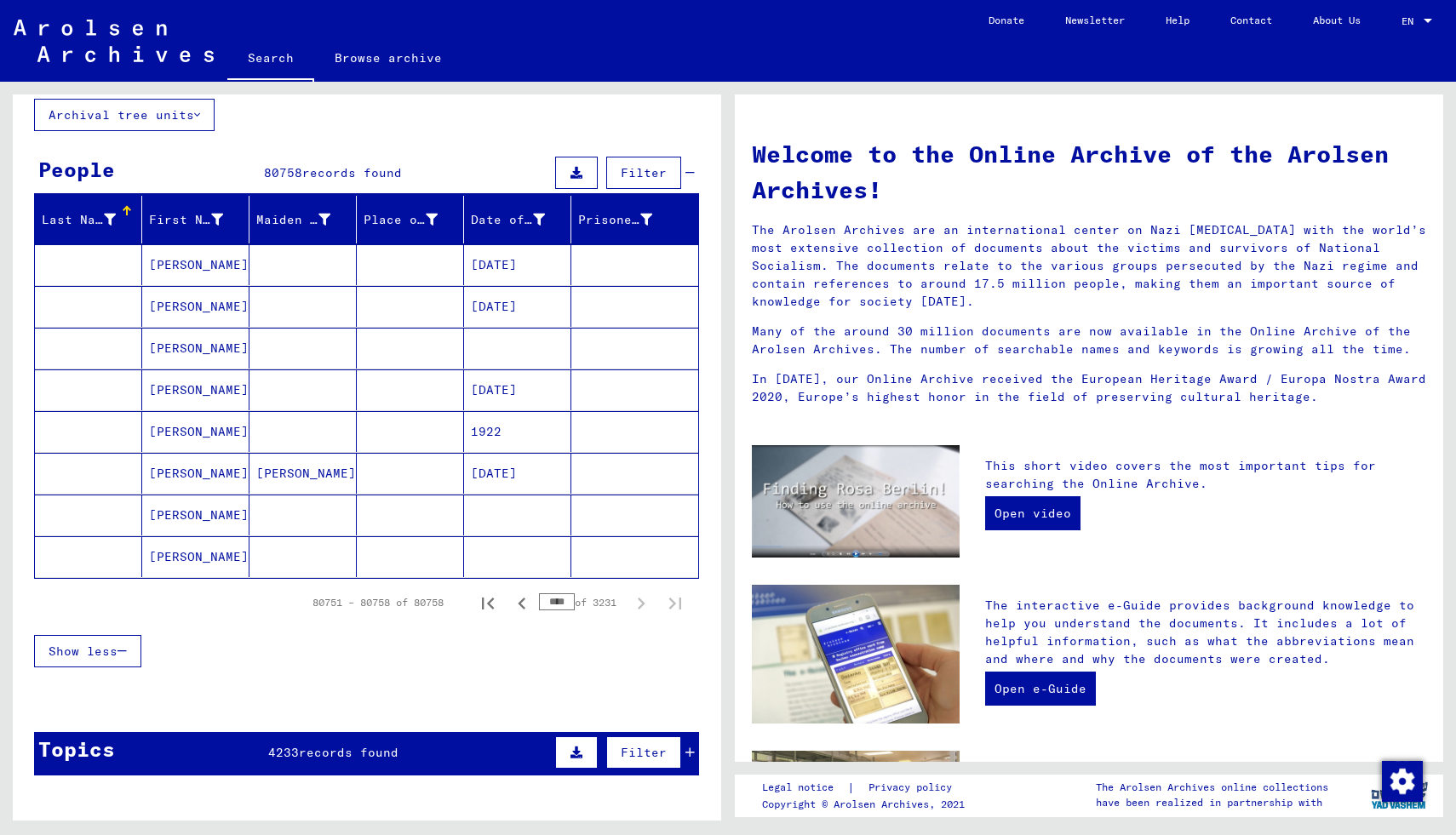
click at [192, 504] on mat-cell "[PERSON_NAME]" at bounding box center [196, 515] width 108 height 41
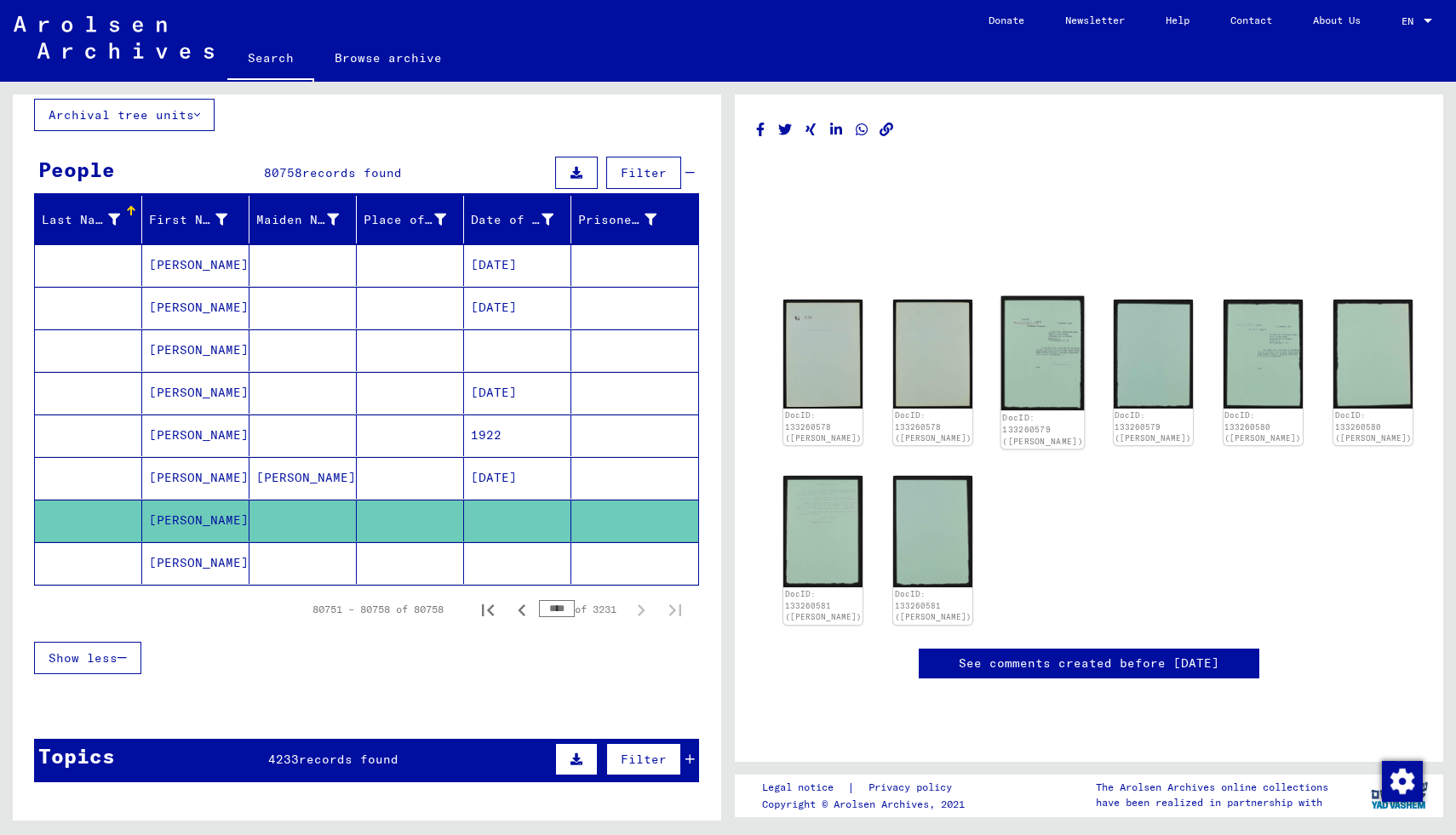
click at [1031, 366] on img at bounding box center [1043, 352] width 83 height 114
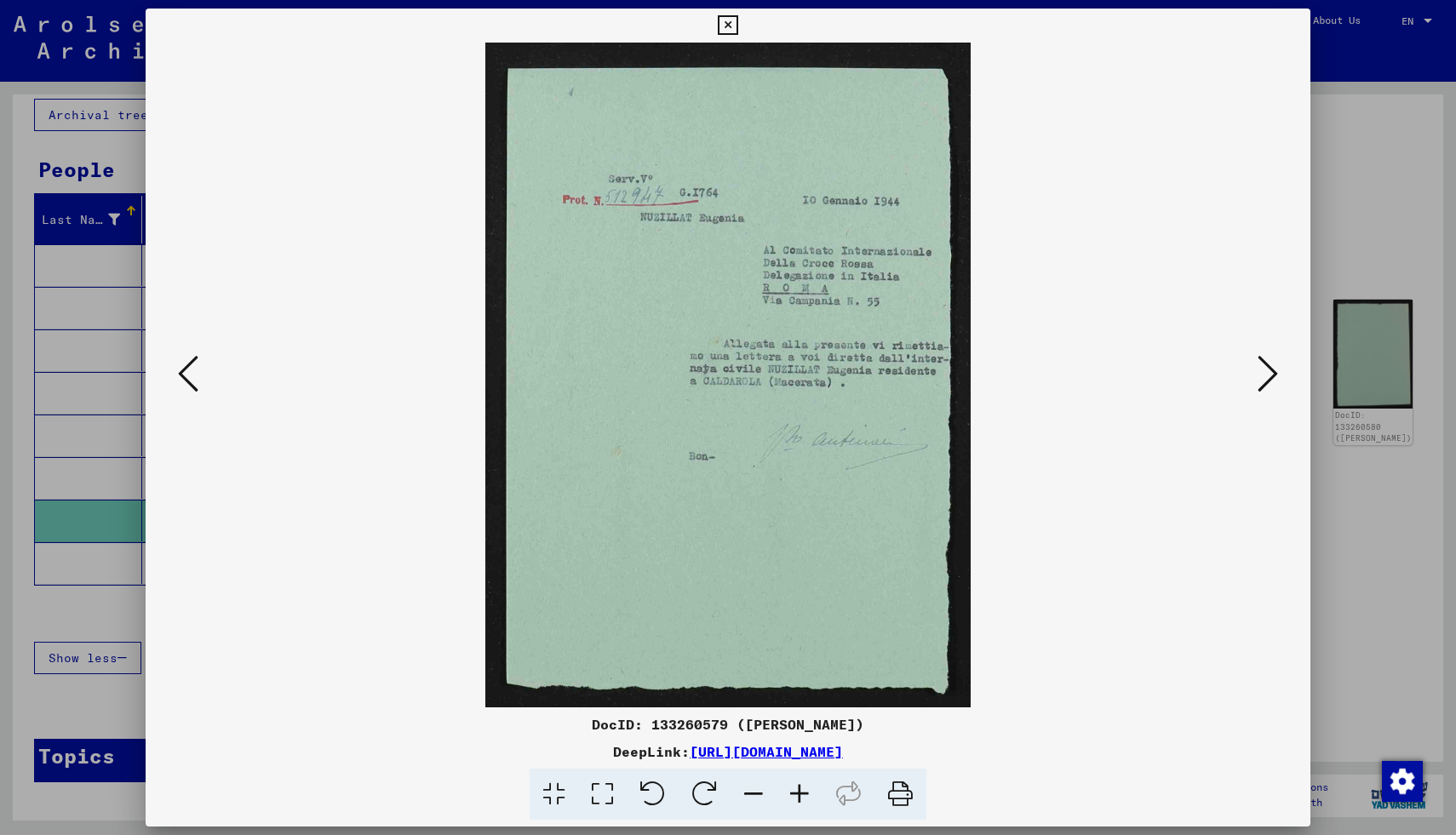
click at [1262, 375] on icon at bounding box center [1268, 373] width 21 height 41
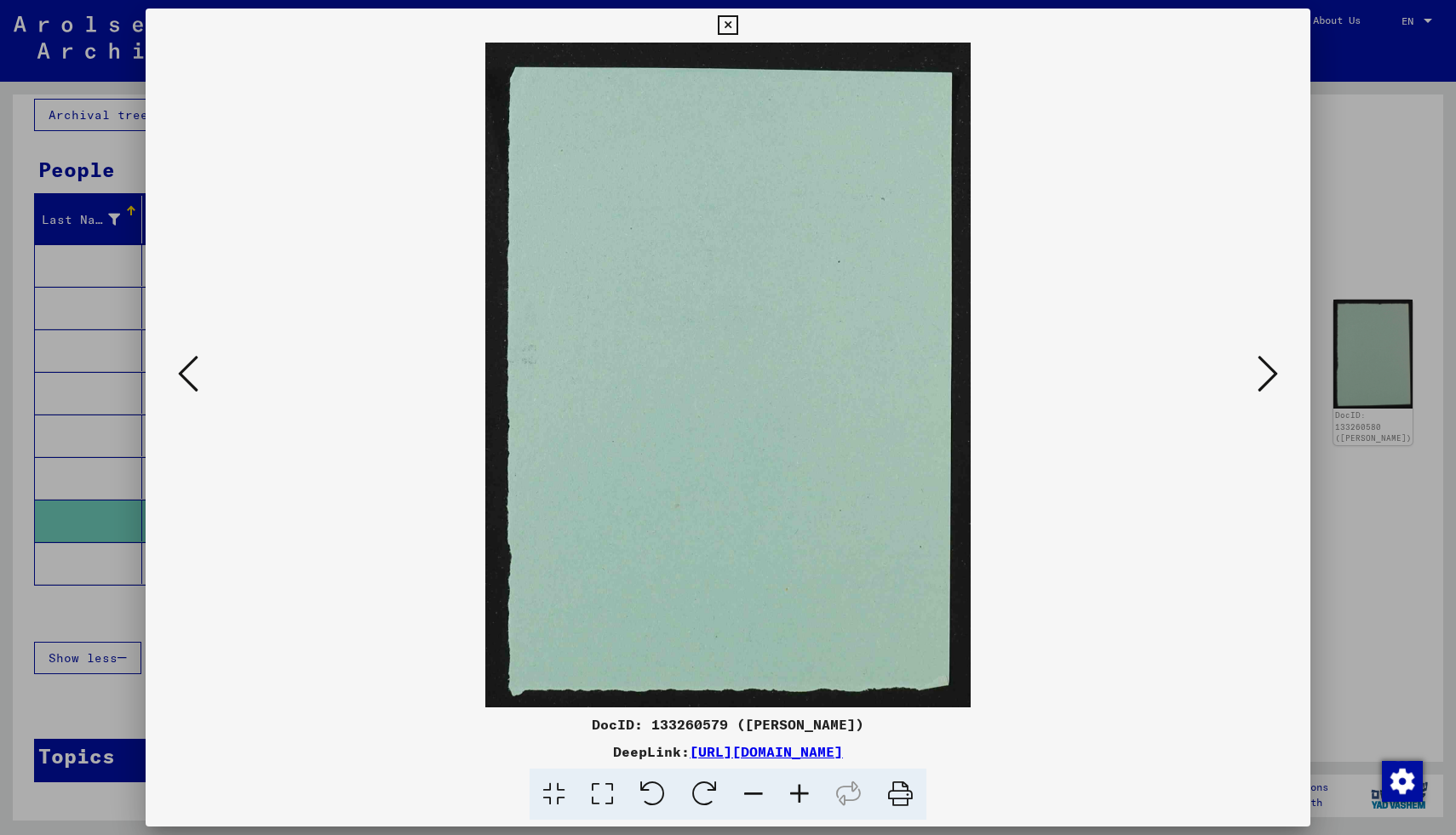
click at [1262, 375] on icon at bounding box center [1268, 373] width 21 height 41
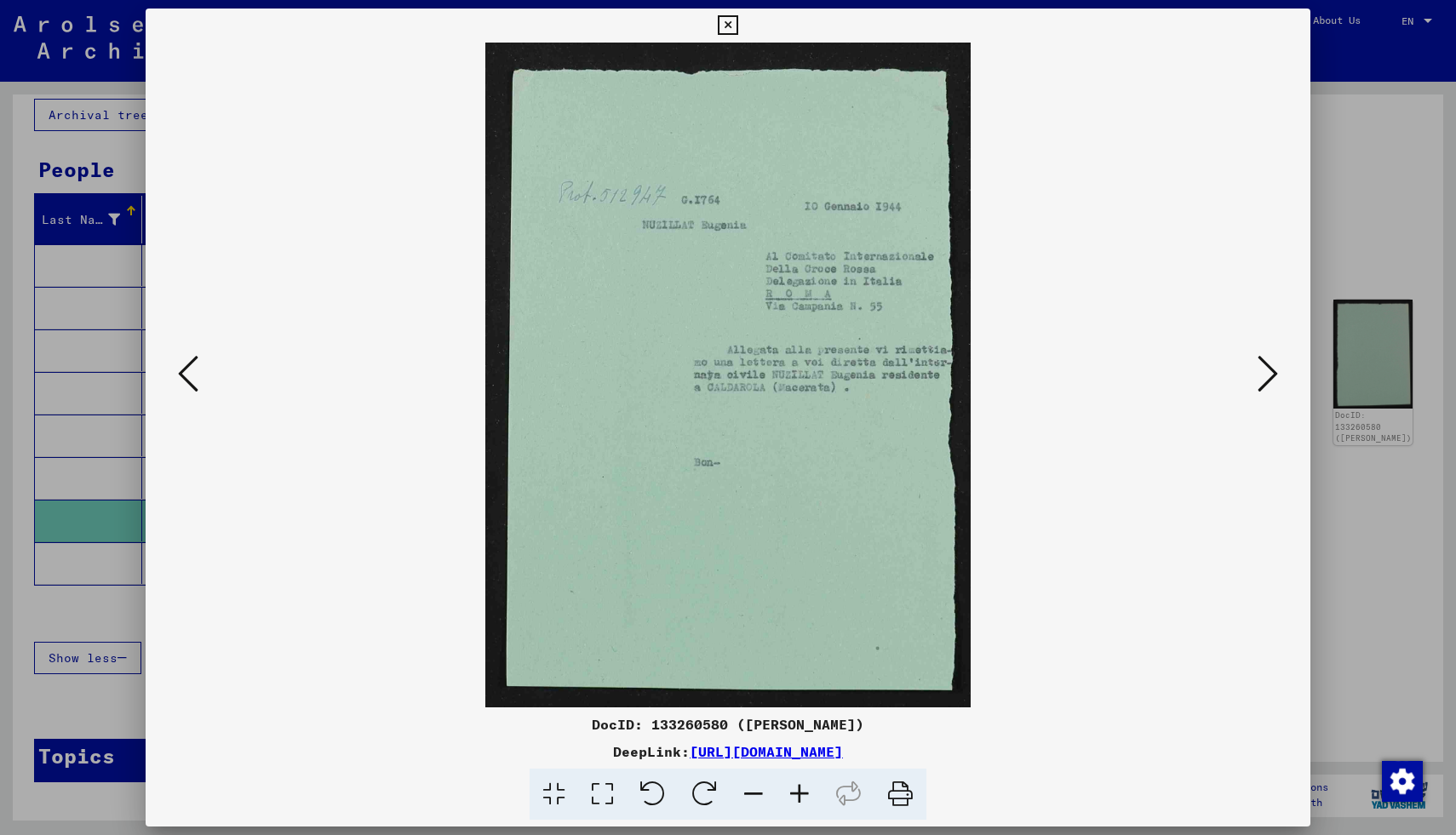
click at [1262, 375] on icon at bounding box center [1268, 373] width 21 height 41
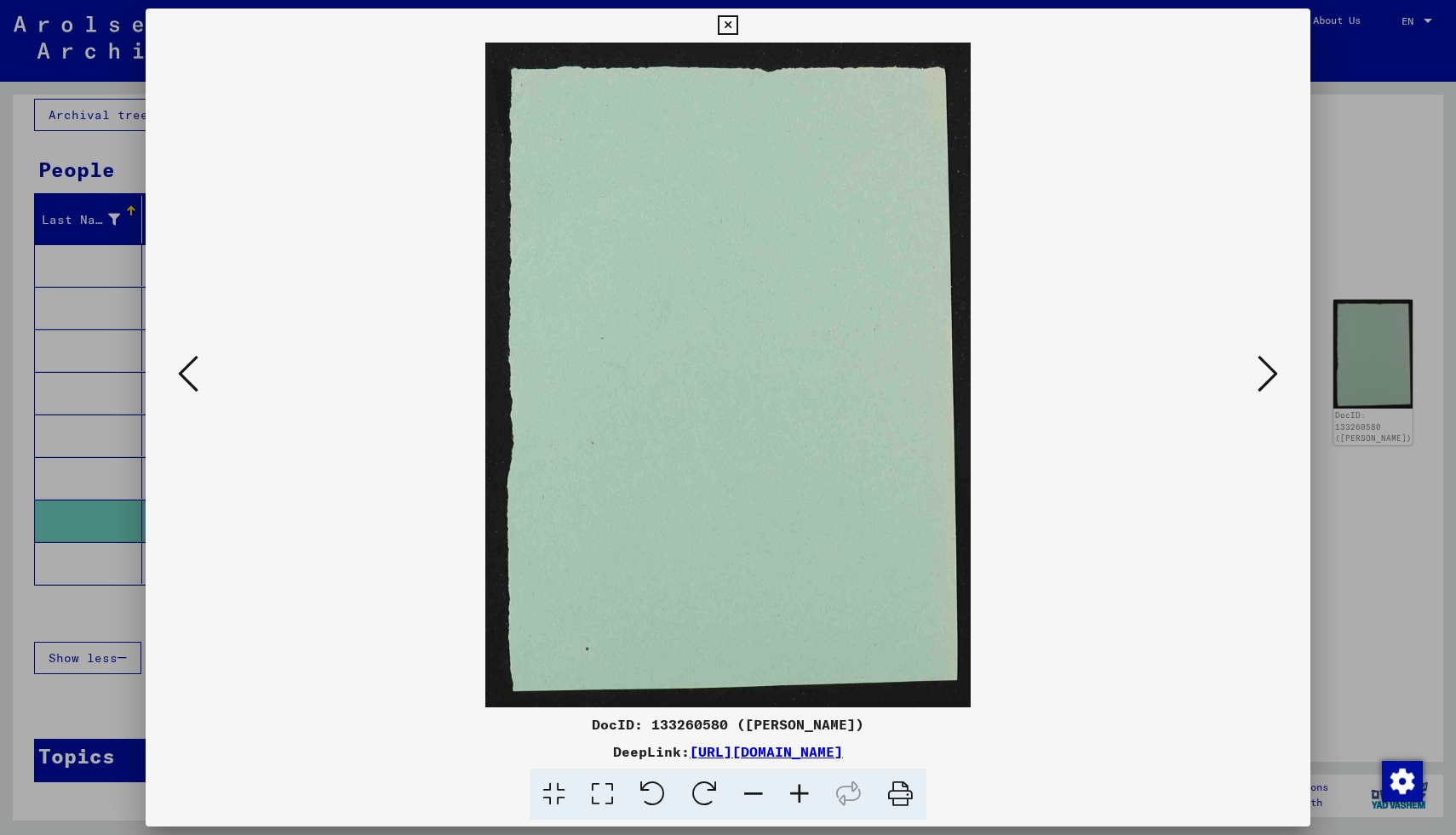
click at [1262, 375] on icon at bounding box center [1268, 373] width 21 height 41
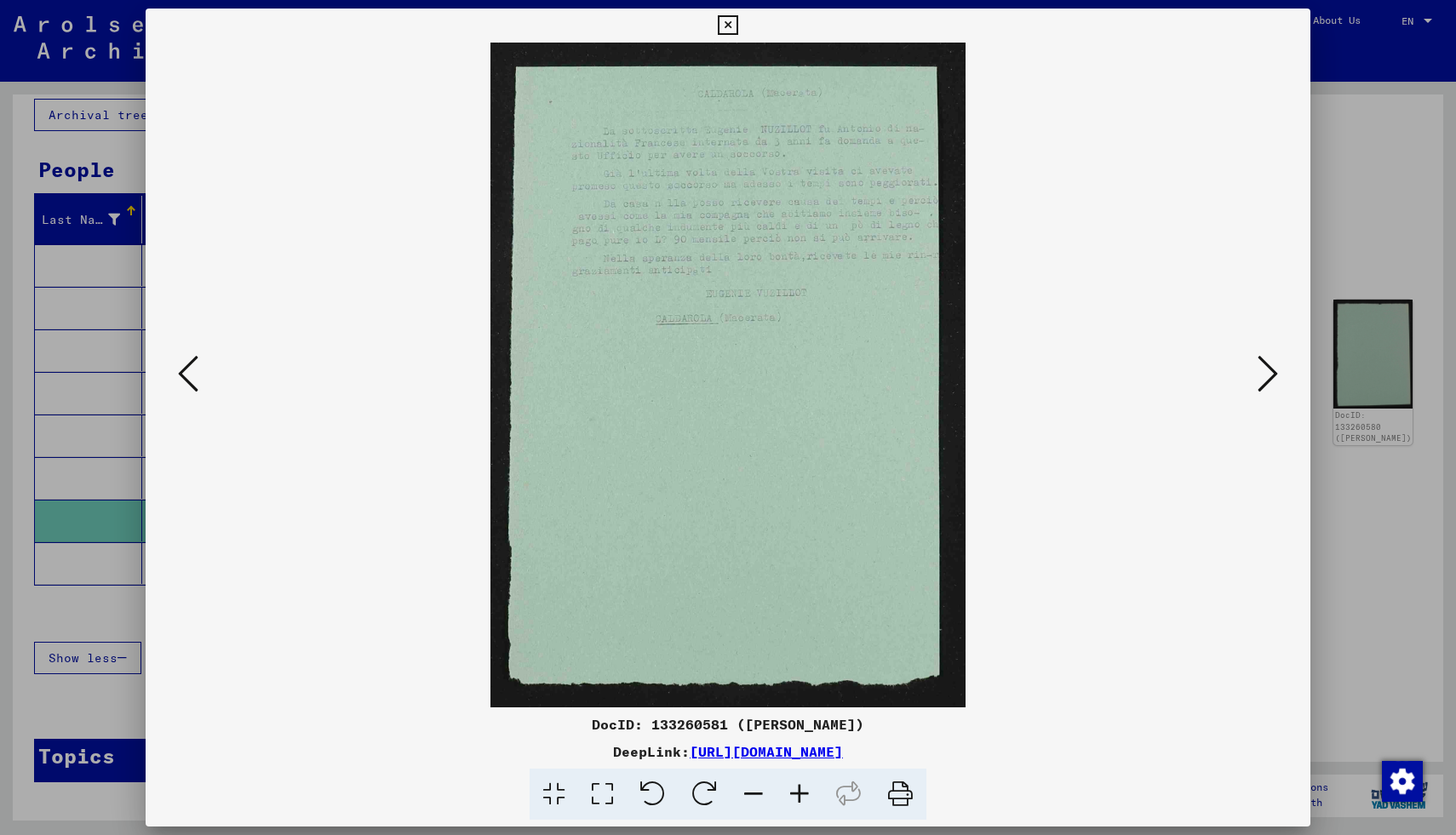
click at [1262, 375] on icon at bounding box center [1268, 373] width 21 height 41
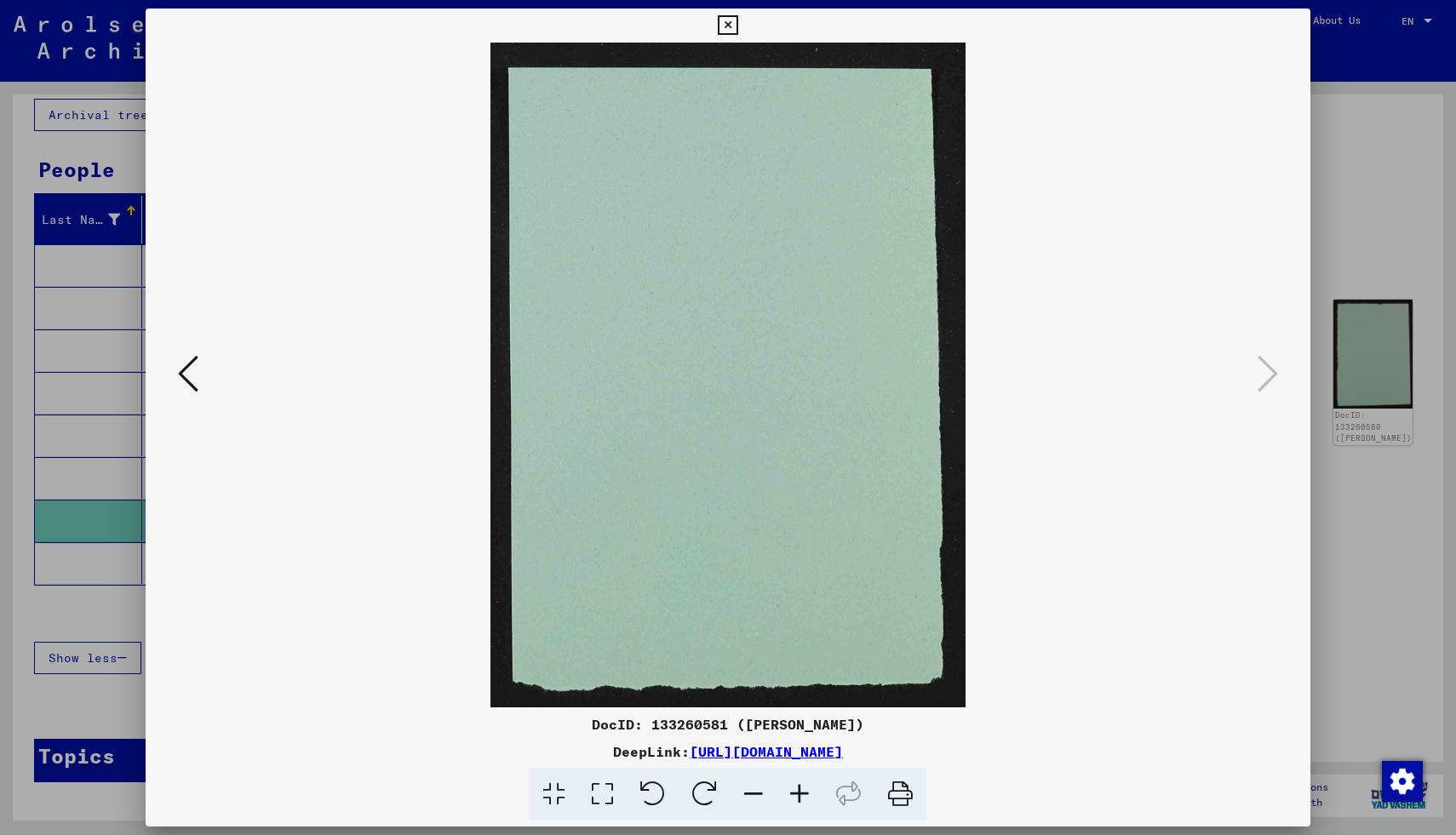
click at [728, 16] on icon at bounding box center [728, 26] width 20 height 21
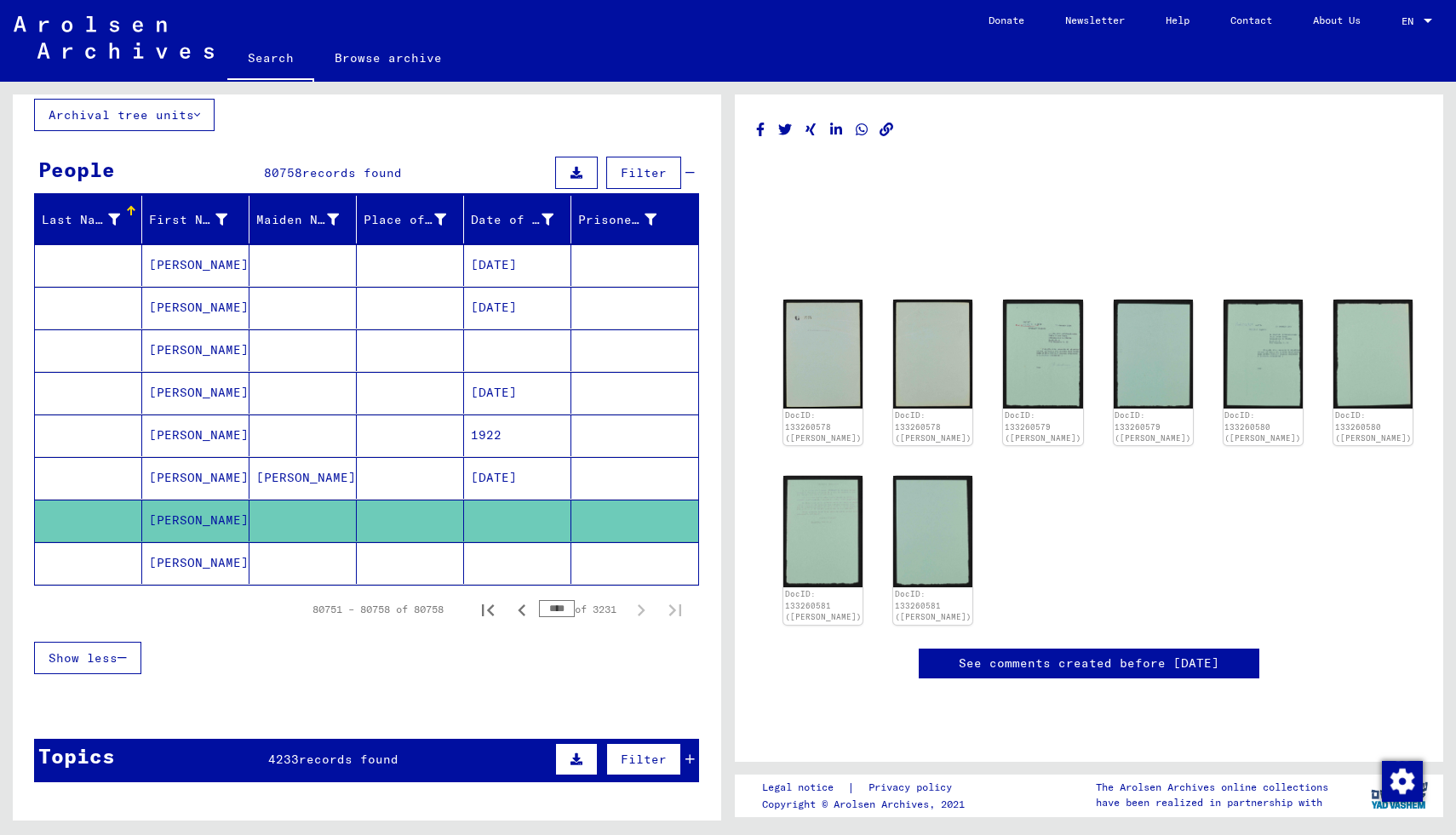
click at [162, 346] on mat-cell "[PERSON_NAME]" at bounding box center [196, 350] width 108 height 42
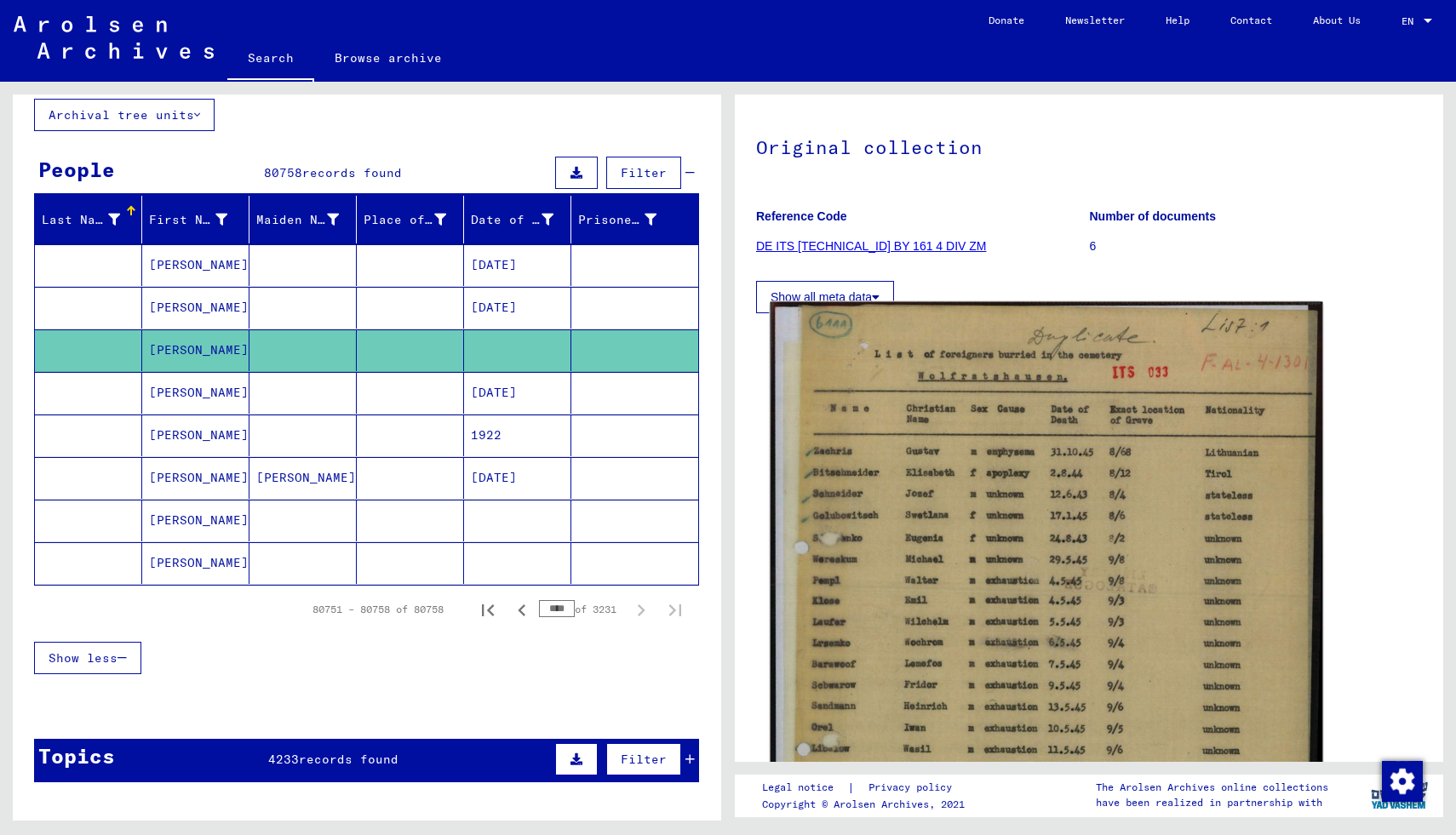
scroll to position [130, 0]
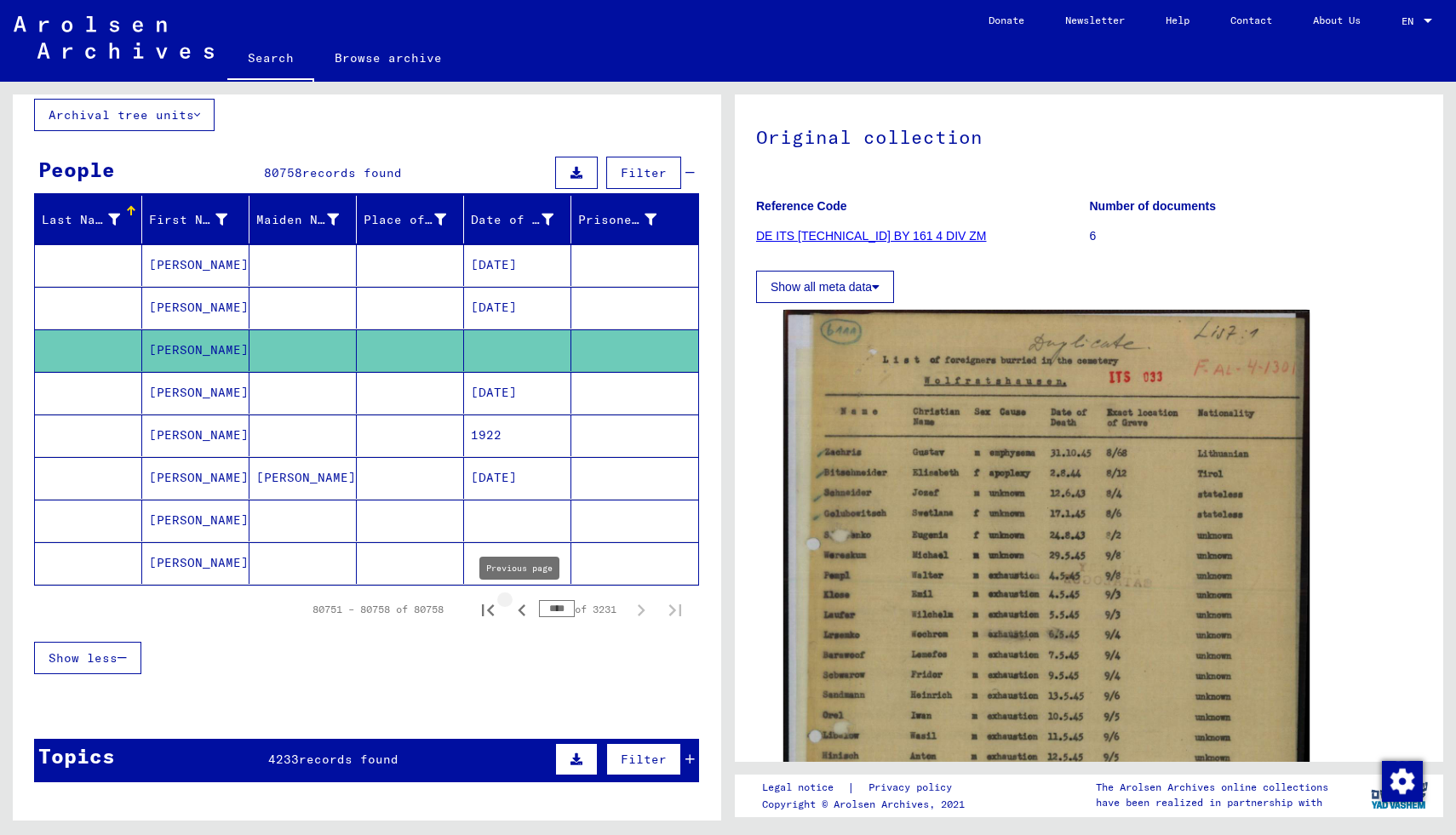
click at [522, 608] on icon "Previous page" at bounding box center [521, 609] width 23 height 23
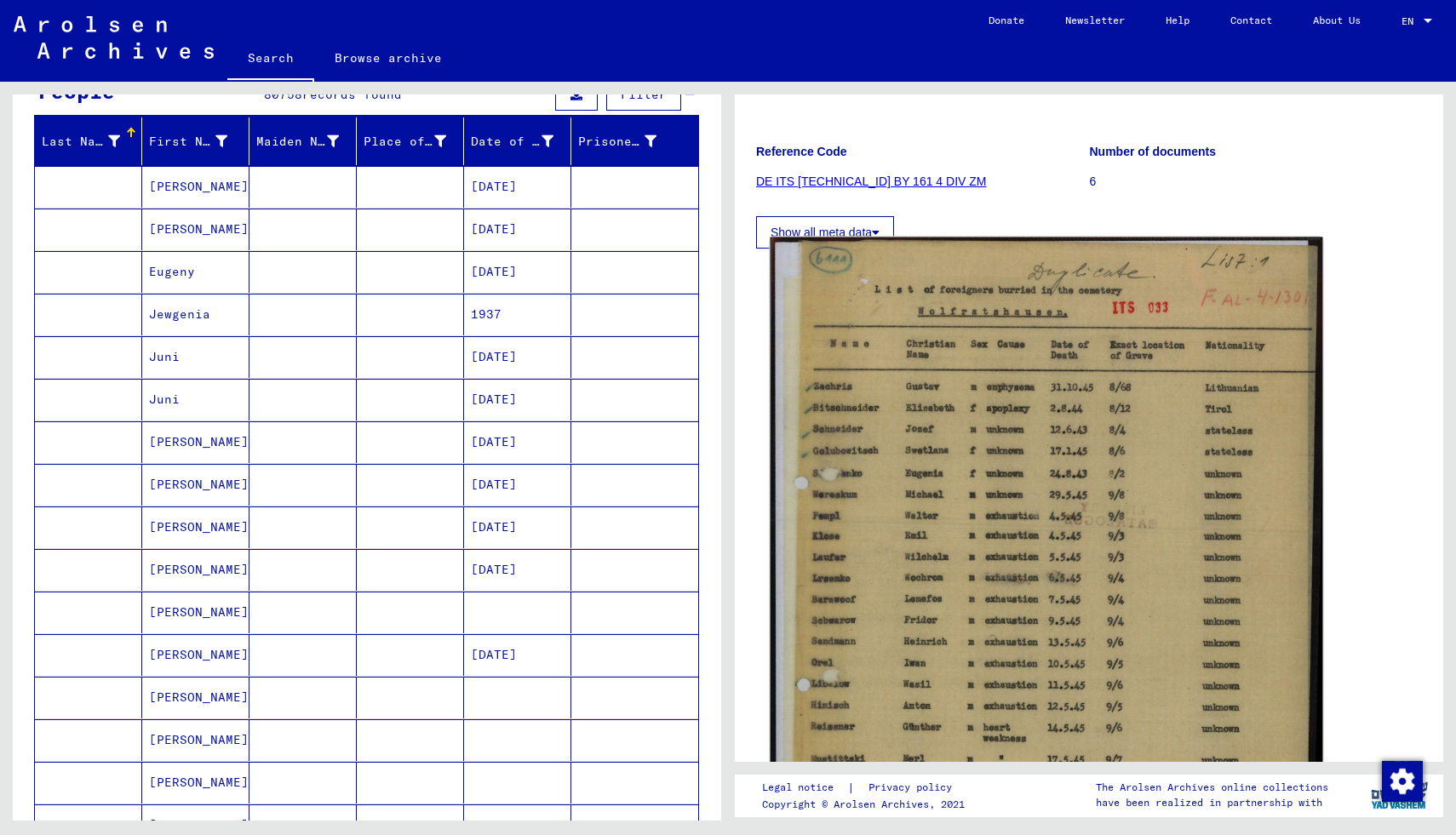
scroll to position [0, 0]
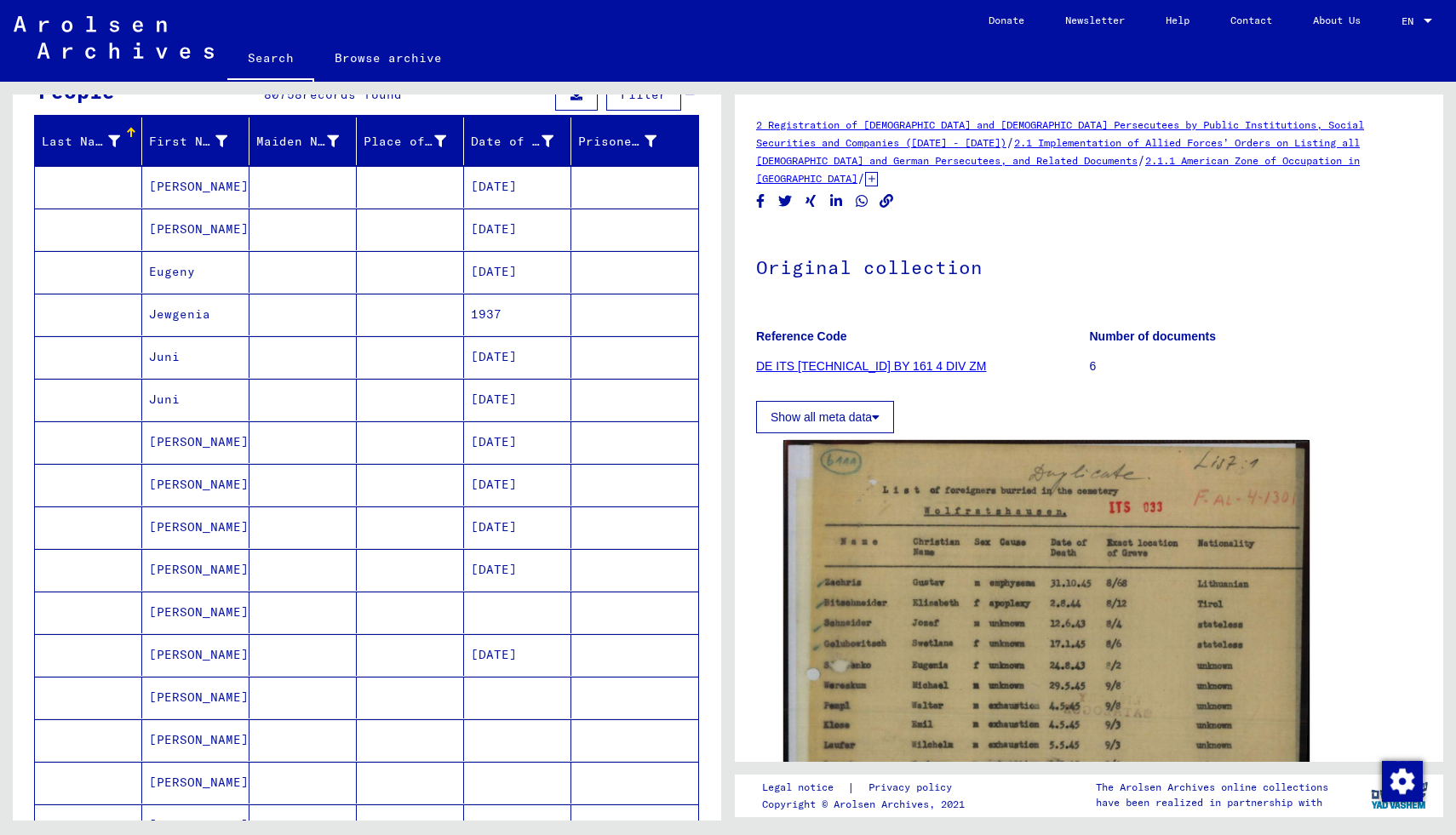
click at [189, 688] on mat-cell "[PERSON_NAME]" at bounding box center [196, 698] width 108 height 42
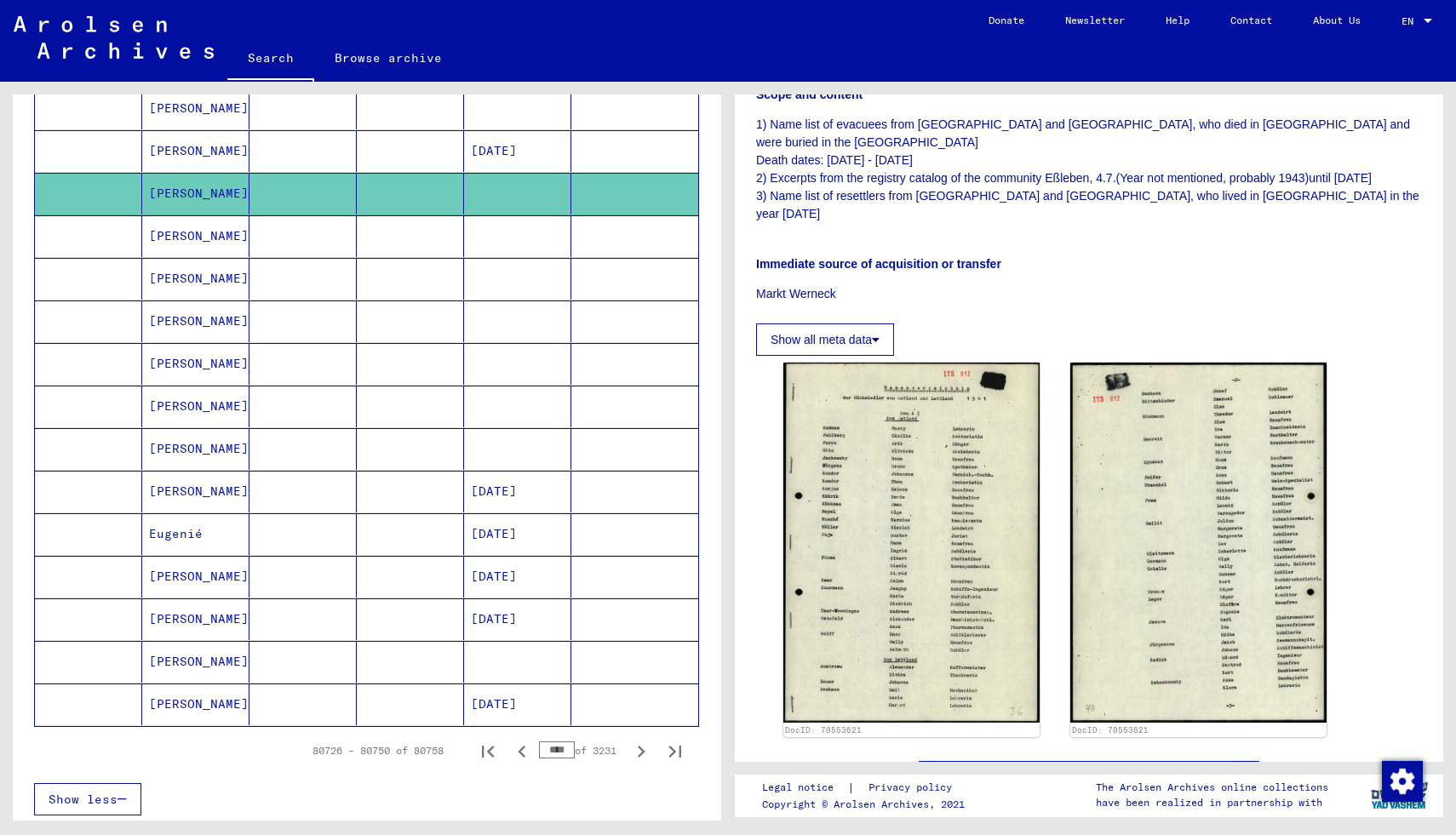
scroll to position [683, 0]
click at [523, 746] on icon "Previous page" at bounding box center [521, 751] width 8 height 12
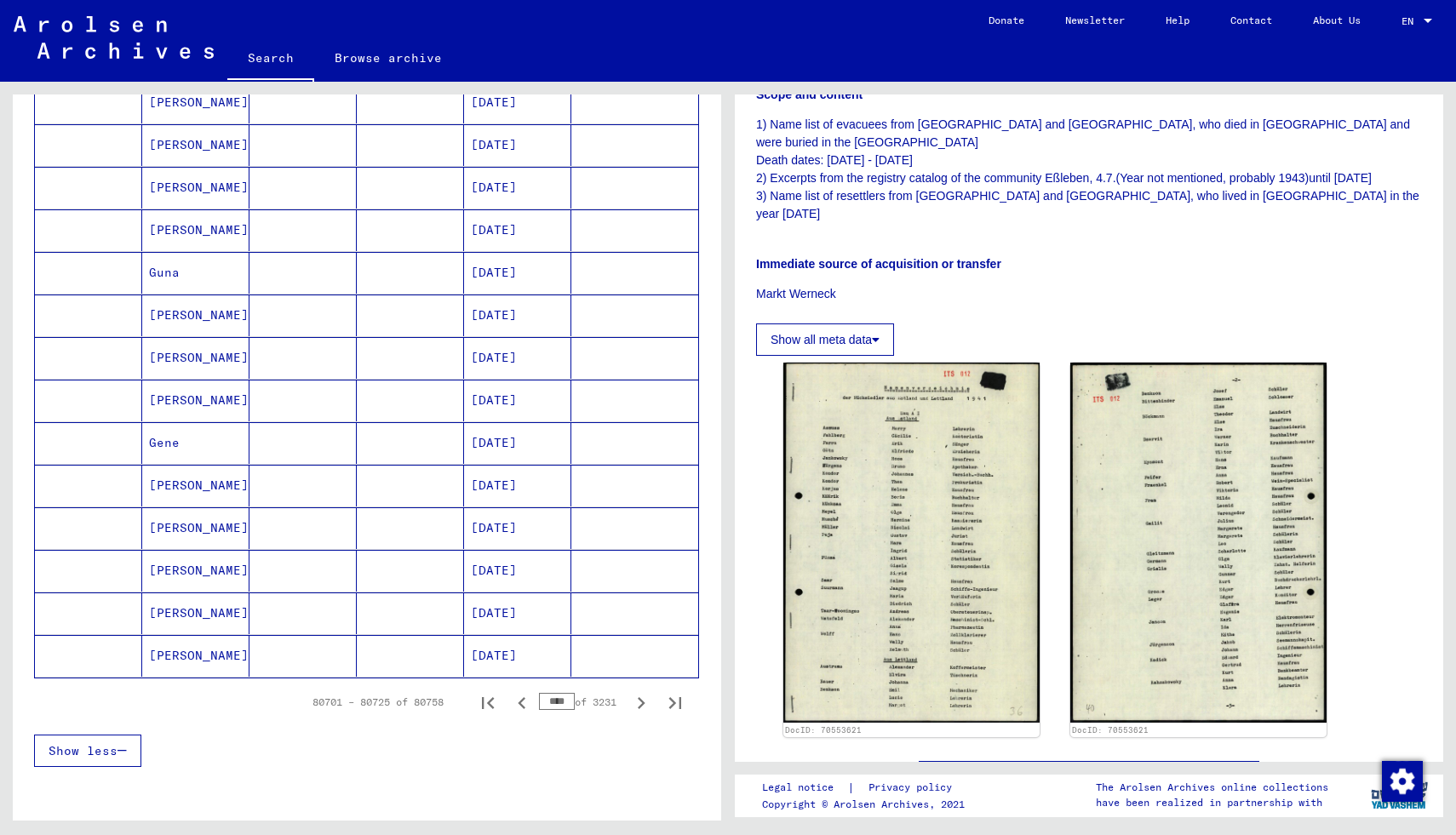
scroll to position [740, 0]
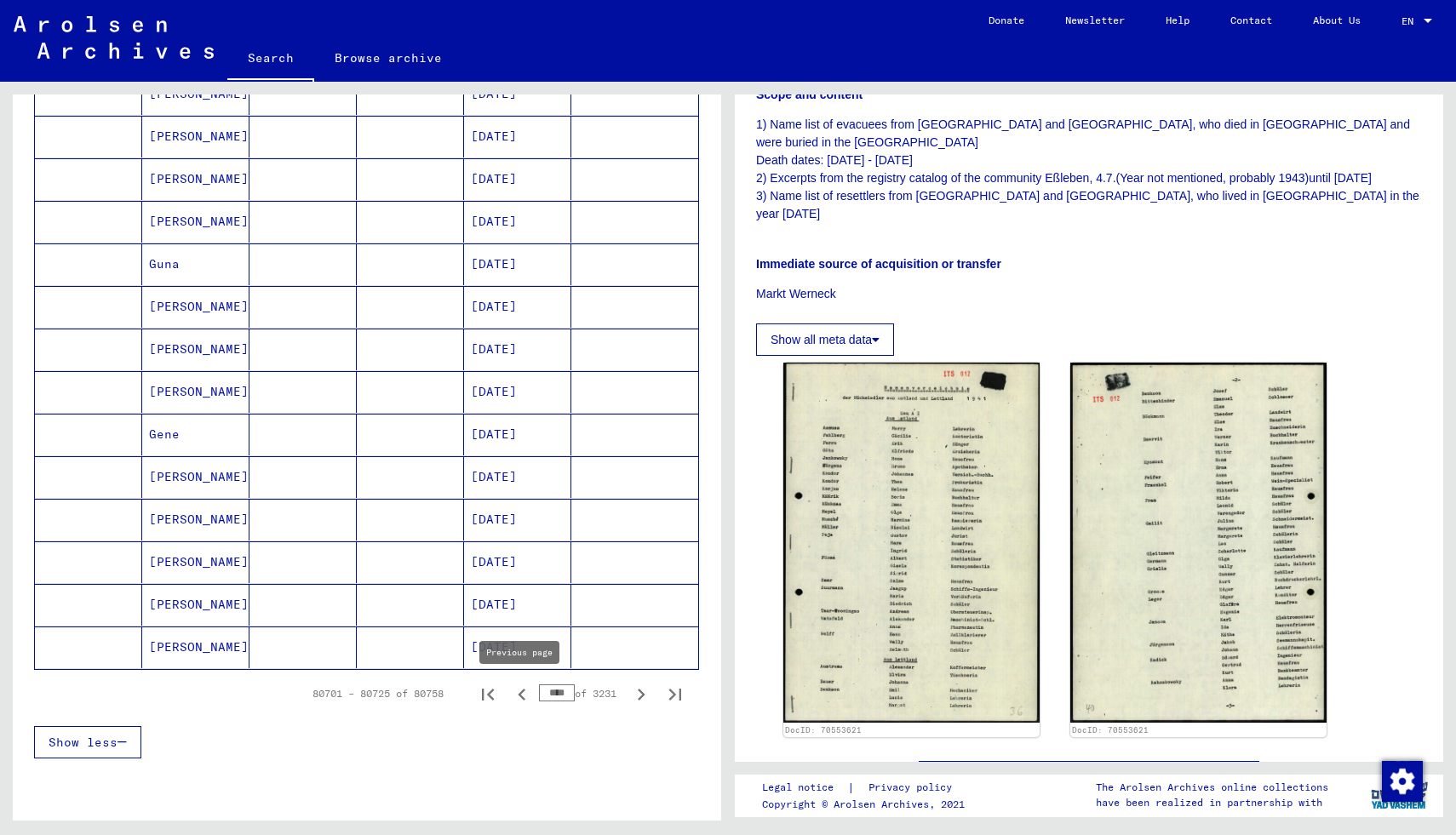
click at [517, 689] on icon "Previous page" at bounding box center [521, 694] width 23 height 23
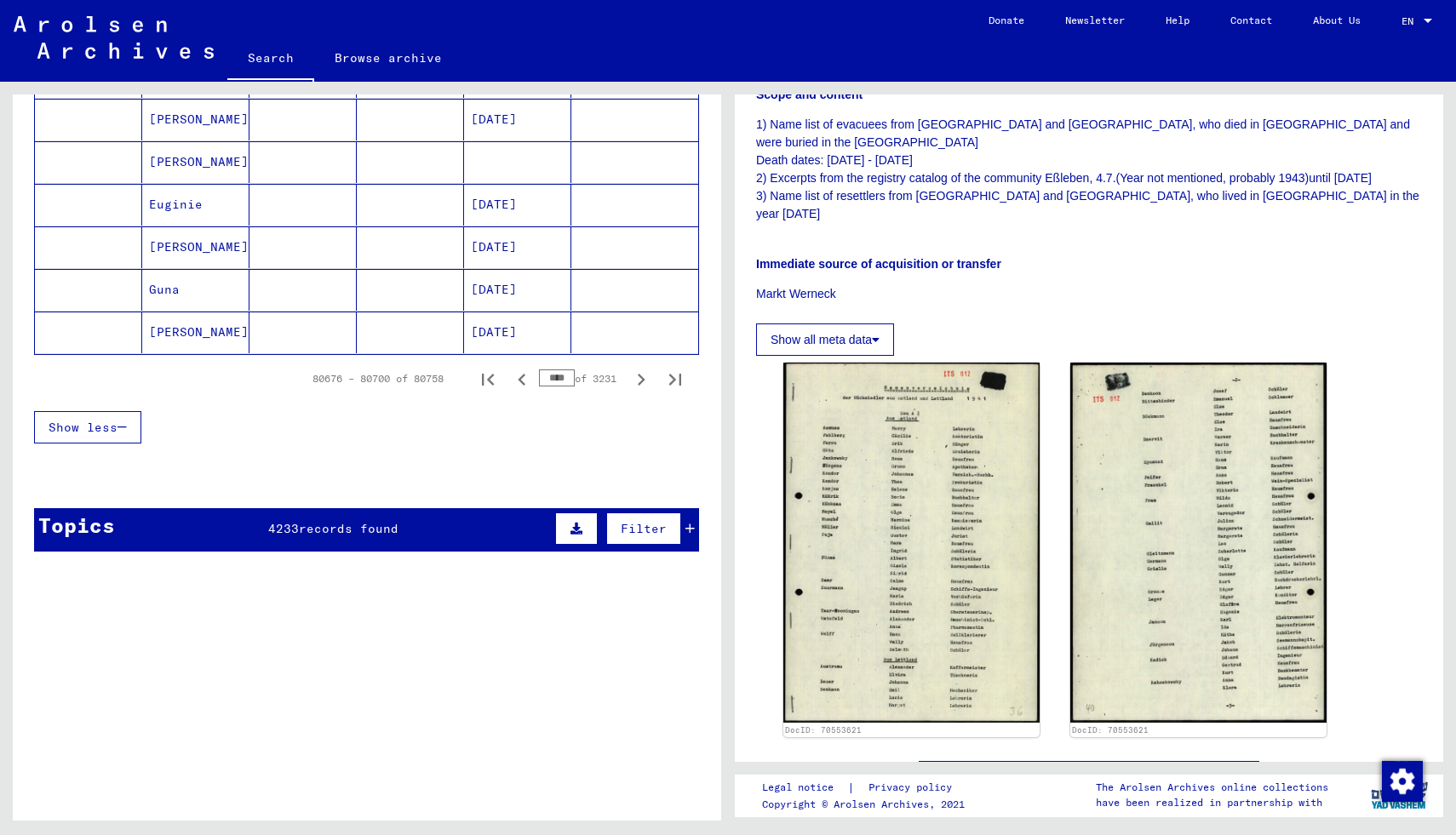
scroll to position [1085, 0]
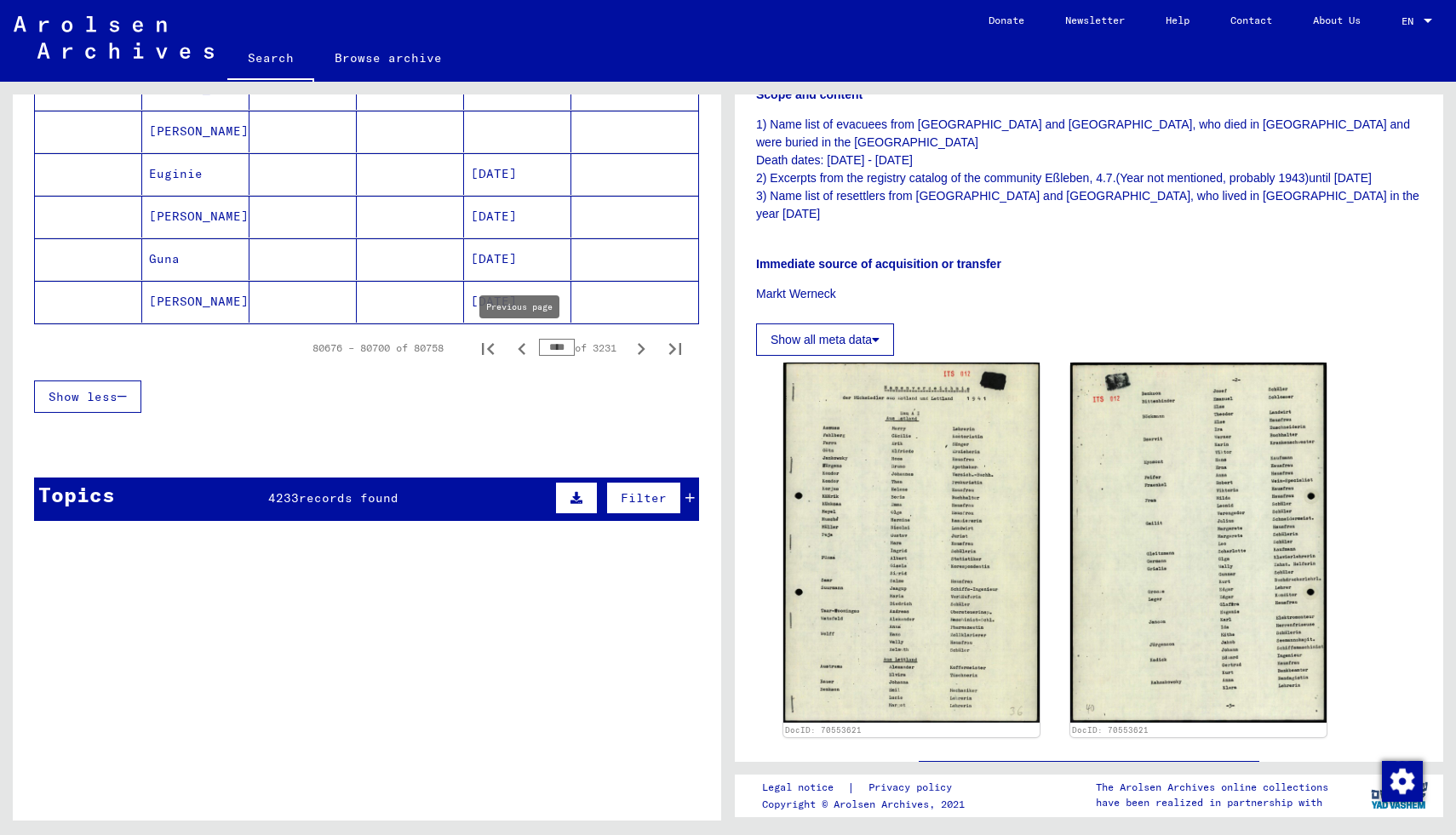
click at [521, 348] on icon "Previous page" at bounding box center [521, 348] width 23 height 23
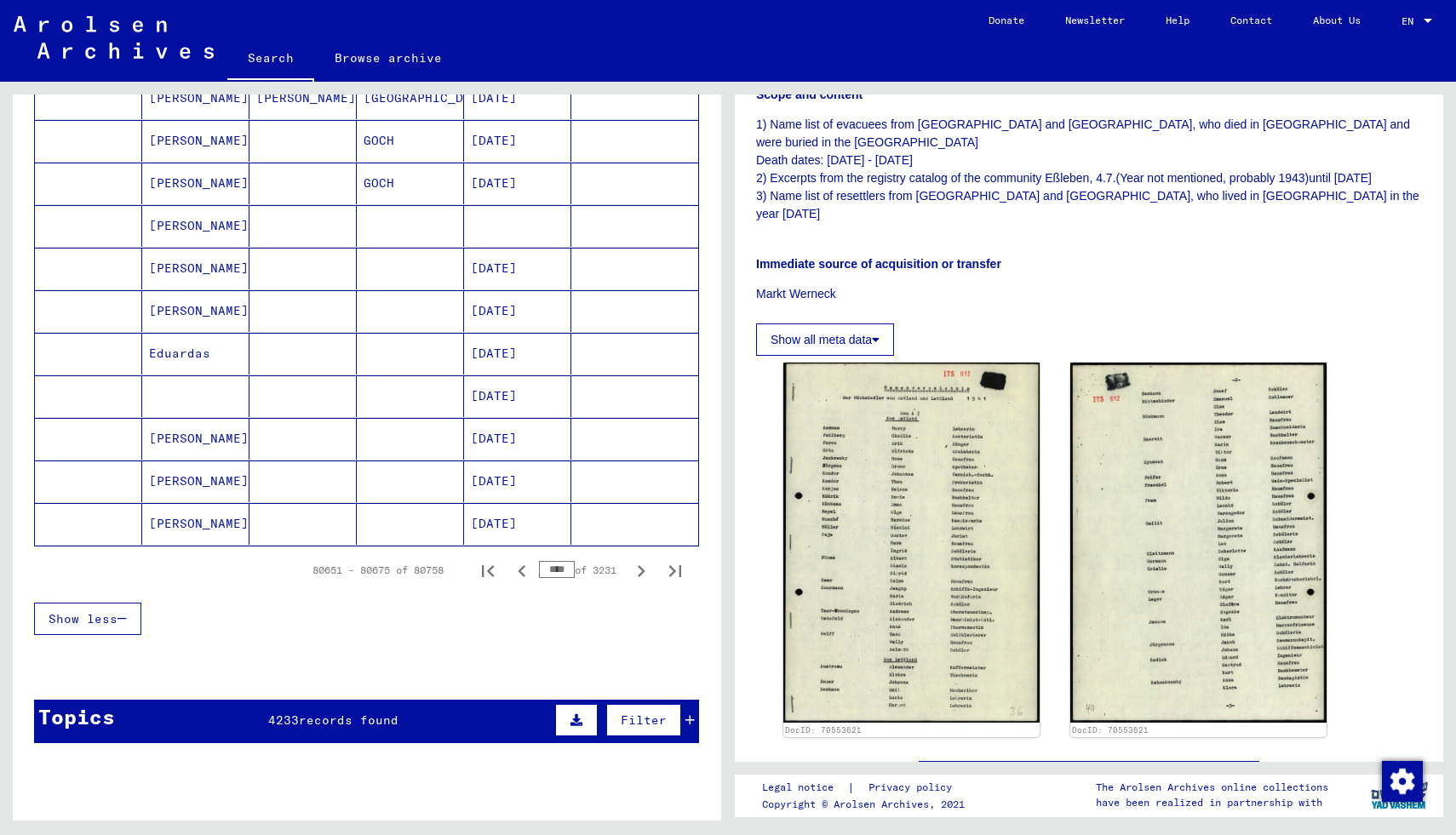
scroll to position [892, 0]
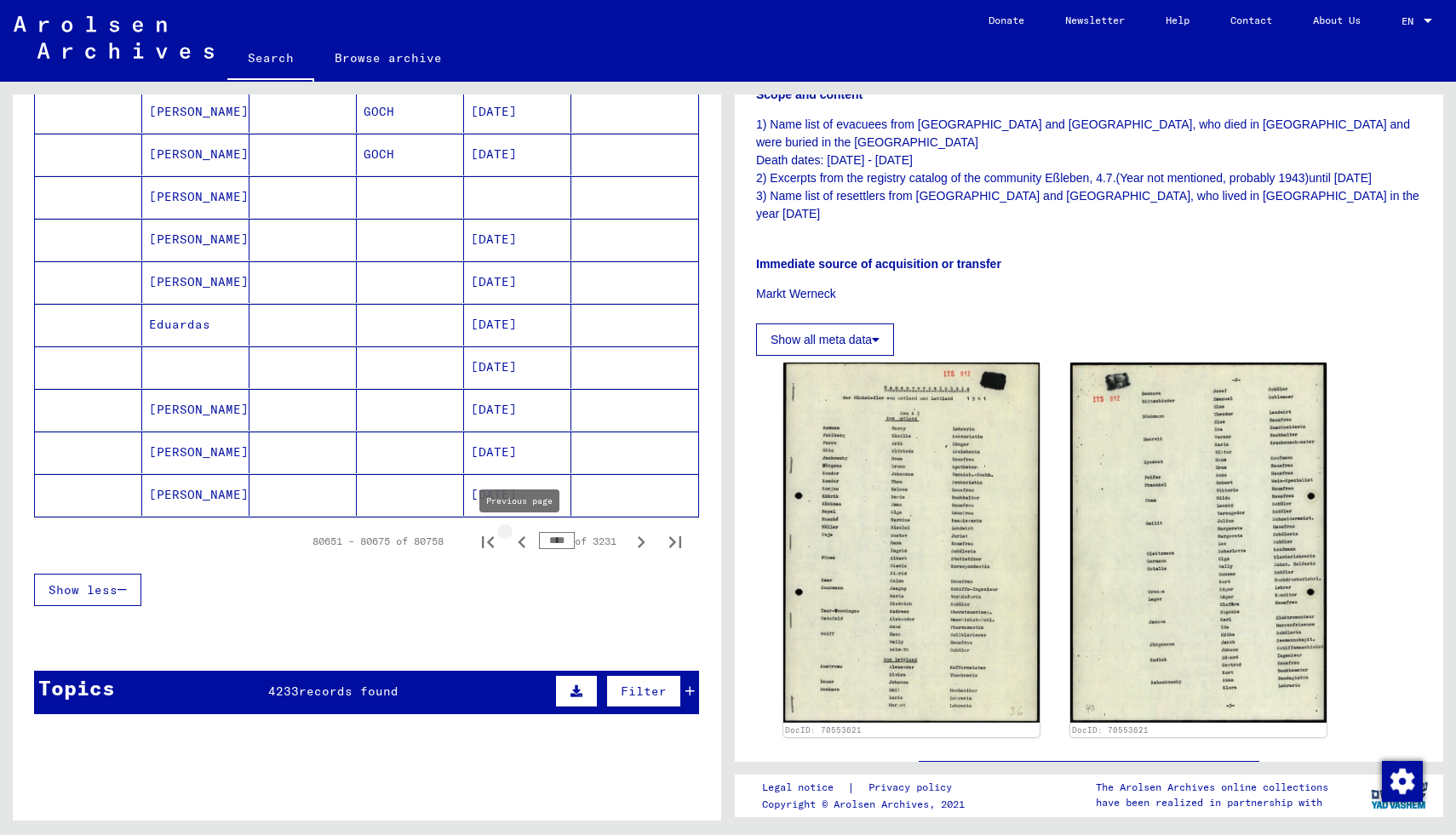
click at [517, 540] on icon "Previous page" at bounding box center [521, 542] width 23 height 23
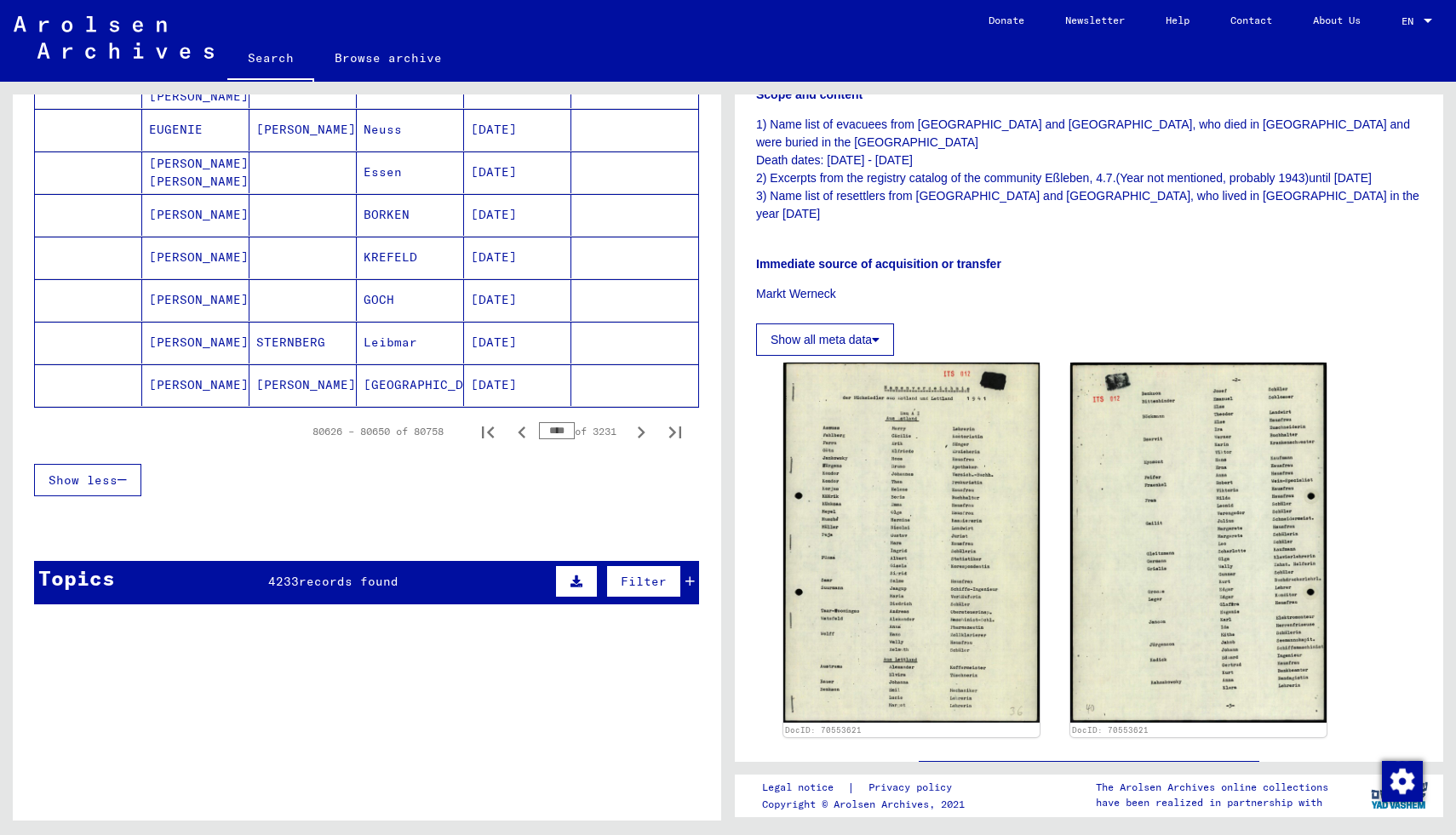
scroll to position [1003, 0]
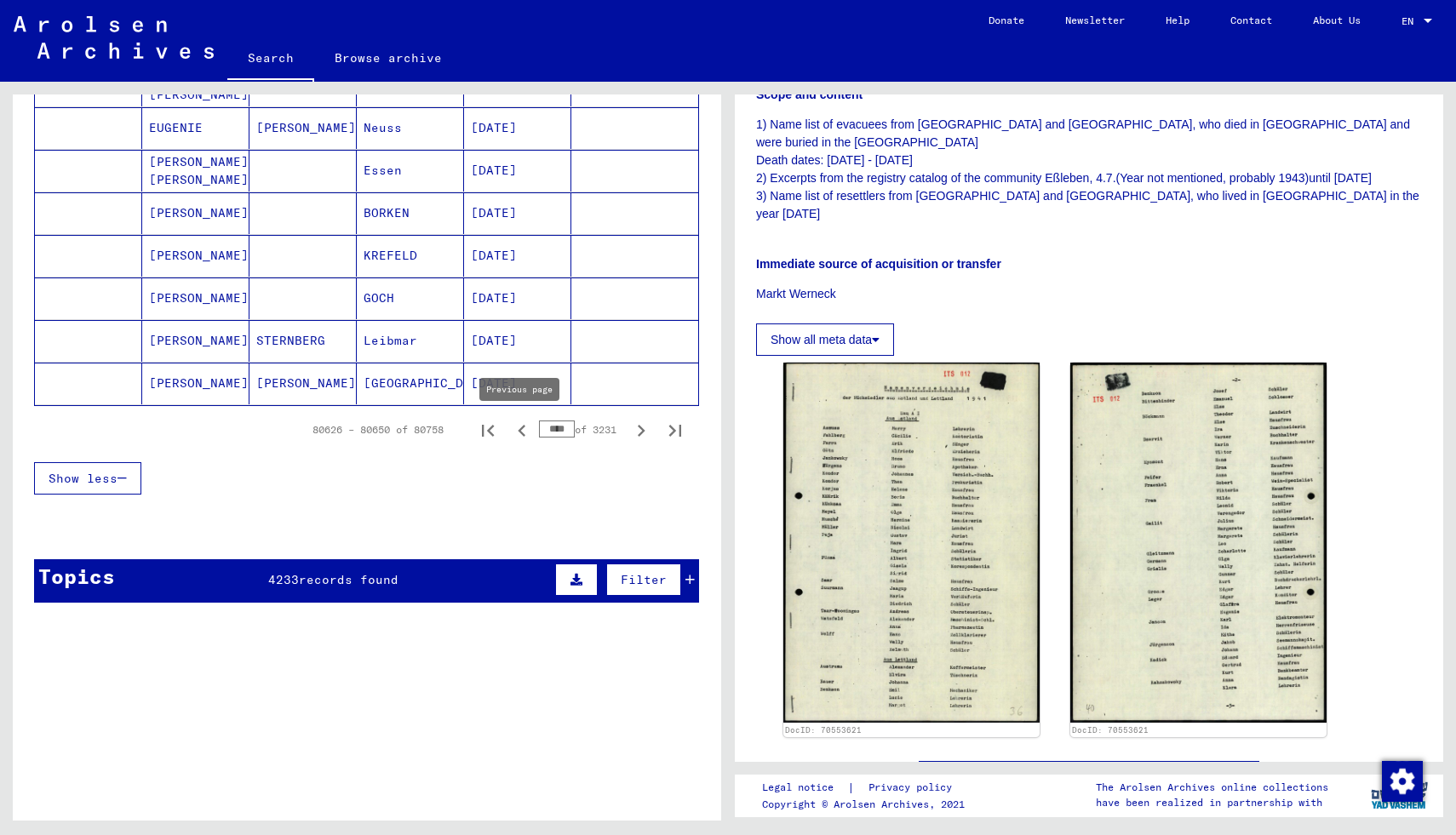
click at [519, 431] on icon "Previous page" at bounding box center [521, 431] width 8 height 12
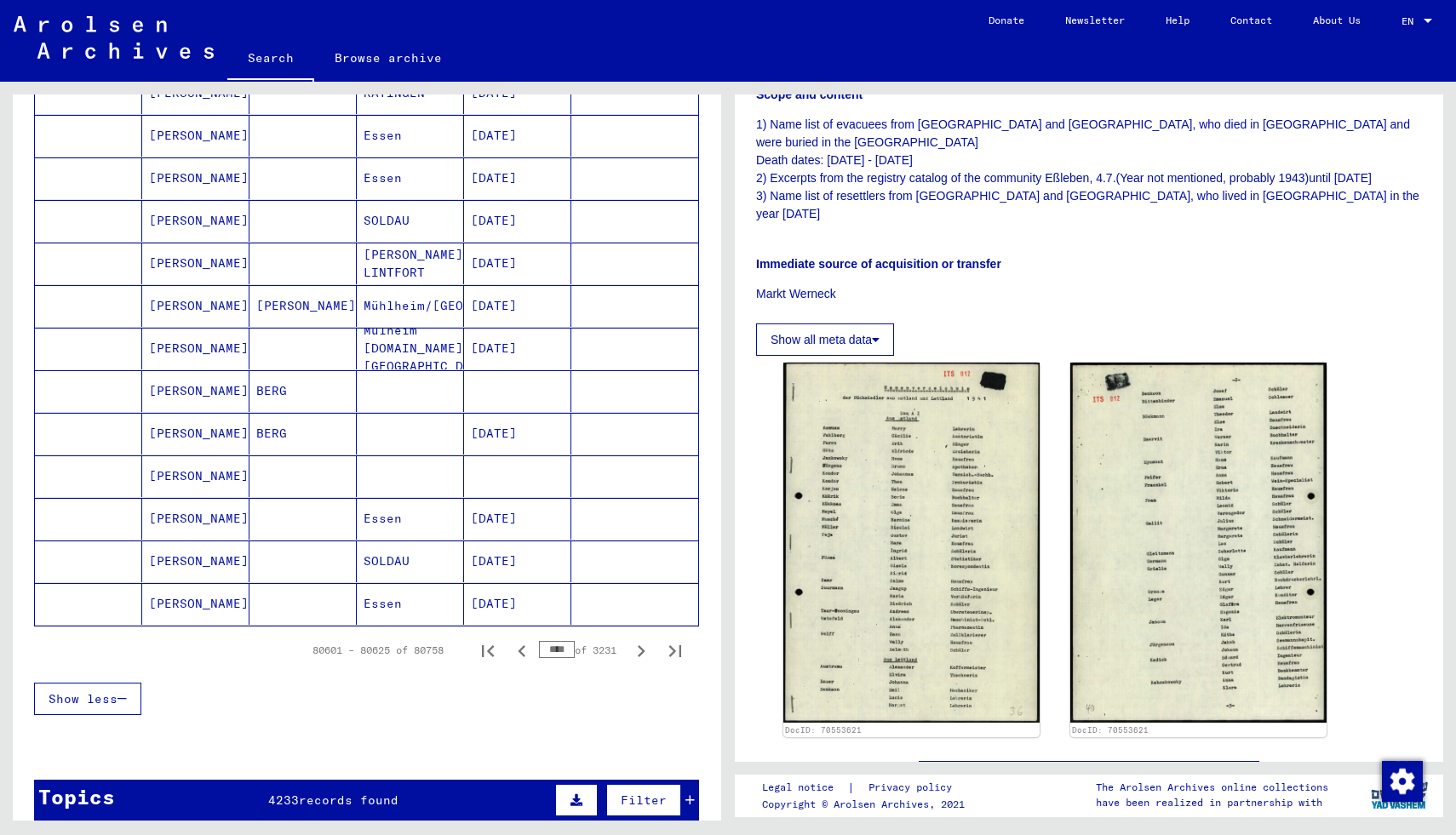
scroll to position [789, 0]
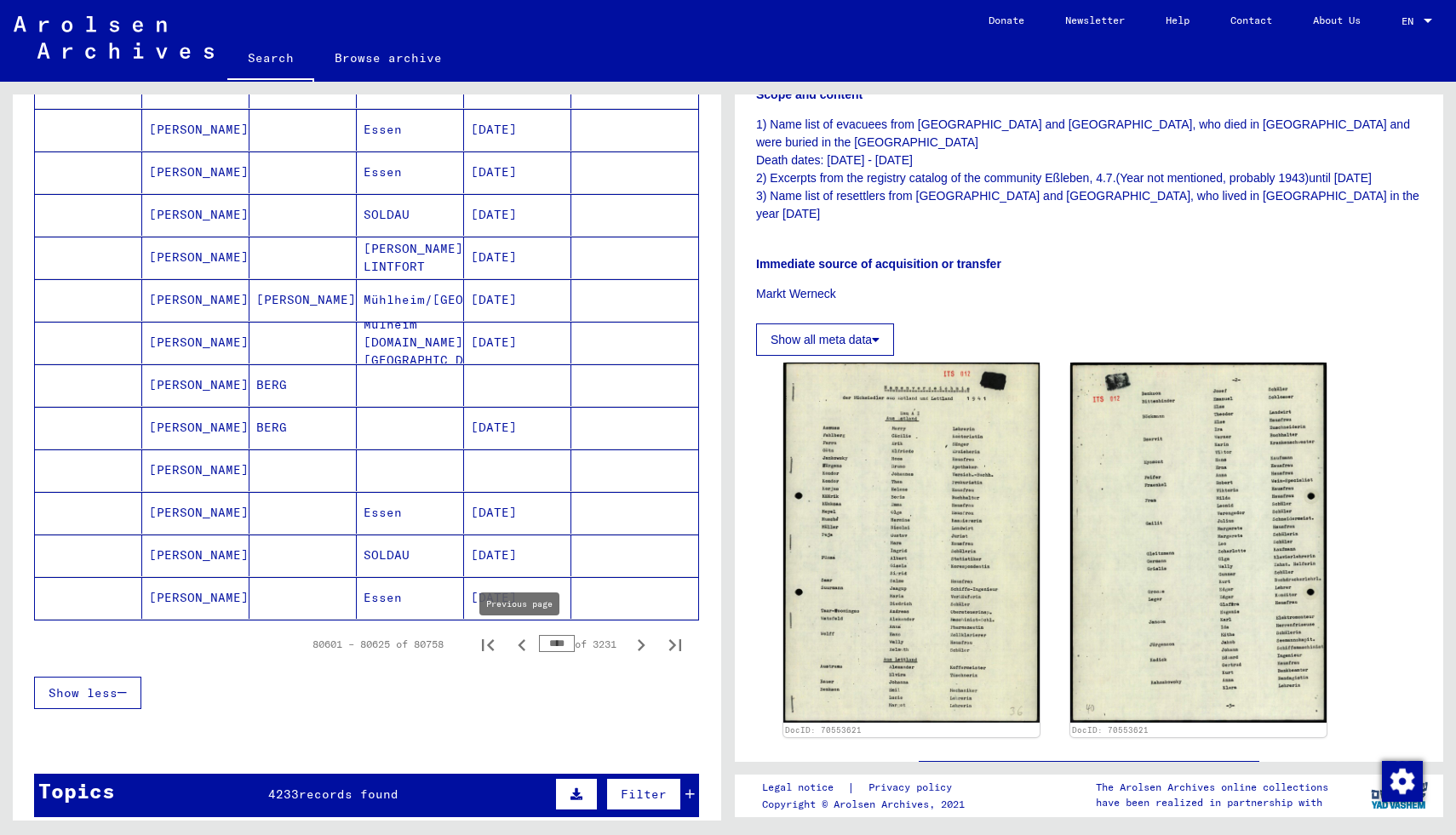
click at [517, 637] on icon "Previous page" at bounding box center [521, 645] width 23 height 23
type input "****"
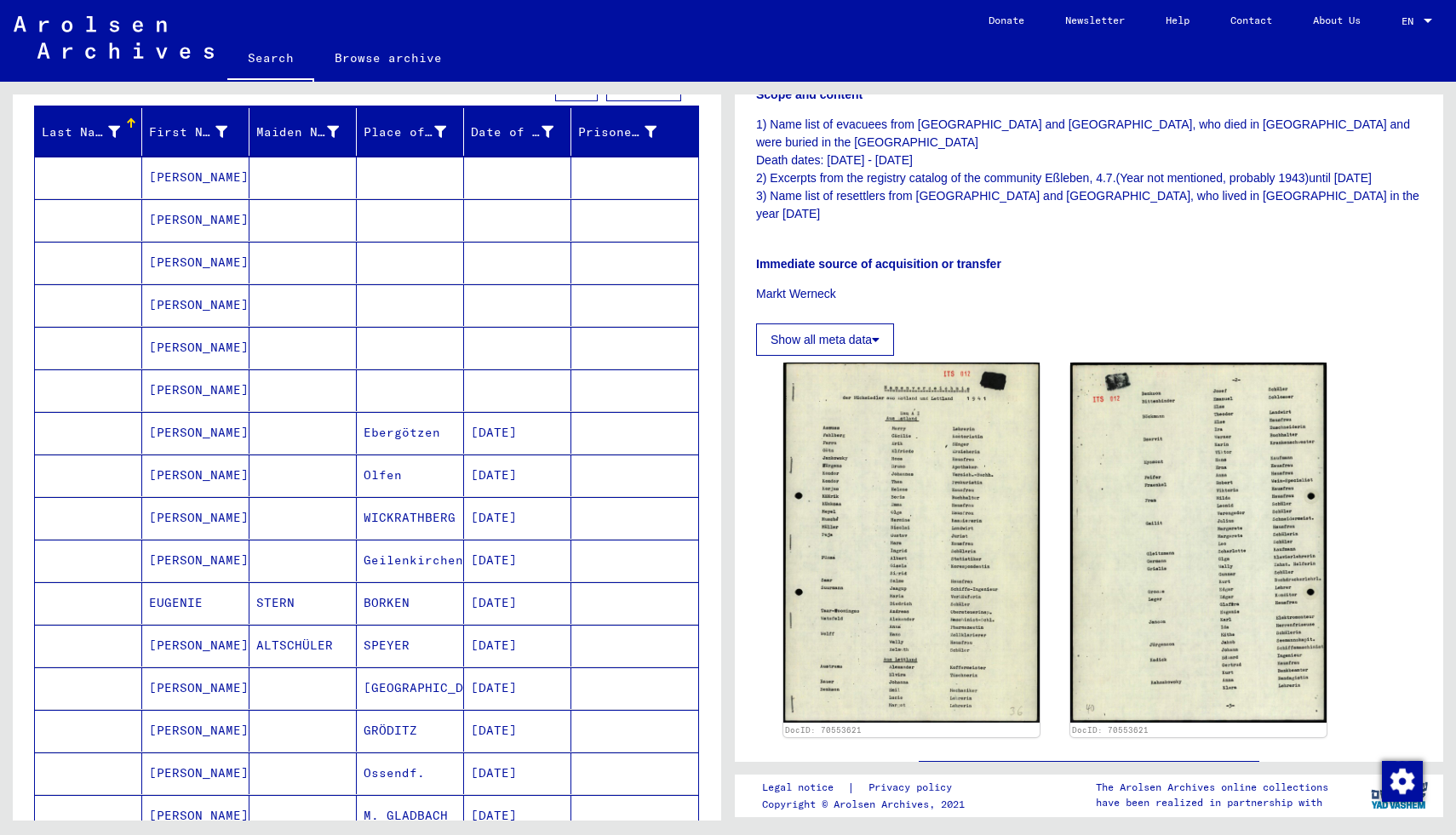
scroll to position [0, 0]
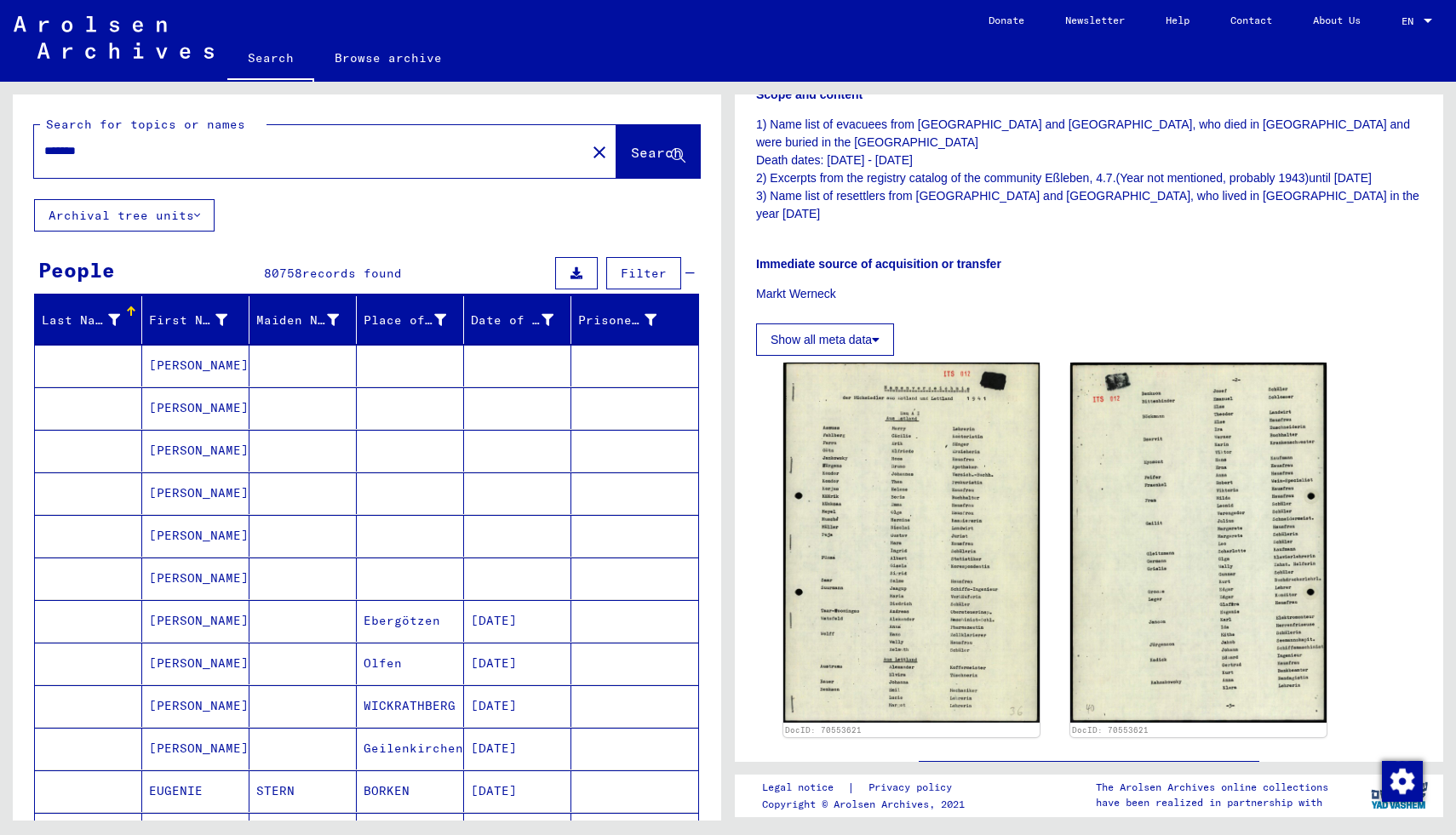
click at [258, 147] on input "*******" at bounding box center [310, 151] width 531 height 18
drag, startPoint x: 247, startPoint y: 146, endPoint x: 21, endPoint y: 140, distance: 226.1
click at [17, 141] on div "Search for topics or names ******* close Search" at bounding box center [367, 147] width 708 height 105
type input "**********"
click at [148, 213] on button "Archival tree units" at bounding box center [124, 214] width 181 height 32
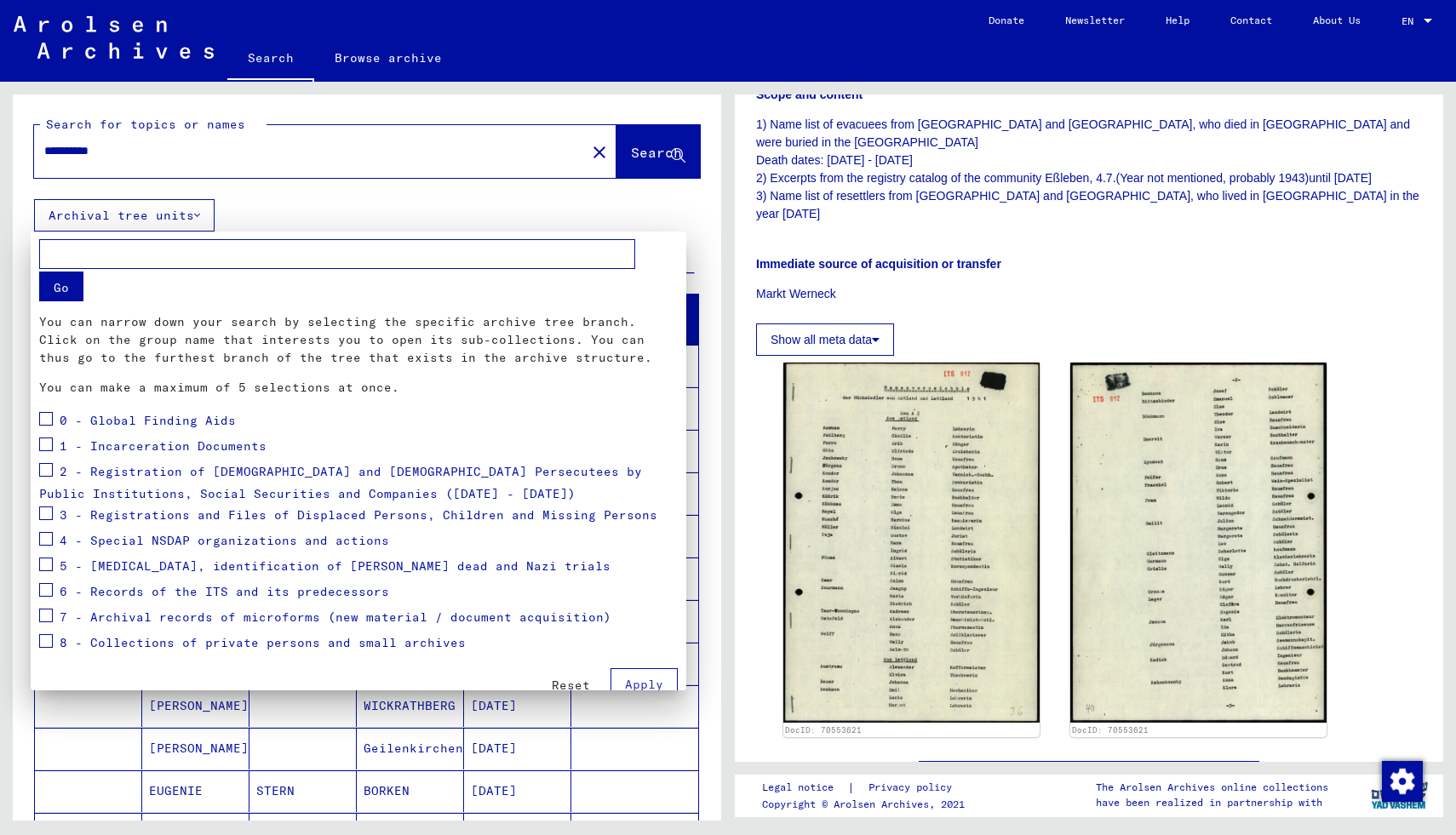
click at [48, 509] on span at bounding box center [46, 513] width 14 height 14
click at [652, 675] on button "Apply" at bounding box center [643, 684] width 67 height 32
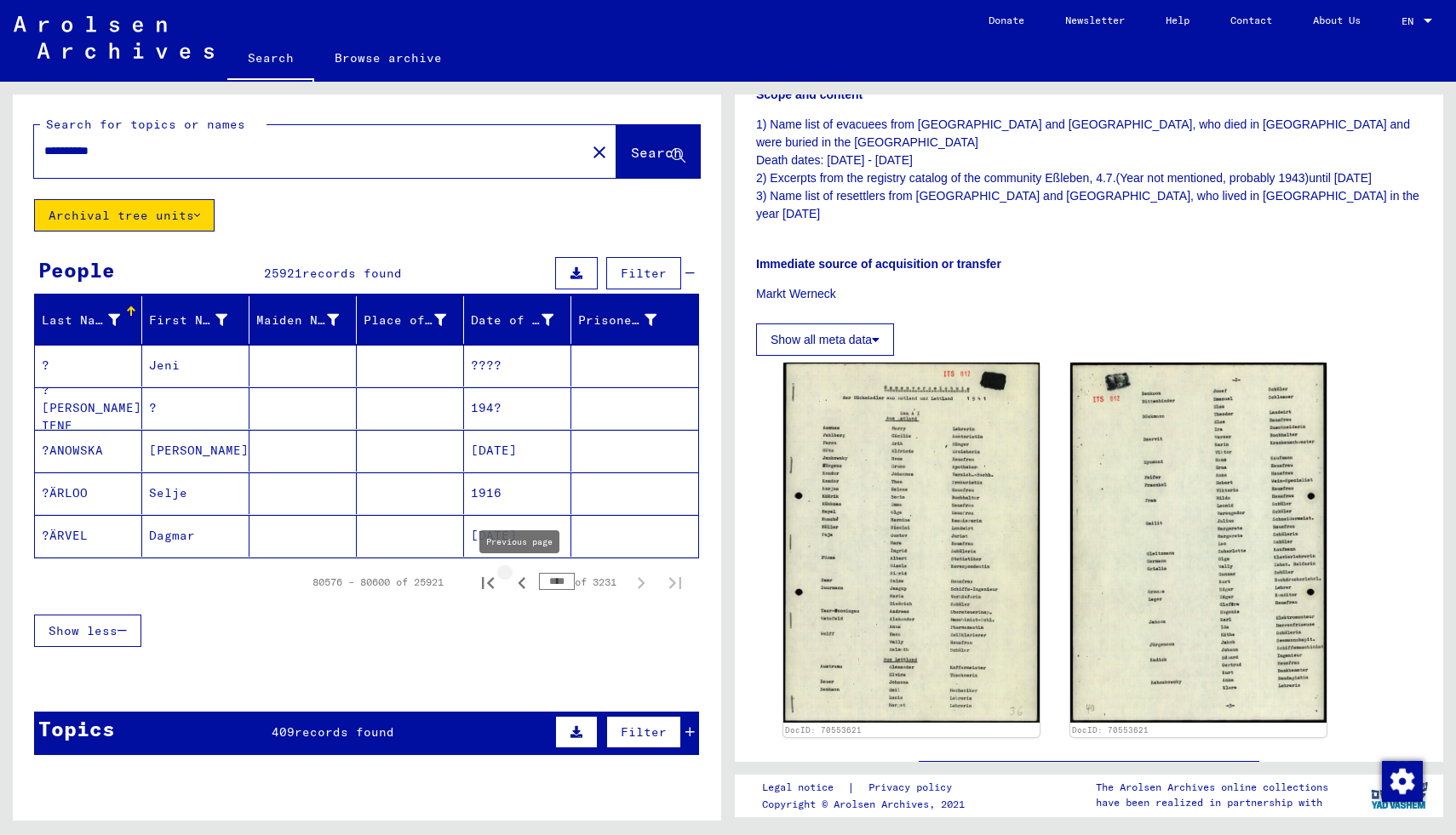
click at [526, 579] on icon "Previous page" at bounding box center [521, 582] width 23 height 23
type input "****"
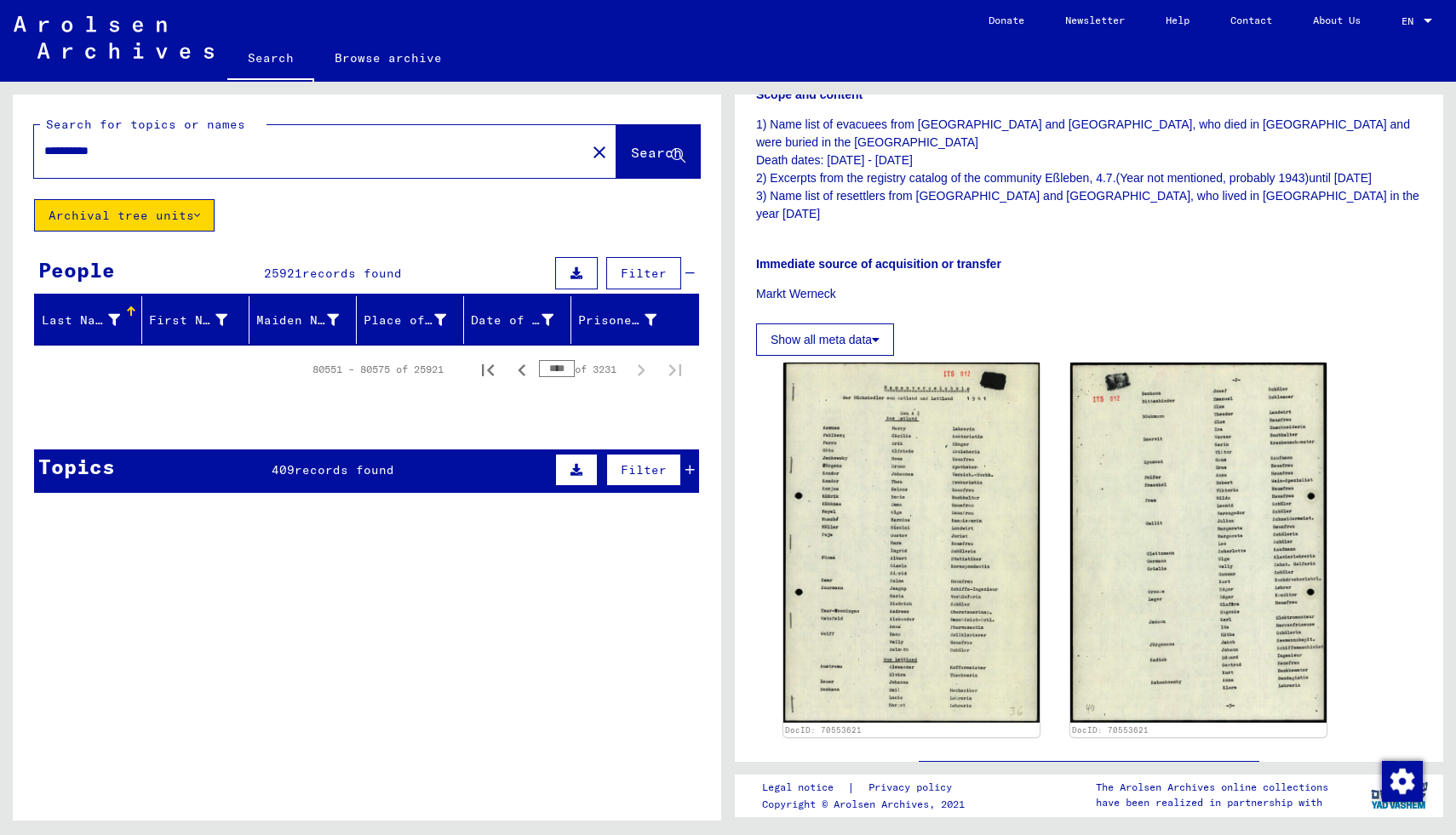
drag, startPoint x: 170, startPoint y: 157, endPoint x: 0, endPoint y: 162, distance: 170.1
click at [0, 162] on div "**********" at bounding box center [364, 450] width 728 height 739
type input "*"
type input "****"
click at [170, 213] on button "Archival tree units" at bounding box center [124, 214] width 181 height 32
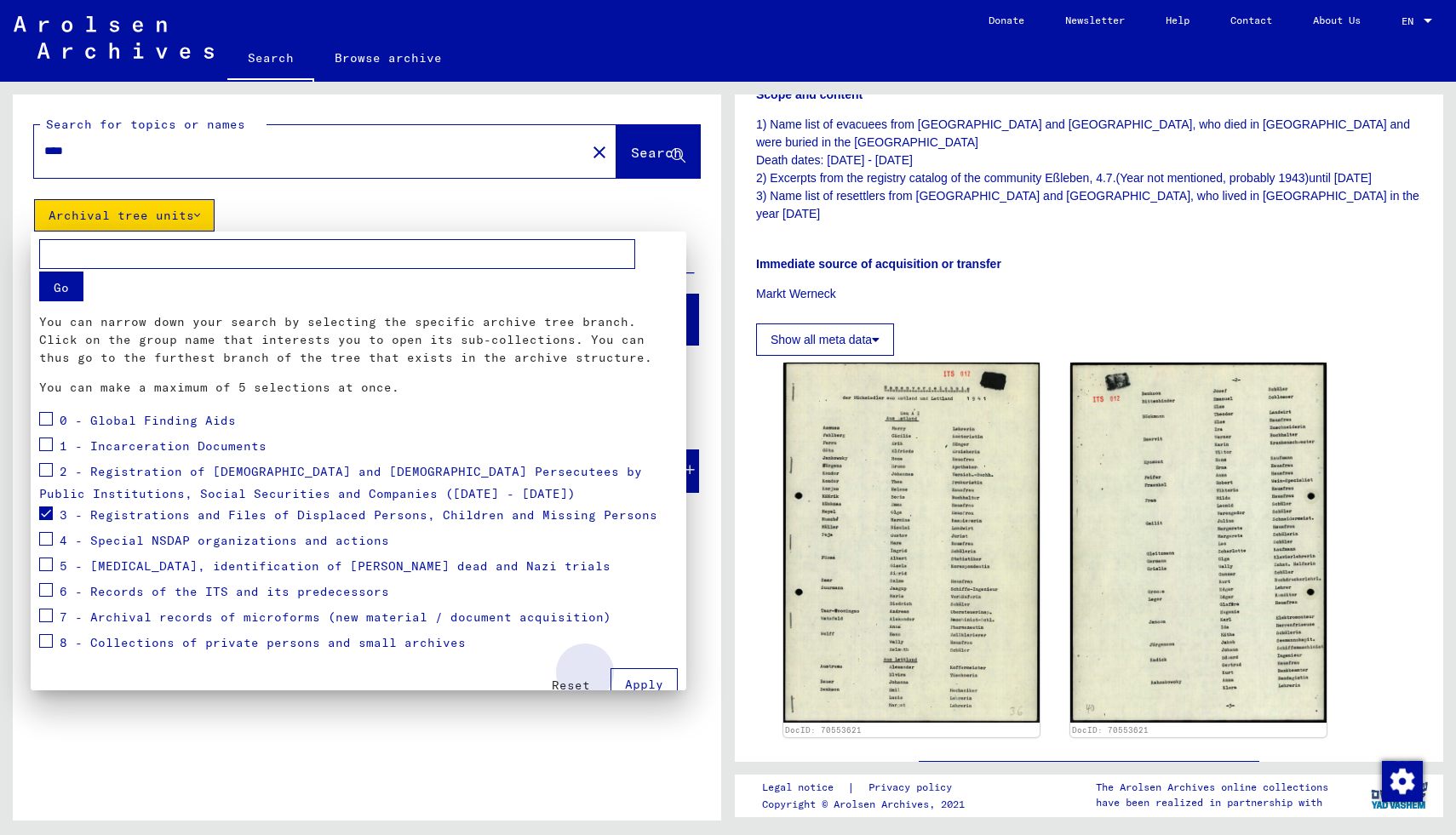
click at [636, 680] on span "Apply" at bounding box center [644, 685] width 38 height 16
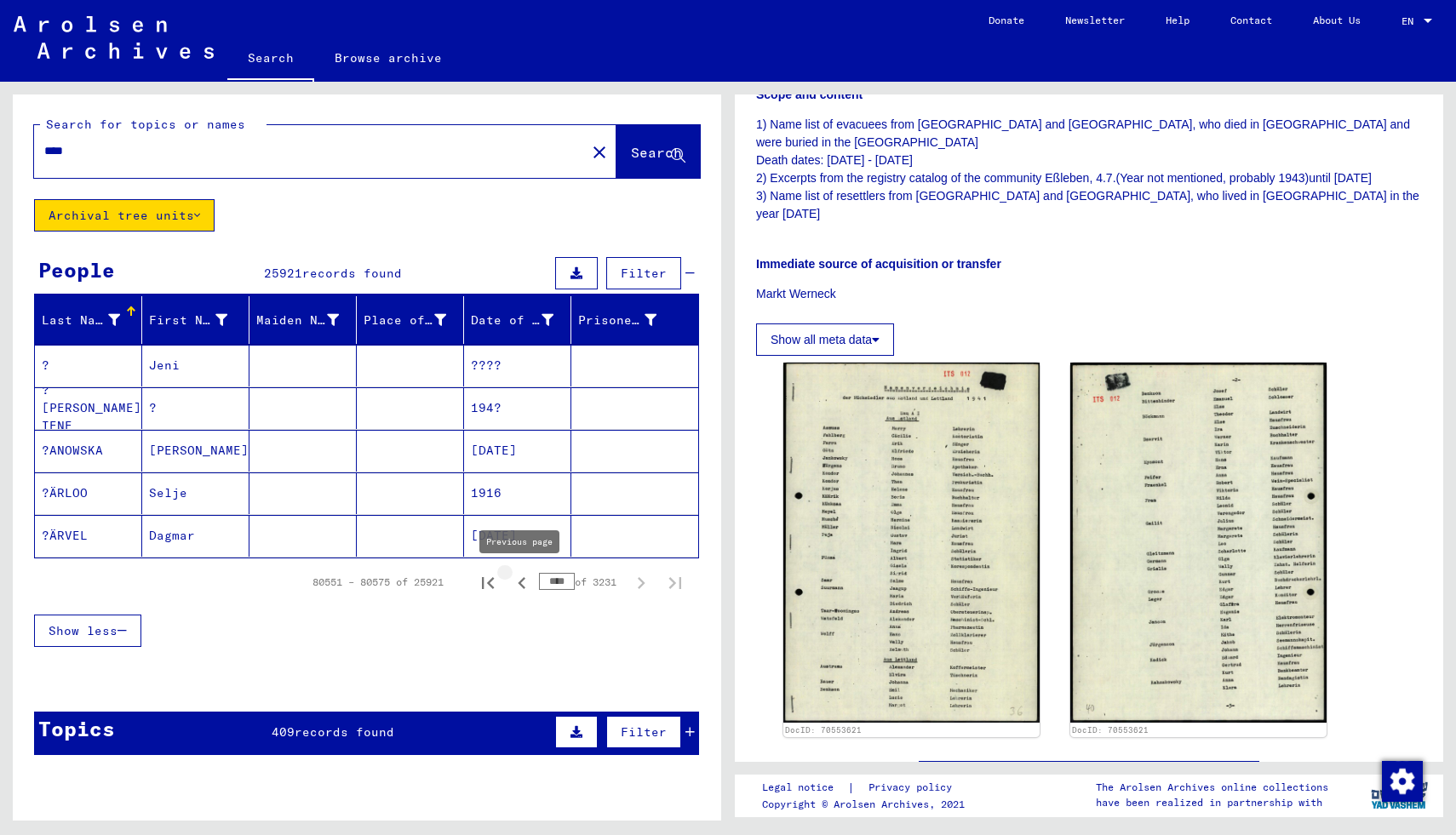
click at [523, 577] on icon "Previous page" at bounding box center [521, 582] width 23 height 23
type input "****"
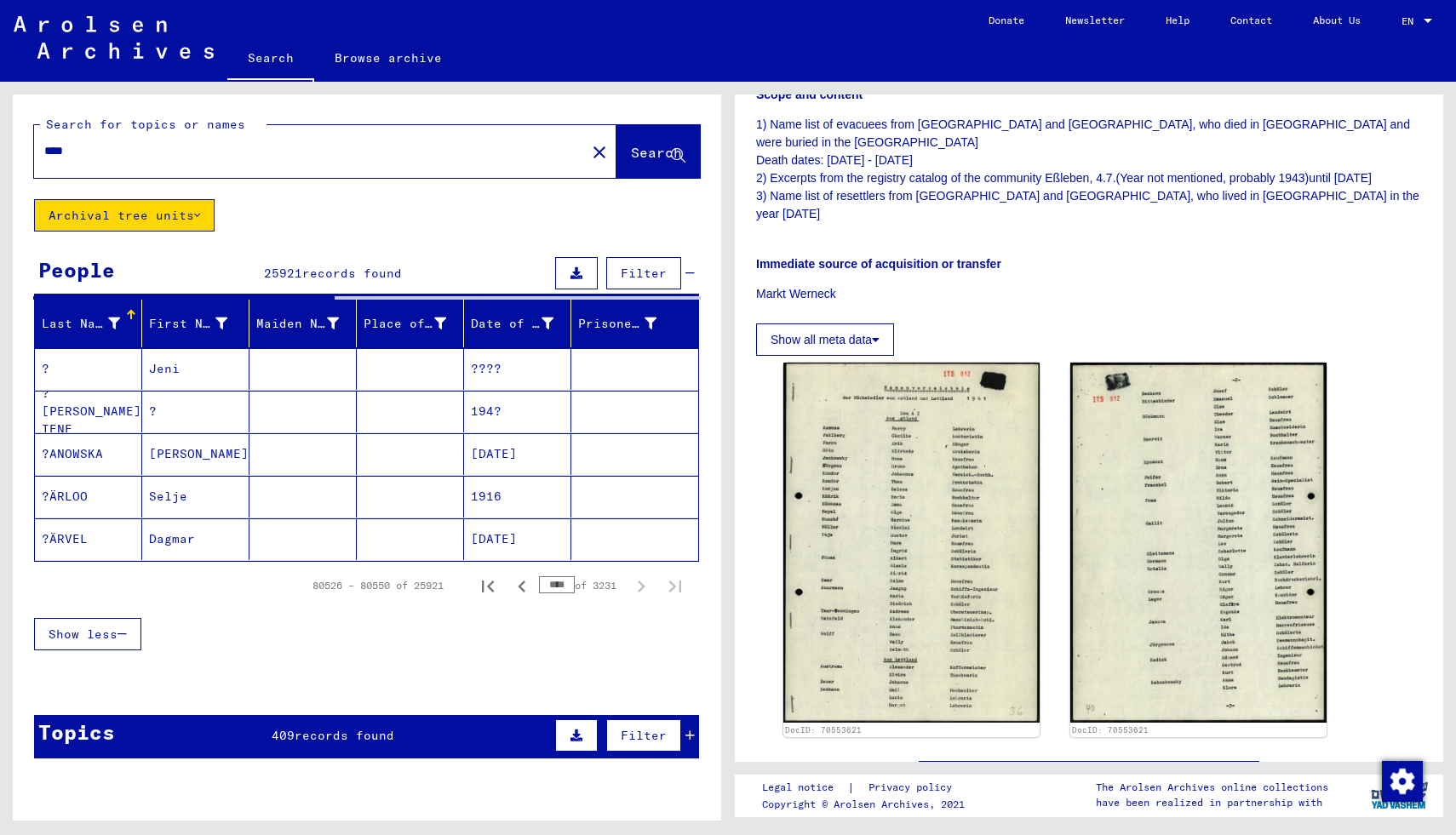
click at [133, 175] on div "**** close" at bounding box center [325, 151] width 583 height 53
click at [130, 160] on div "****" at bounding box center [305, 151] width 542 height 38
click at [89, 139] on div "****" at bounding box center [305, 151] width 542 height 38
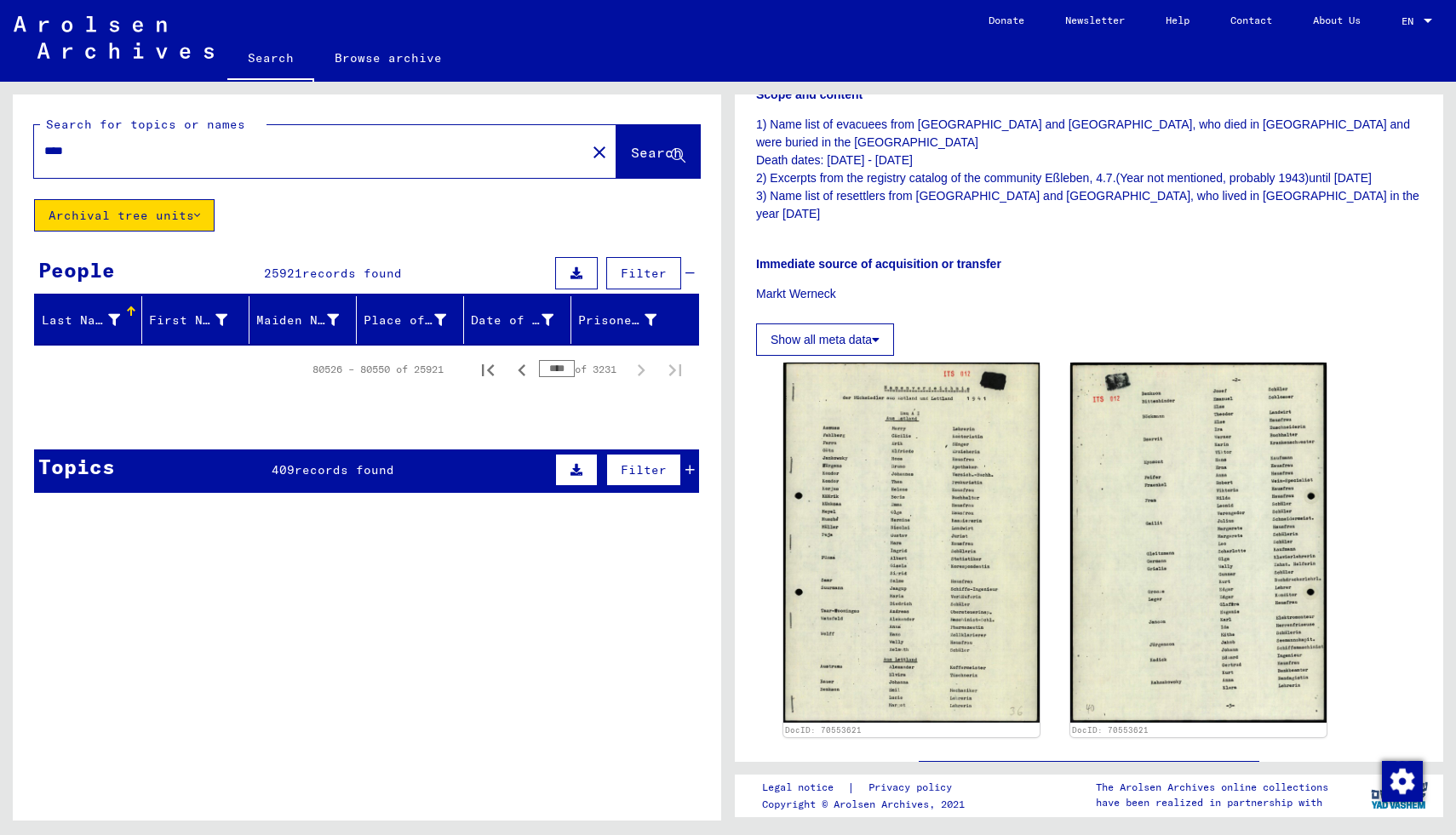
click at [76, 150] on input "****" at bounding box center [310, 151] width 531 height 18
click at [642, 156] on span "Search" at bounding box center [656, 153] width 51 height 17
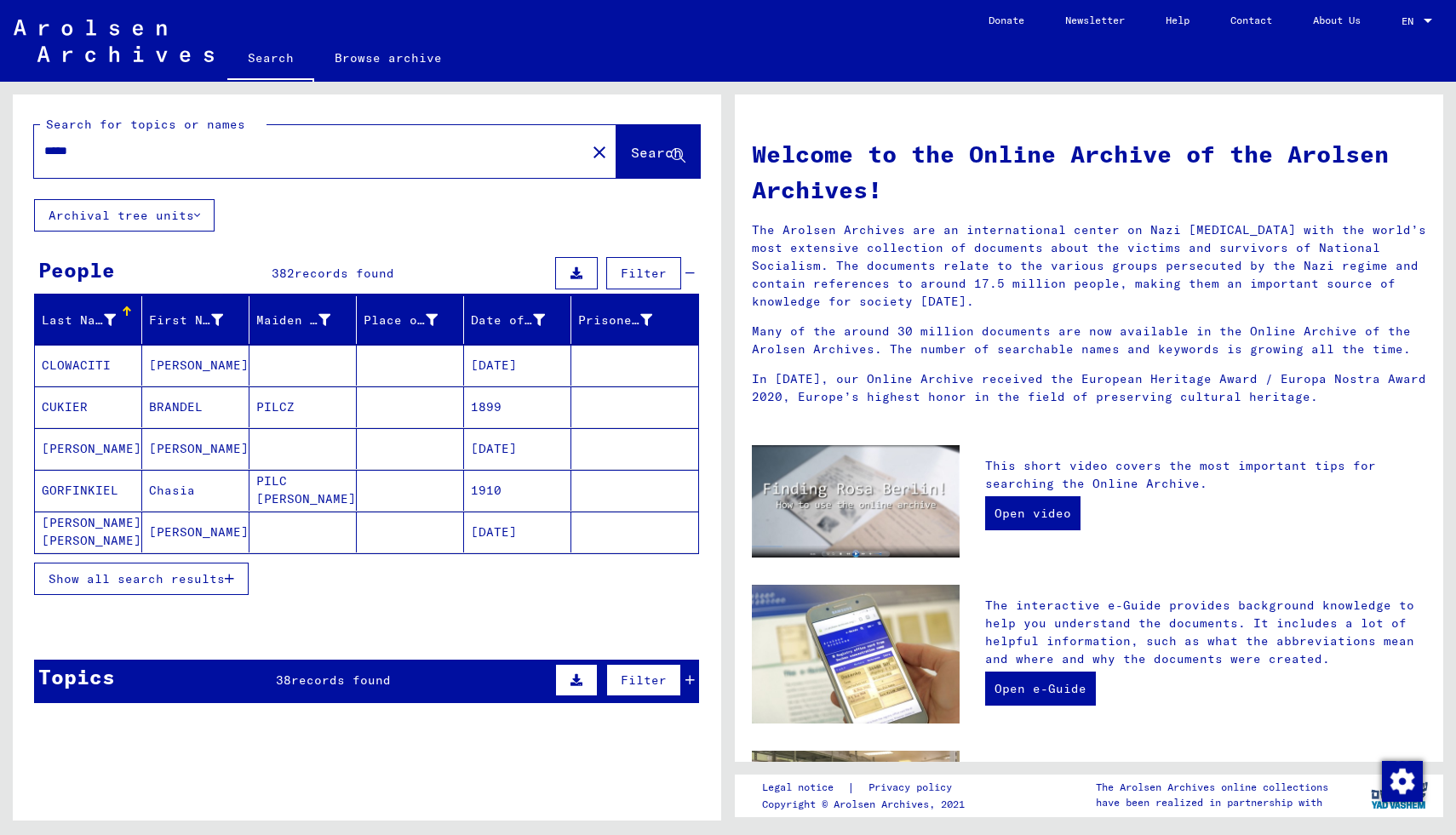
click at [129, 208] on button "Archival tree units" at bounding box center [124, 214] width 181 height 32
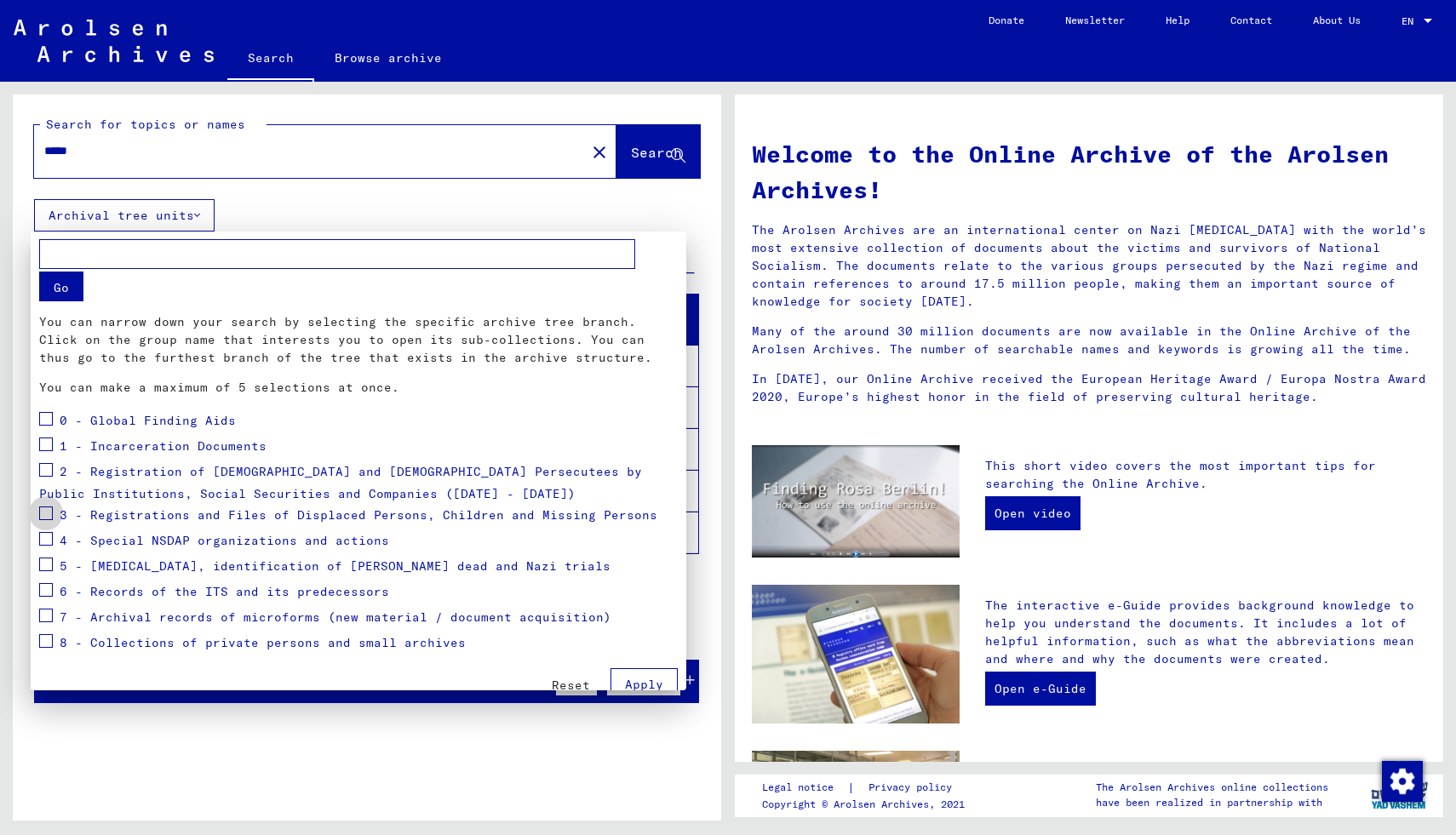
click at [50, 508] on span at bounding box center [46, 513] width 14 height 14
click at [632, 676] on button "Apply" at bounding box center [643, 684] width 67 height 32
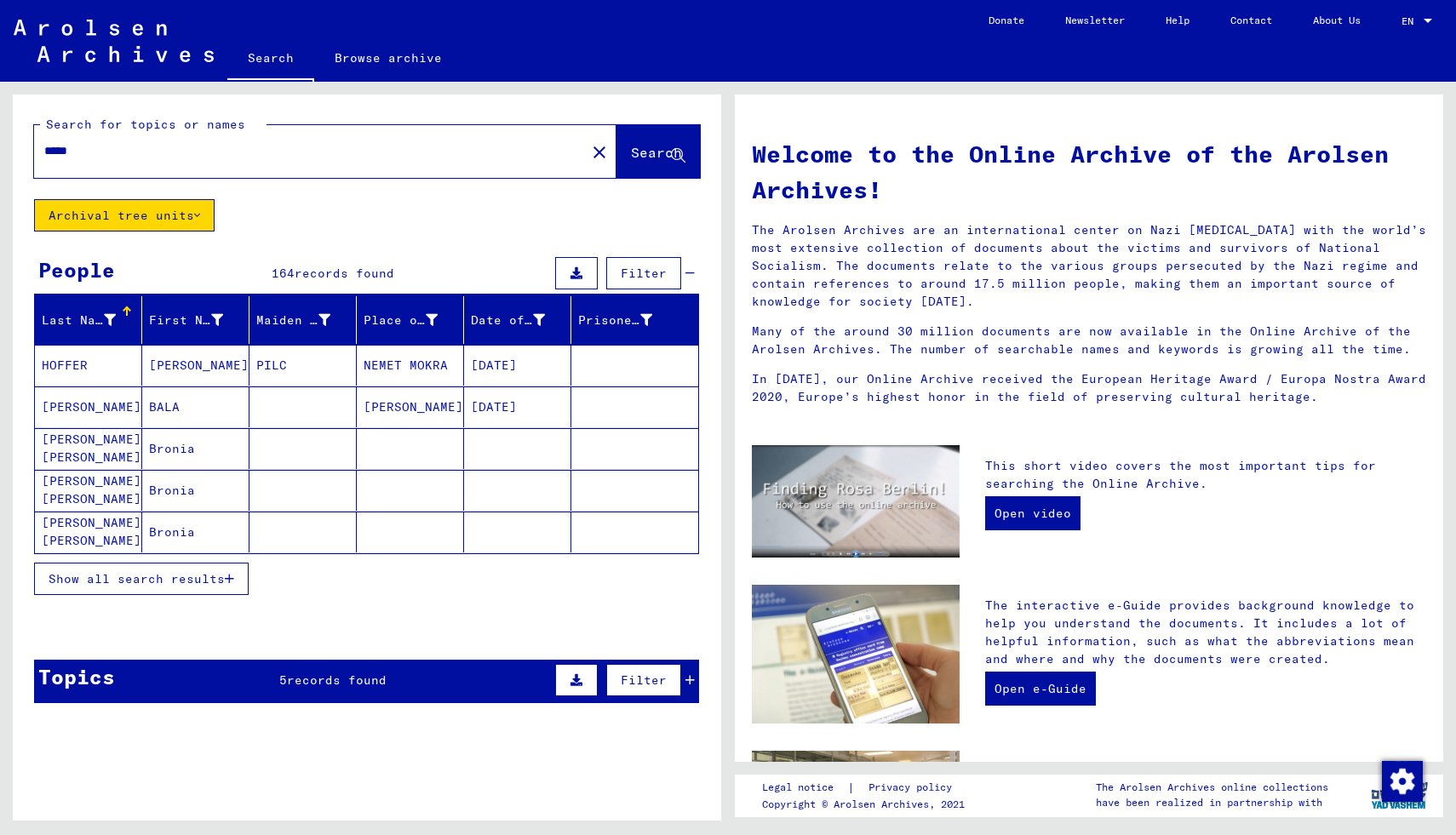
click at [201, 579] on span "Show all search results" at bounding box center [136, 579] width 176 height 16
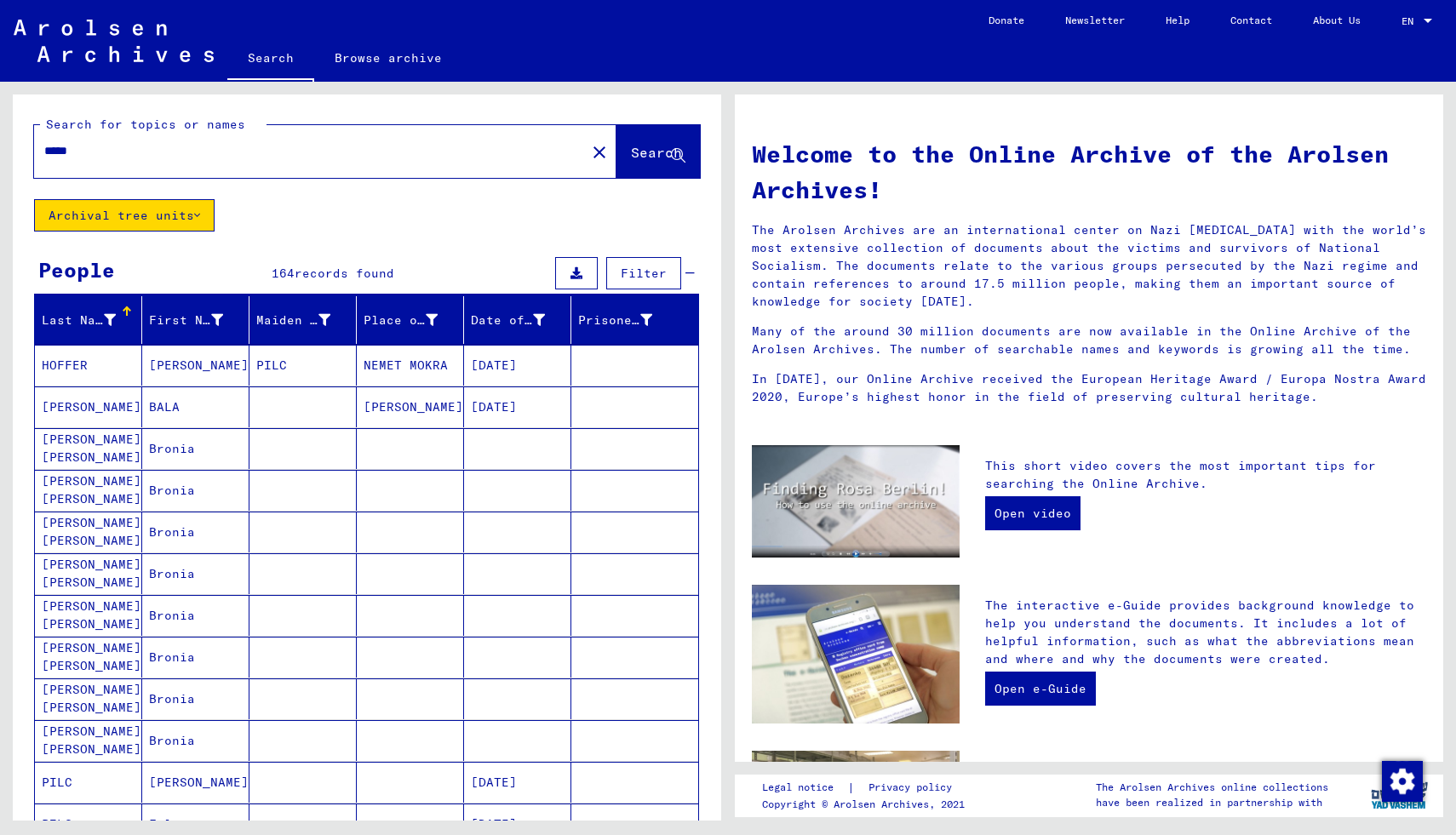
click at [102, 157] on input "*****" at bounding box center [305, 151] width 521 height 18
type input "*****"
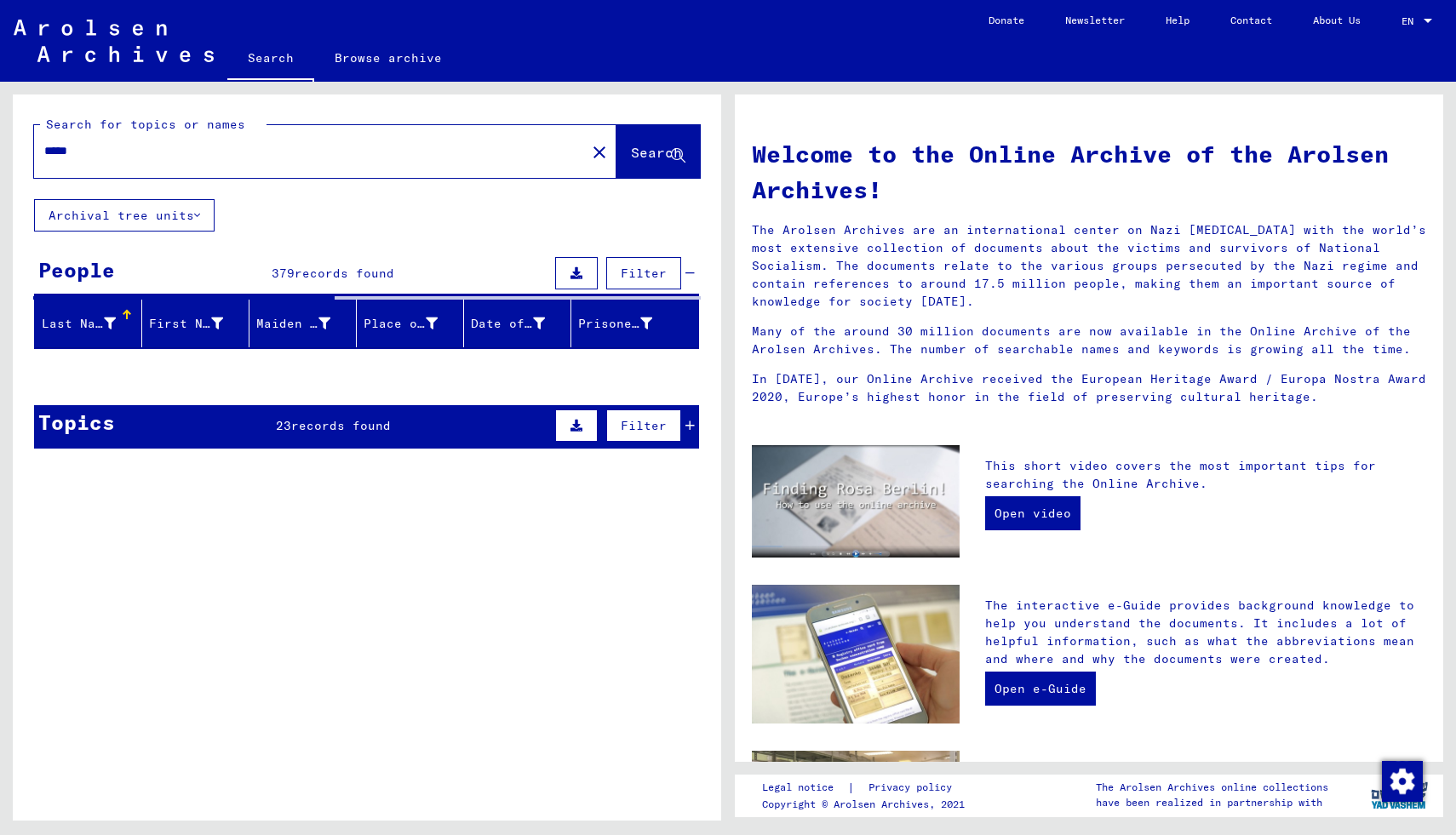
click at [138, 205] on button "Archival tree units" at bounding box center [124, 214] width 181 height 32
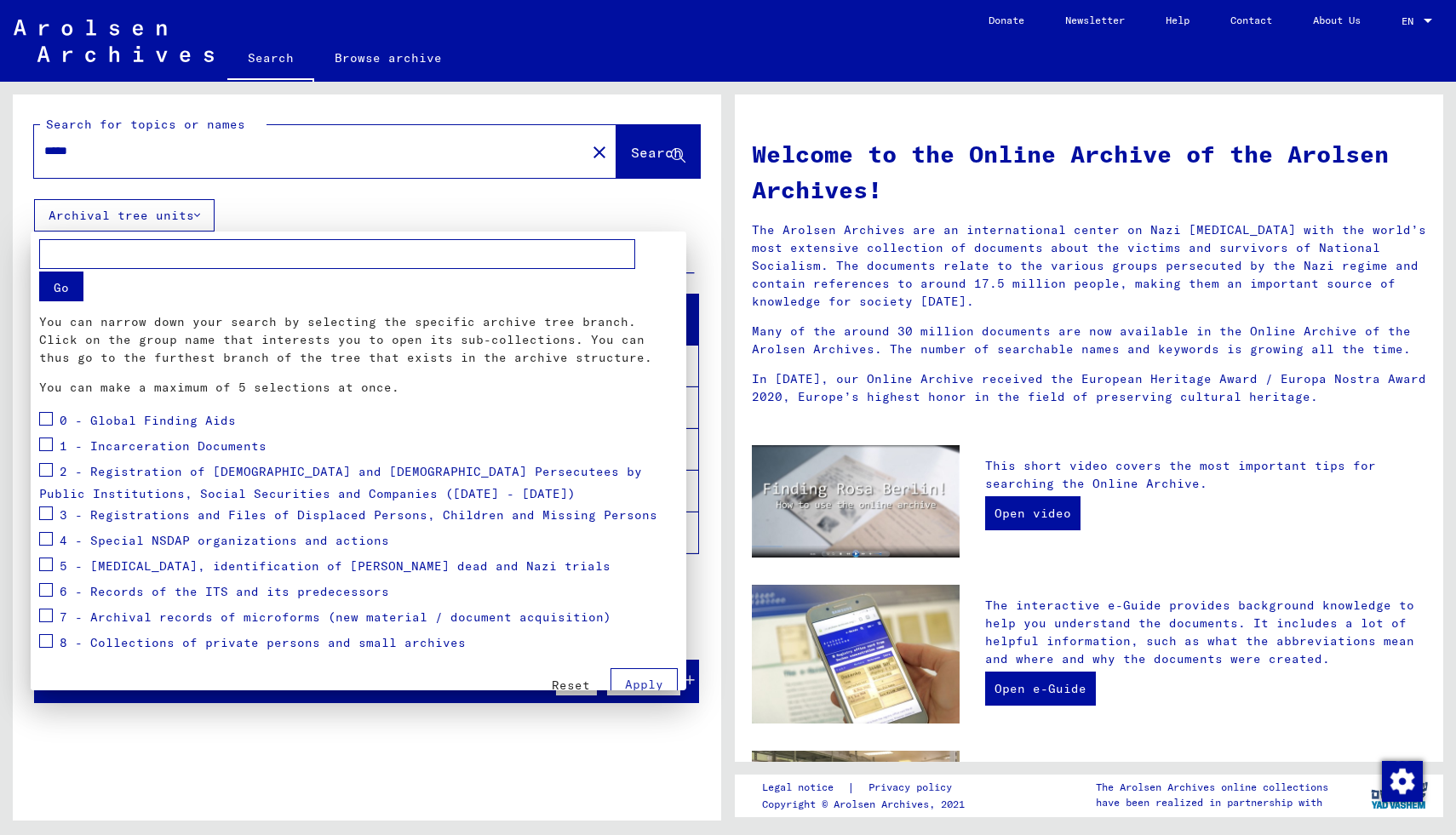
click at [48, 506] on span at bounding box center [46, 513] width 14 height 14
click at [639, 676] on button "Apply" at bounding box center [643, 684] width 67 height 32
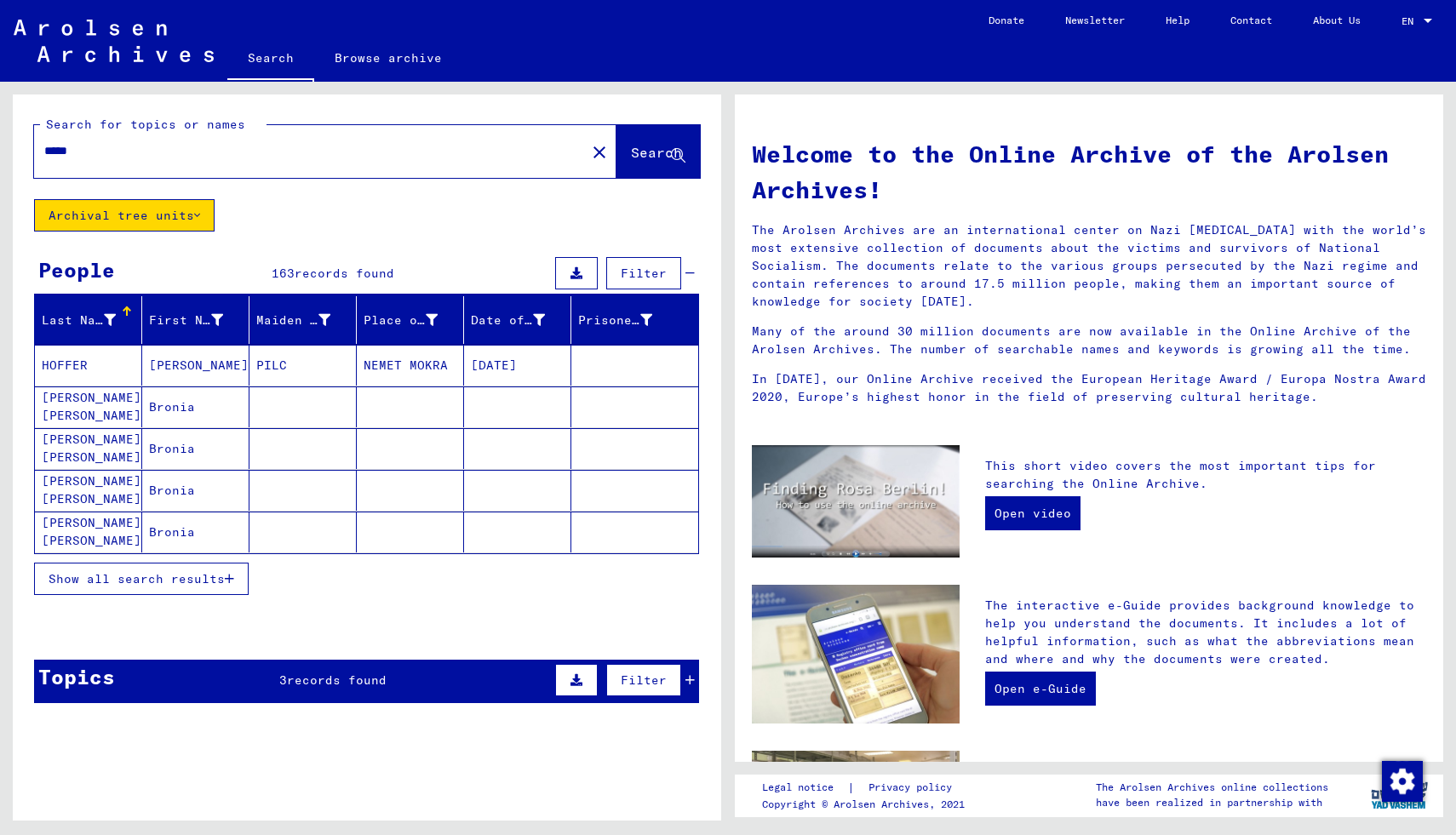
click at [197, 578] on span "Show all search results" at bounding box center [136, 579] width 176 height 16
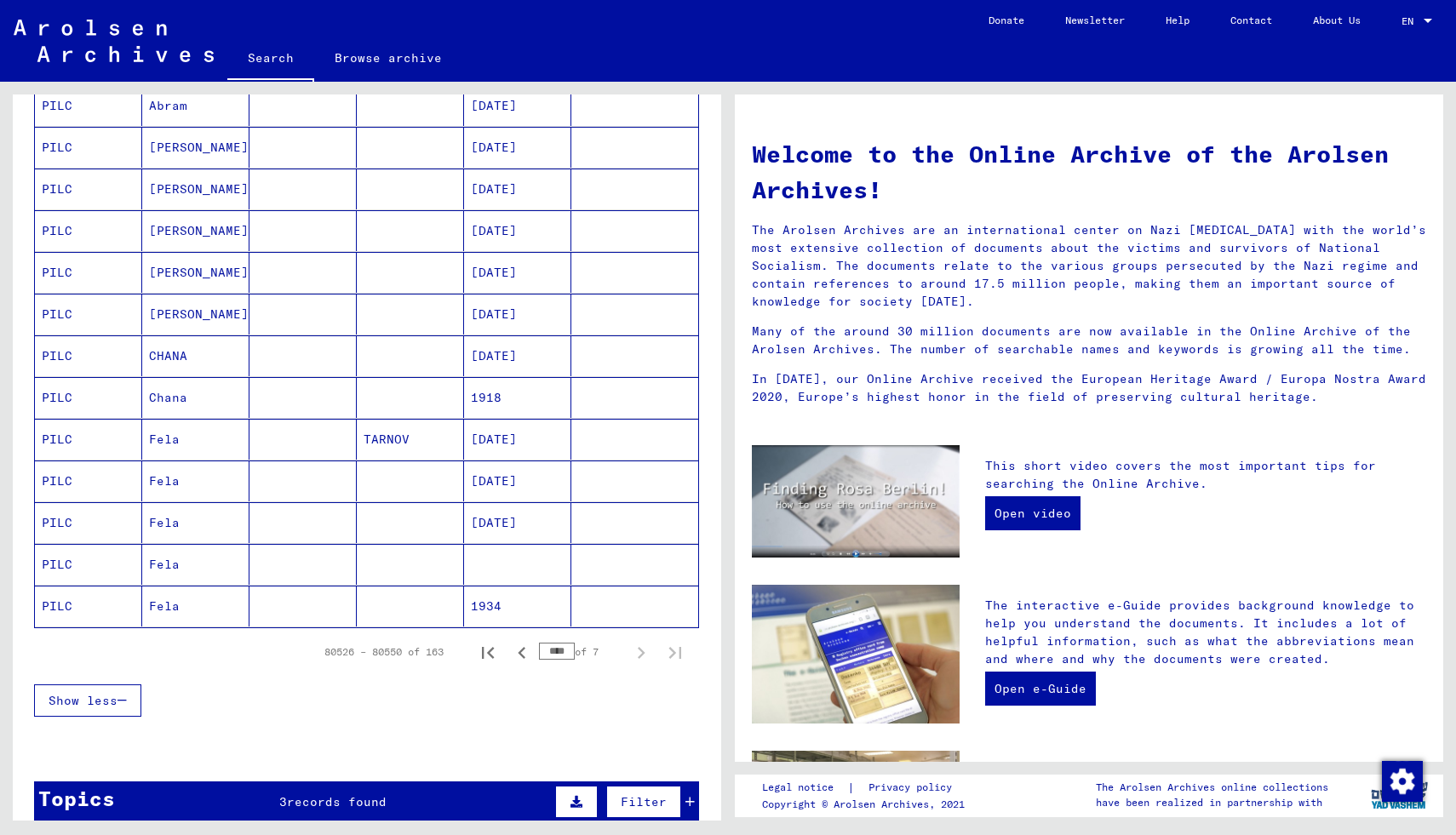
scroll to position [897, 0]
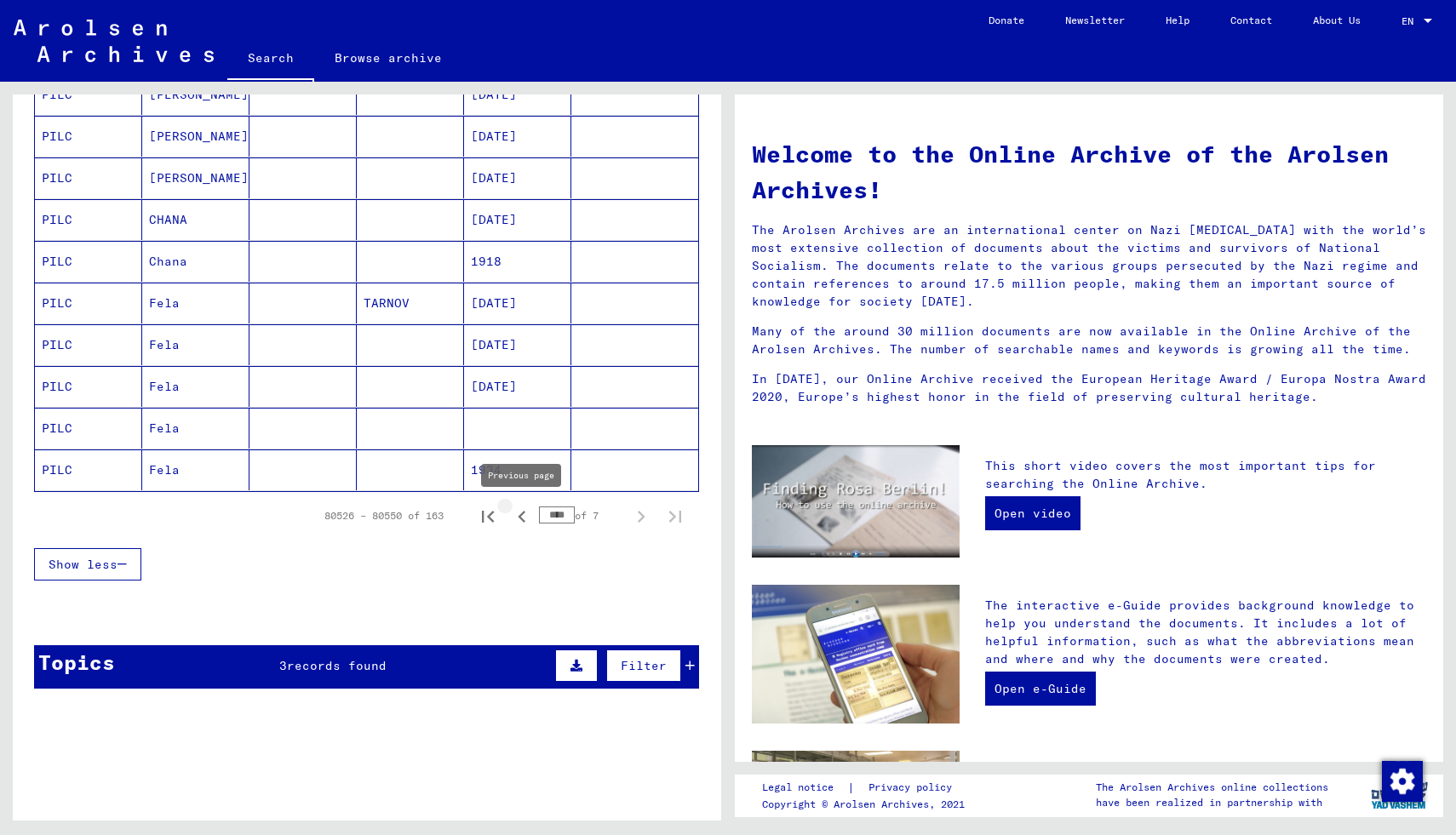
click at [518, 511] on icon "Previous page" at bounding box center [521, 516] width 23 height 23
type input "****"
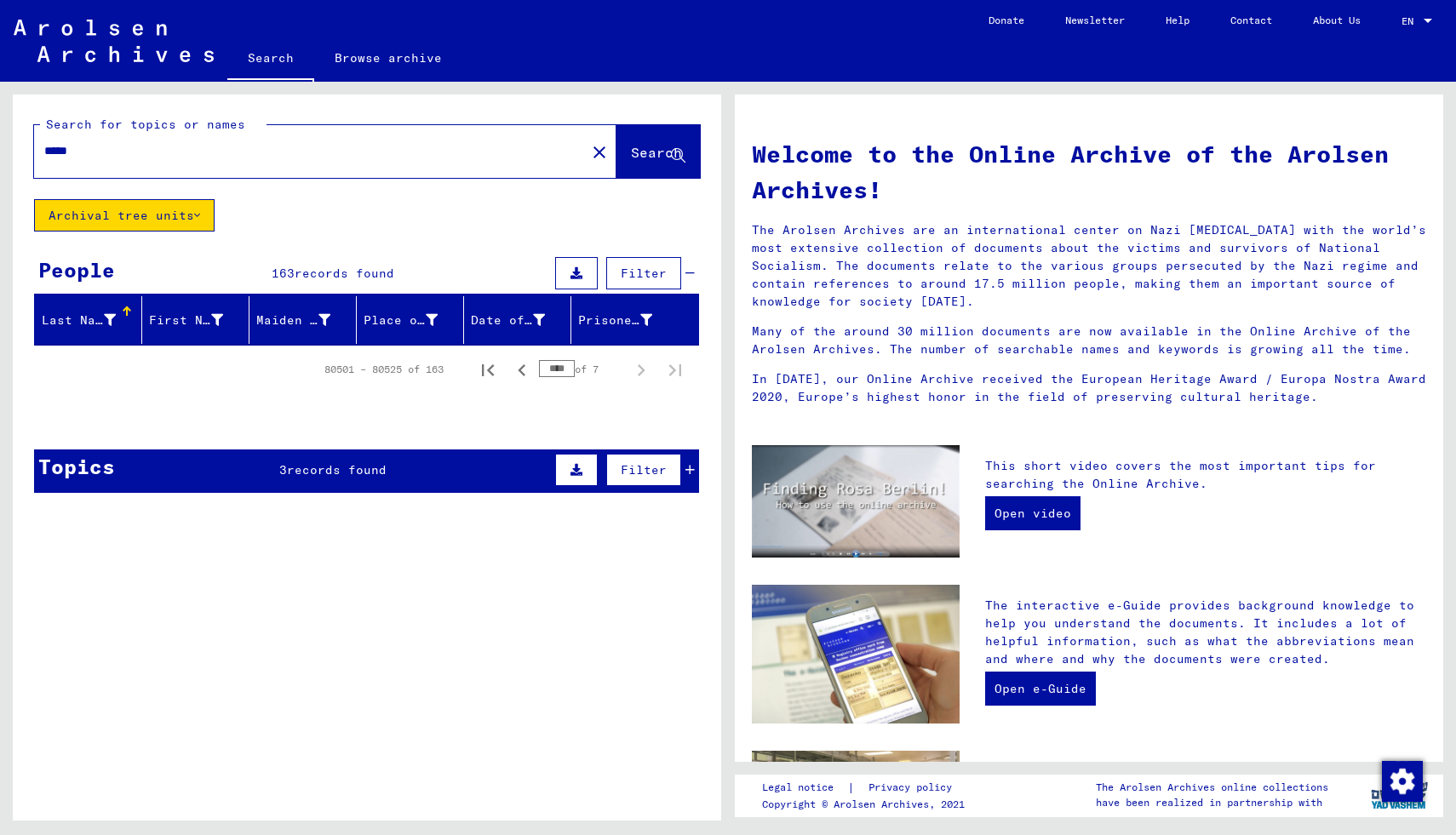
scroll to position [0, 0]
click at [208, 159] on input "*****" at bounding box center [305, 151] width 521 height 18
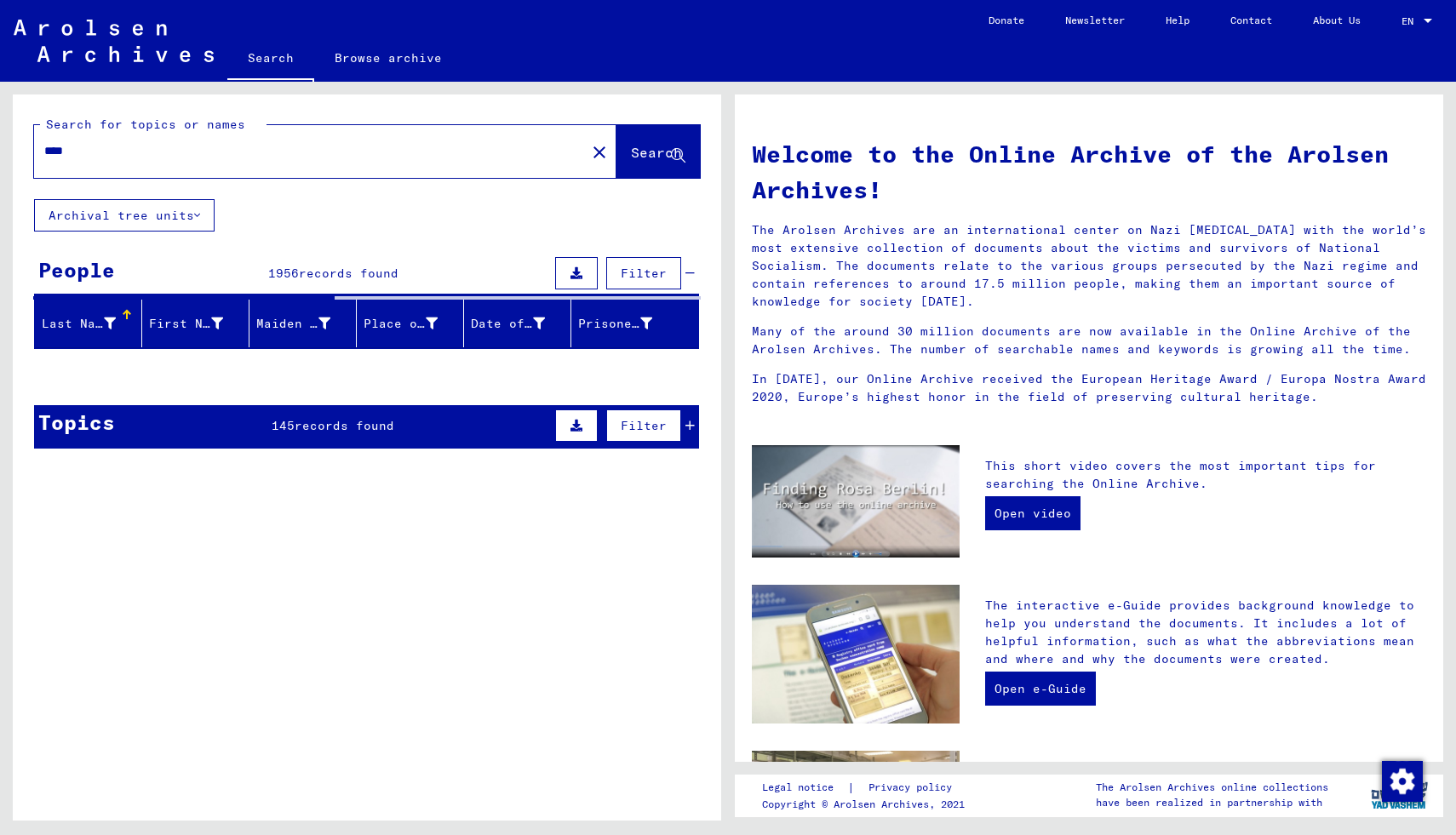
click at [117, 206] on button "Archival tree units" at bounding box center [124, 214] width 181 height 32
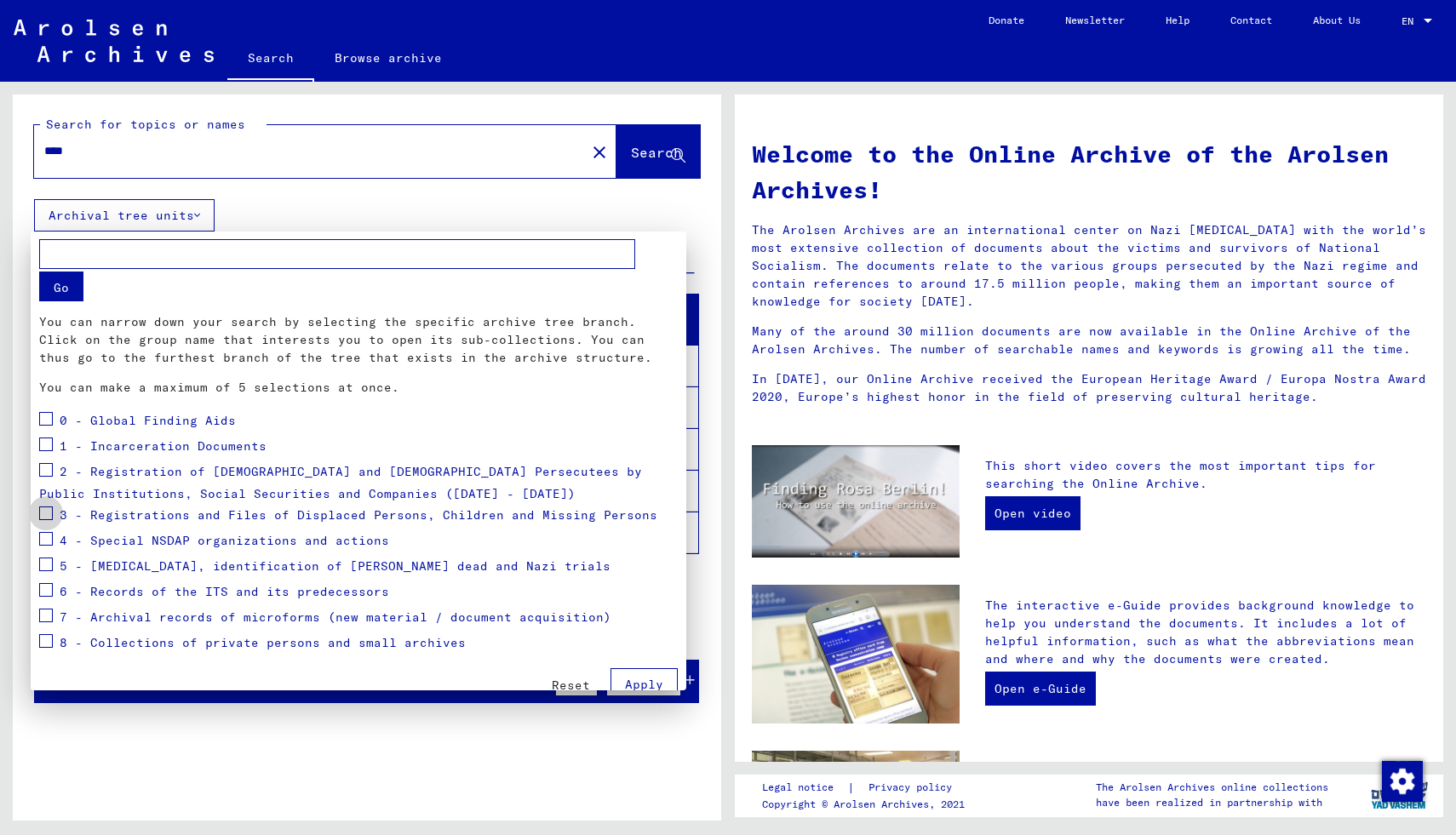
click at [40, 512] on span at bounding box center [46, 513] width 14 height 14
click at [635, 674] on button "Apply" at bounding box center [643, 684] width 67 height 32
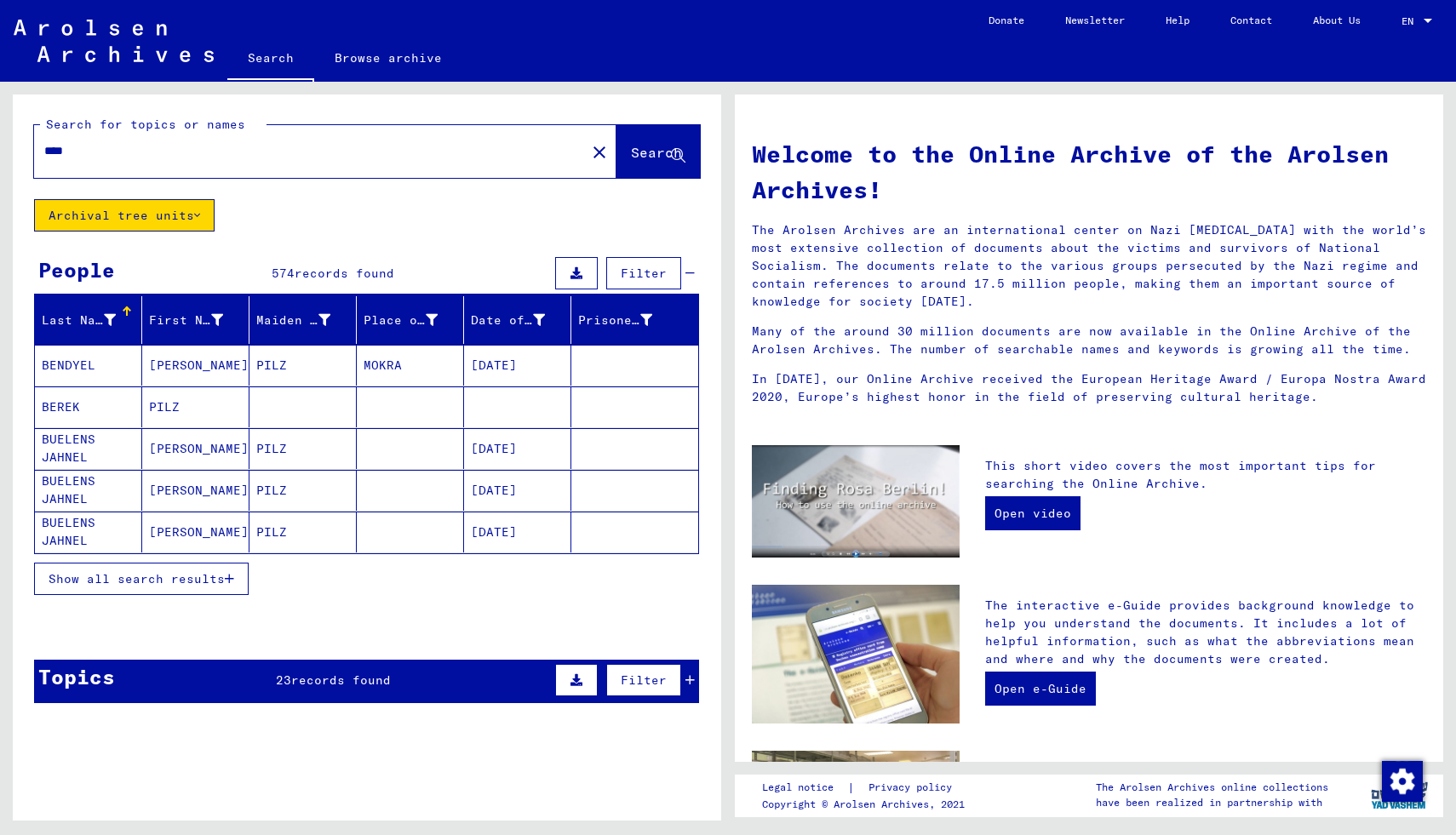
click at [161, 577] on span "Show all search results" at bounding box center [136, 579] width 176 height 16
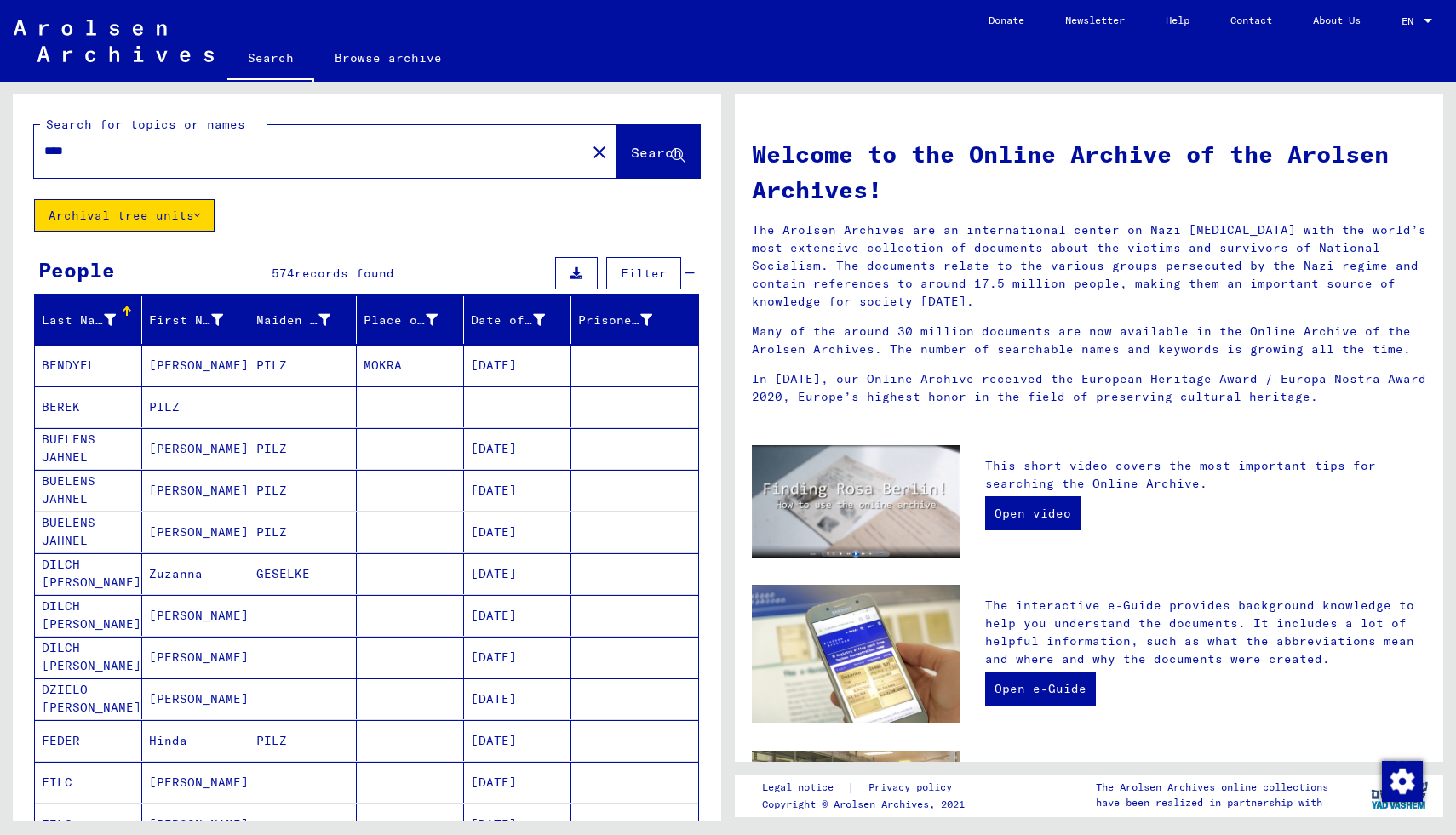
drag, startPoint x: 115, startPoint y: 155, endPoint x: 0, endPoint y: 153, distance: 115.0
click at [0, 153] on div "Search for topics or names **** close Search Archival tree units People 574 rec…" at bounding box center [364, 450] width 728 height 739
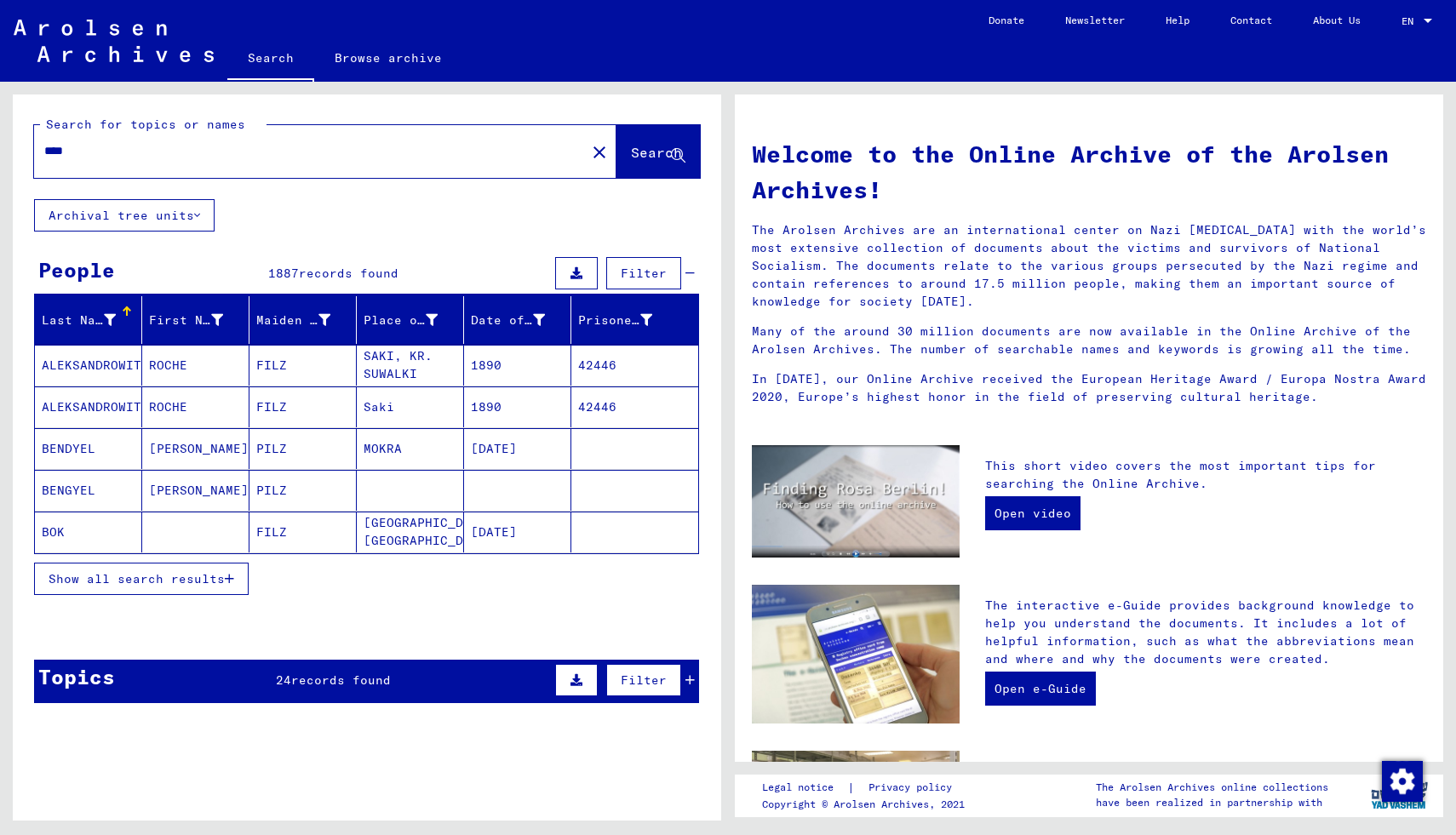
click at [132, 581] on span "Show all search results" at bounding box center [136, 579] width 176 height 16
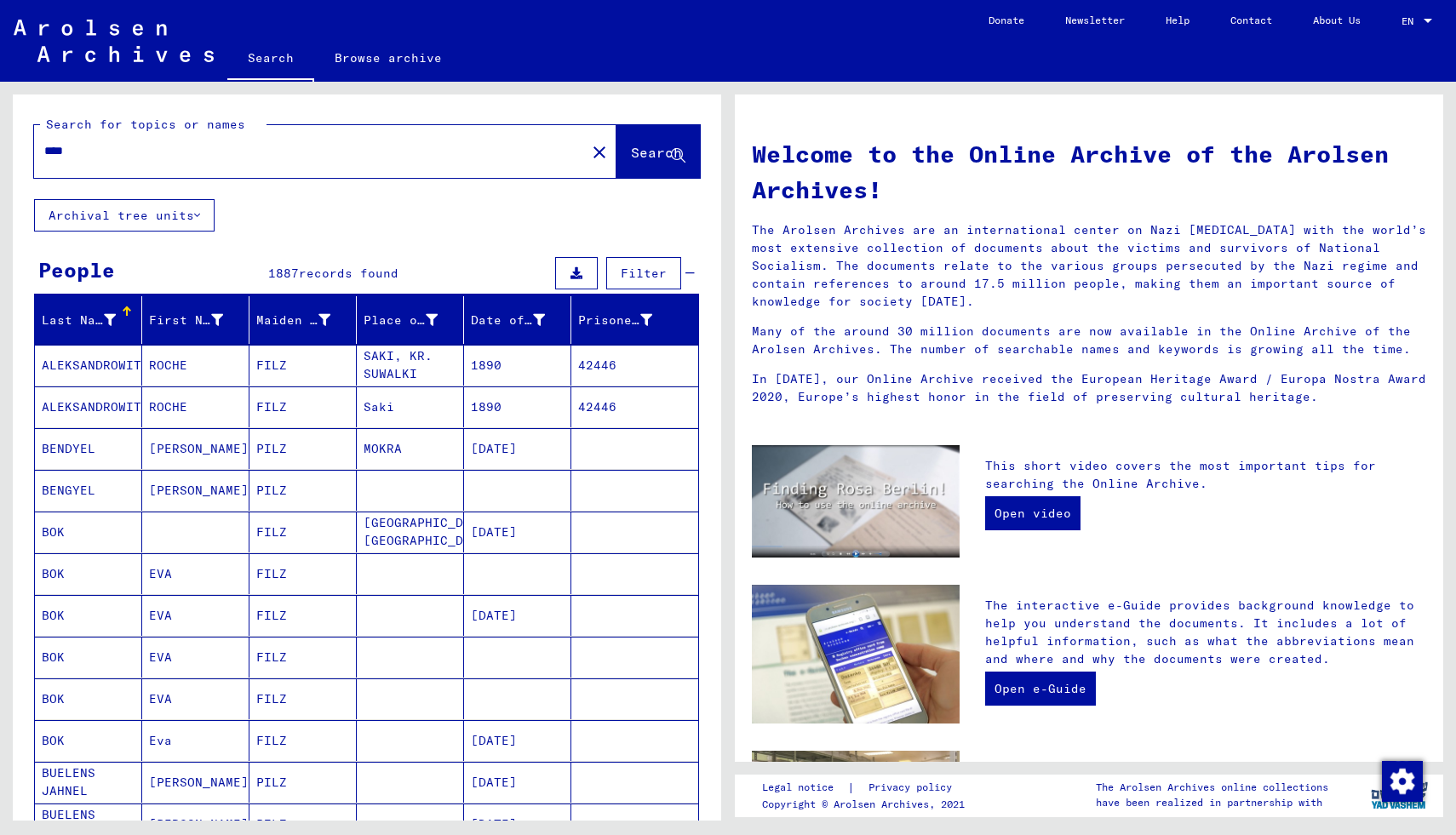
drag, startPoint x: 132, startPoint y: 148, endPoint x: 0, endPoint y: 167, distance: 133.4
click at [0, 162] on div "Search for topics or names **** close Search Archival tree units People 1887 re…" at bounding box center [364, 450] width 728 height 739
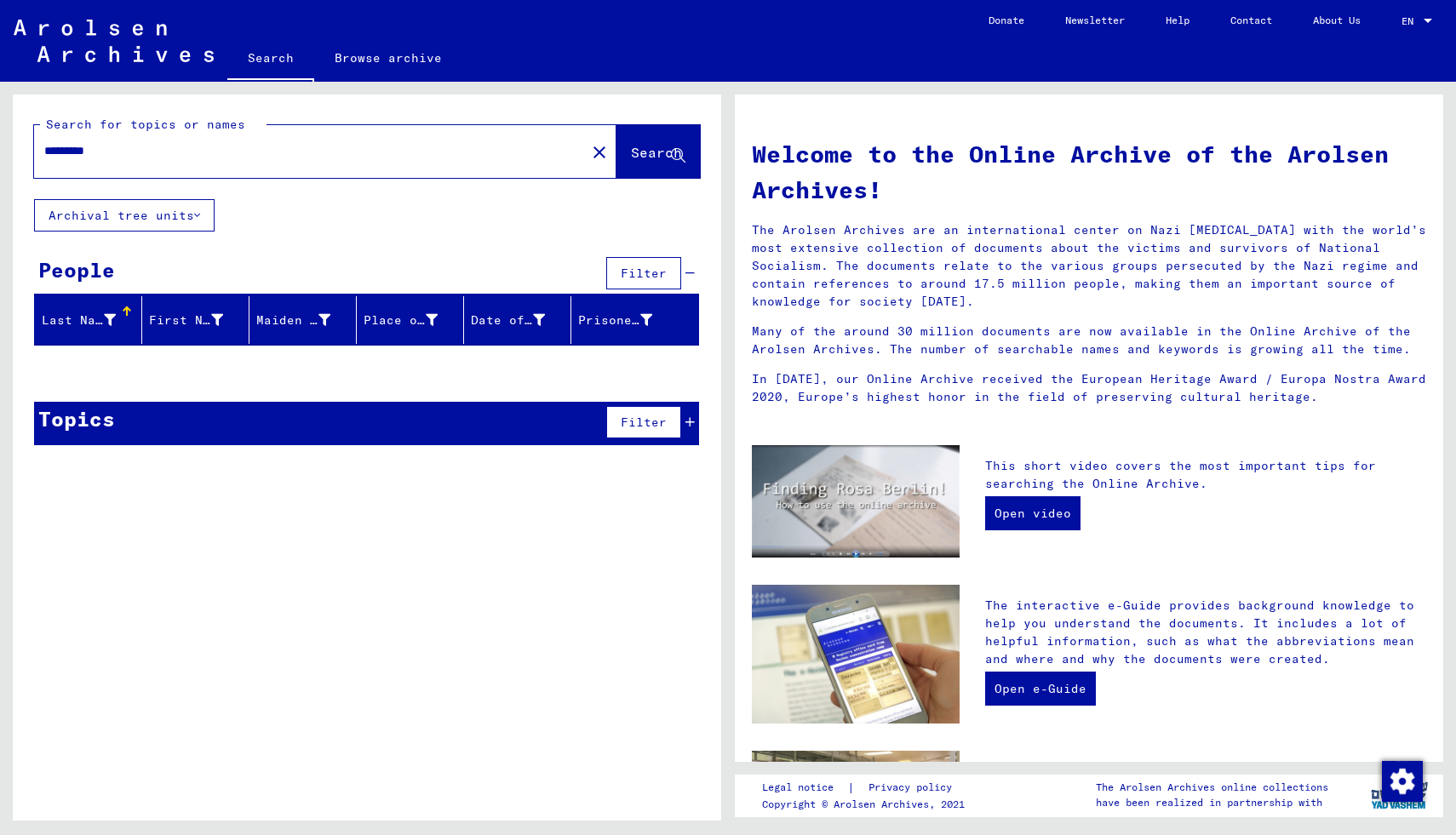
click at [78, 150] on input "*********" at bounding box center [305, 151] width 521 height 18
click at [74, 154] on input "*********" at bounding box center [305, 151] width 521 height 18
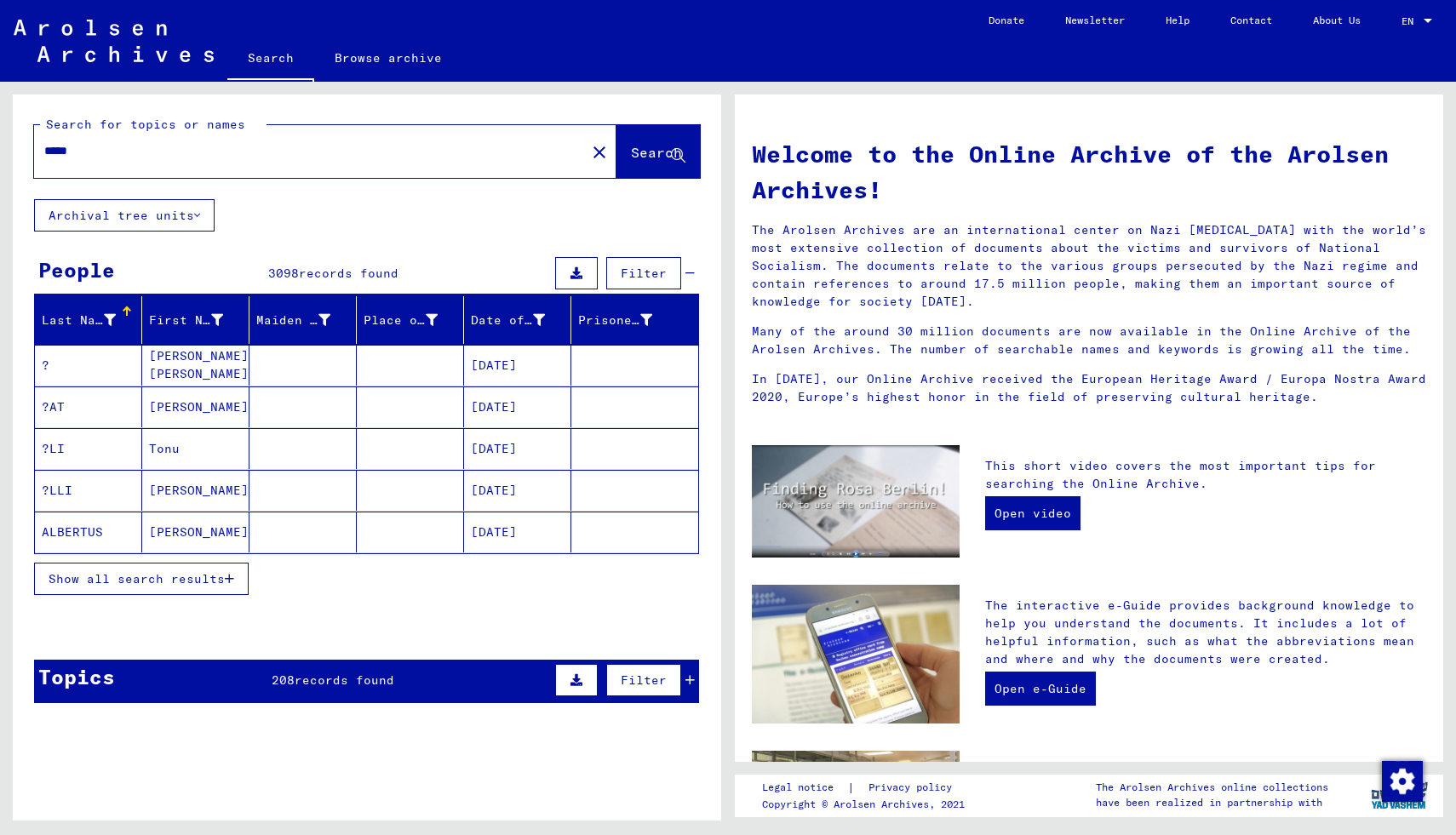
drag, startPoint x: 96, startPoint y: 149, endPoint x: 68, endPoint y: 148, distance: 28.0
click at [68, 148] on input "*****" at bounding box center [305, 151] width 521 height 18
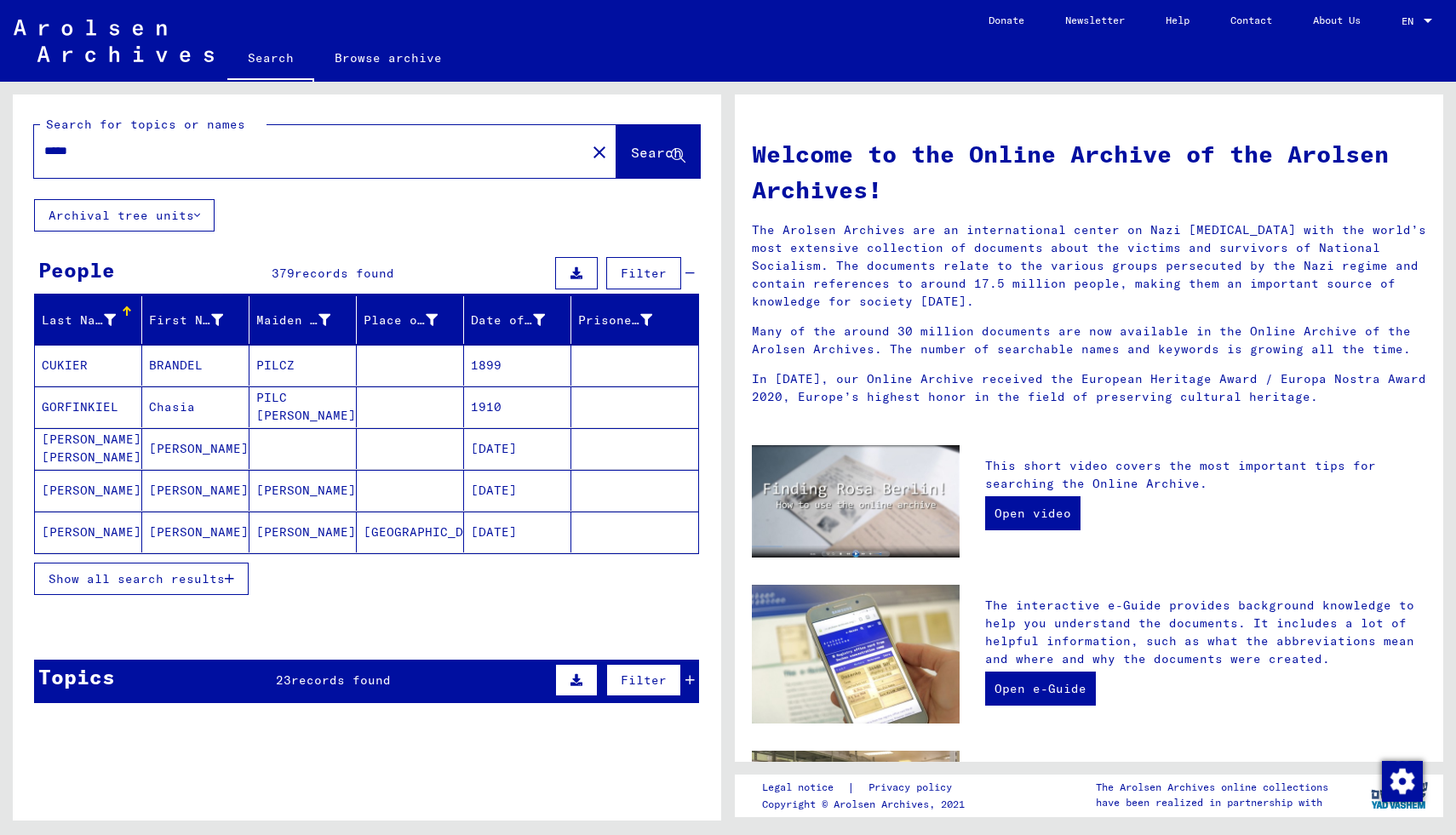
click at [171, 578] on span "Show all search results" at bounding box center [136, 579] width 176 height 16
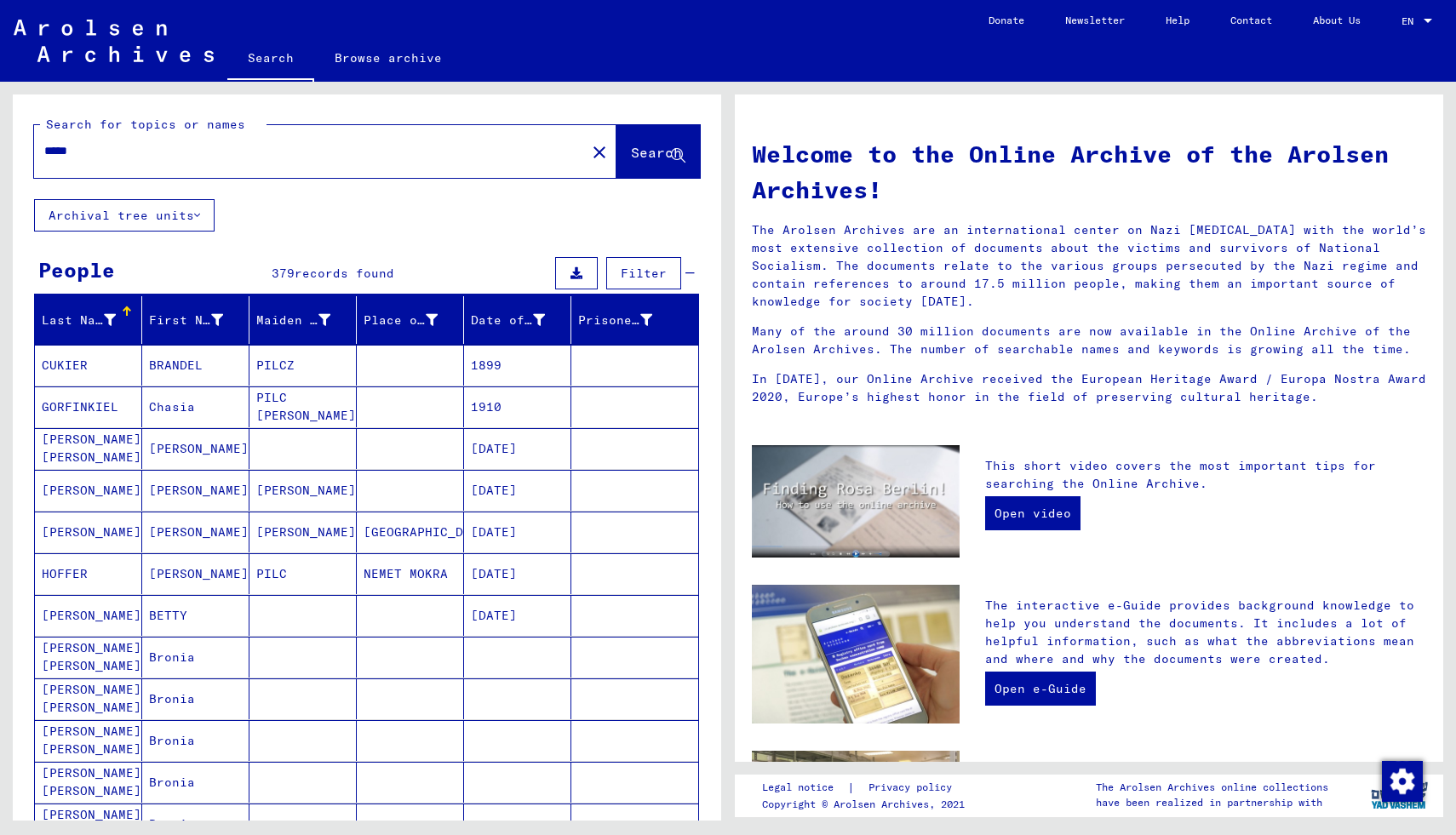
click at [87, 153] on input "*****" at bounding box center [305, 151] width 521 height 18
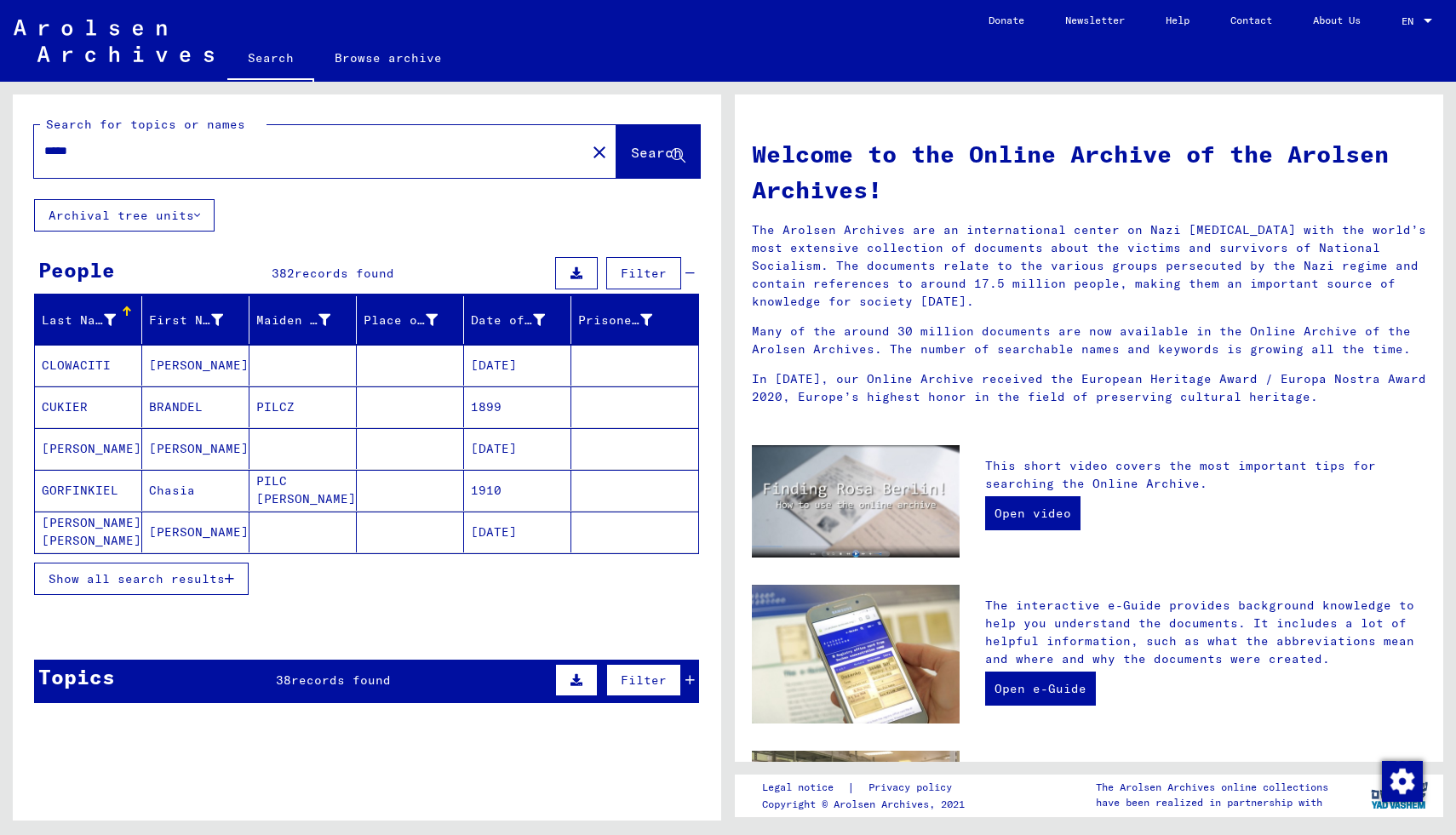
type input "*****"
